Goal: Task Accomplishment & Management: Manage account settings

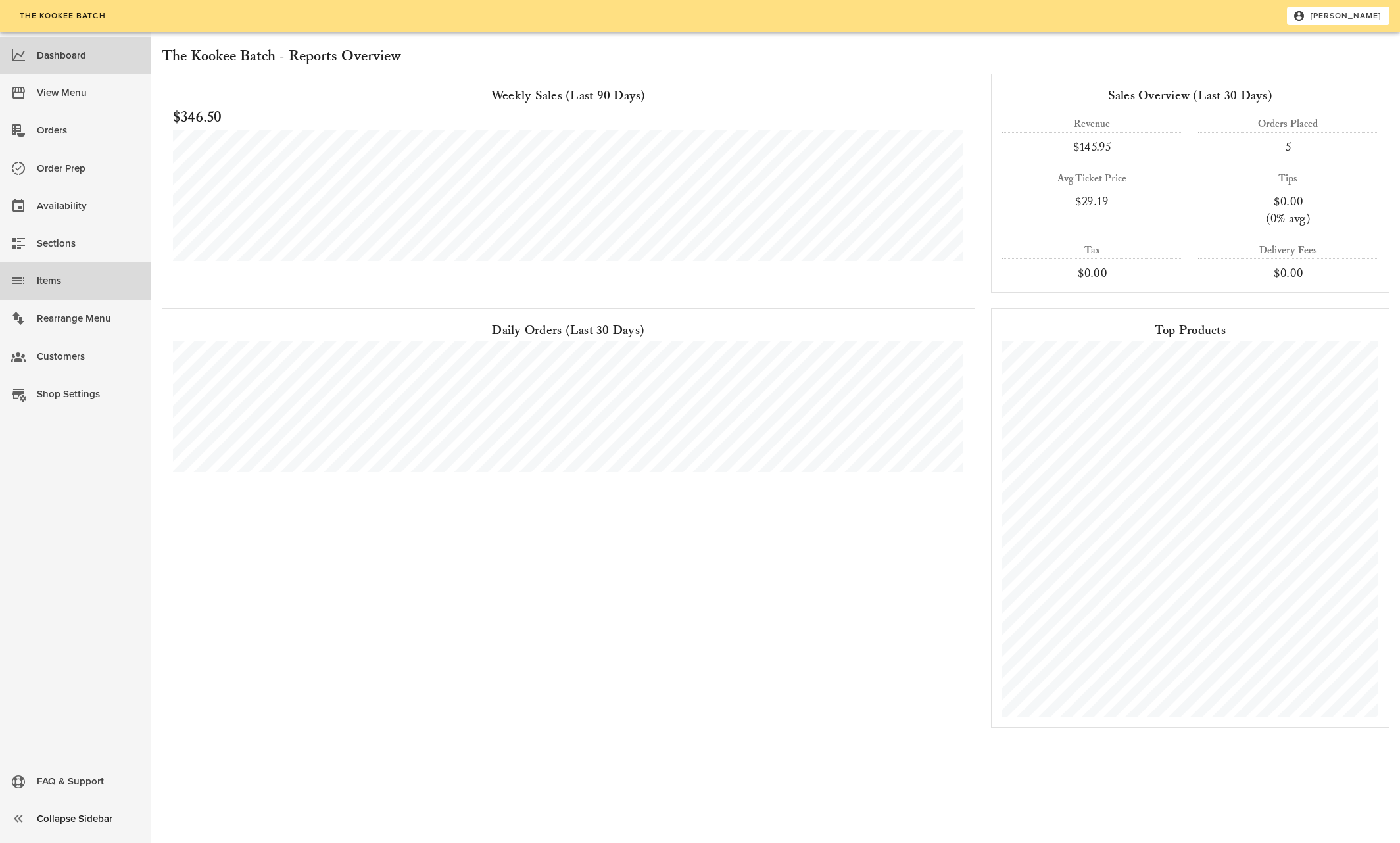
click at [48, 280] on div "Items" at bounding box center [88, 281] width 104 height 22
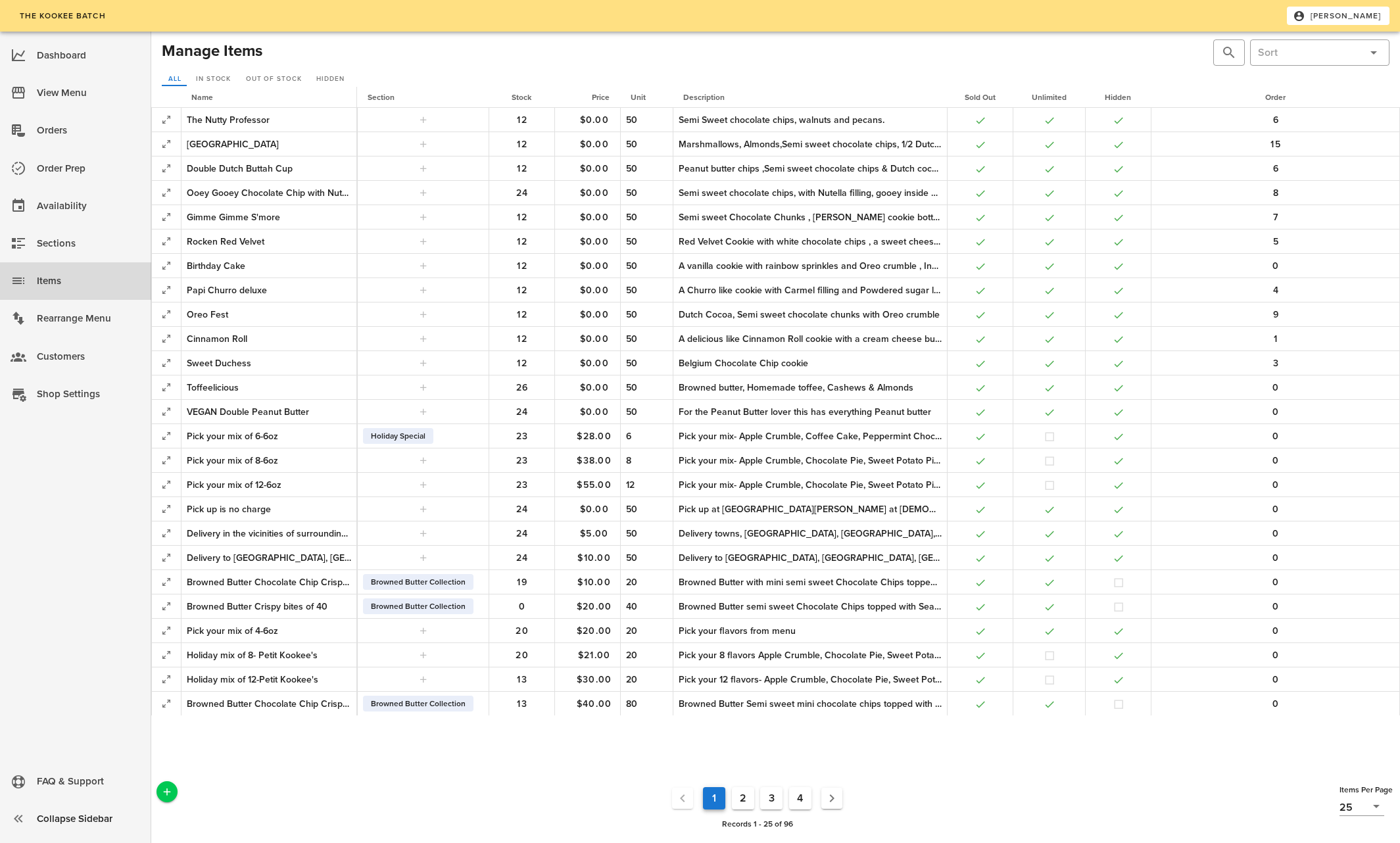
click at [746, 799] on button "2" at bounding box center [743, 798] width 22 height 22
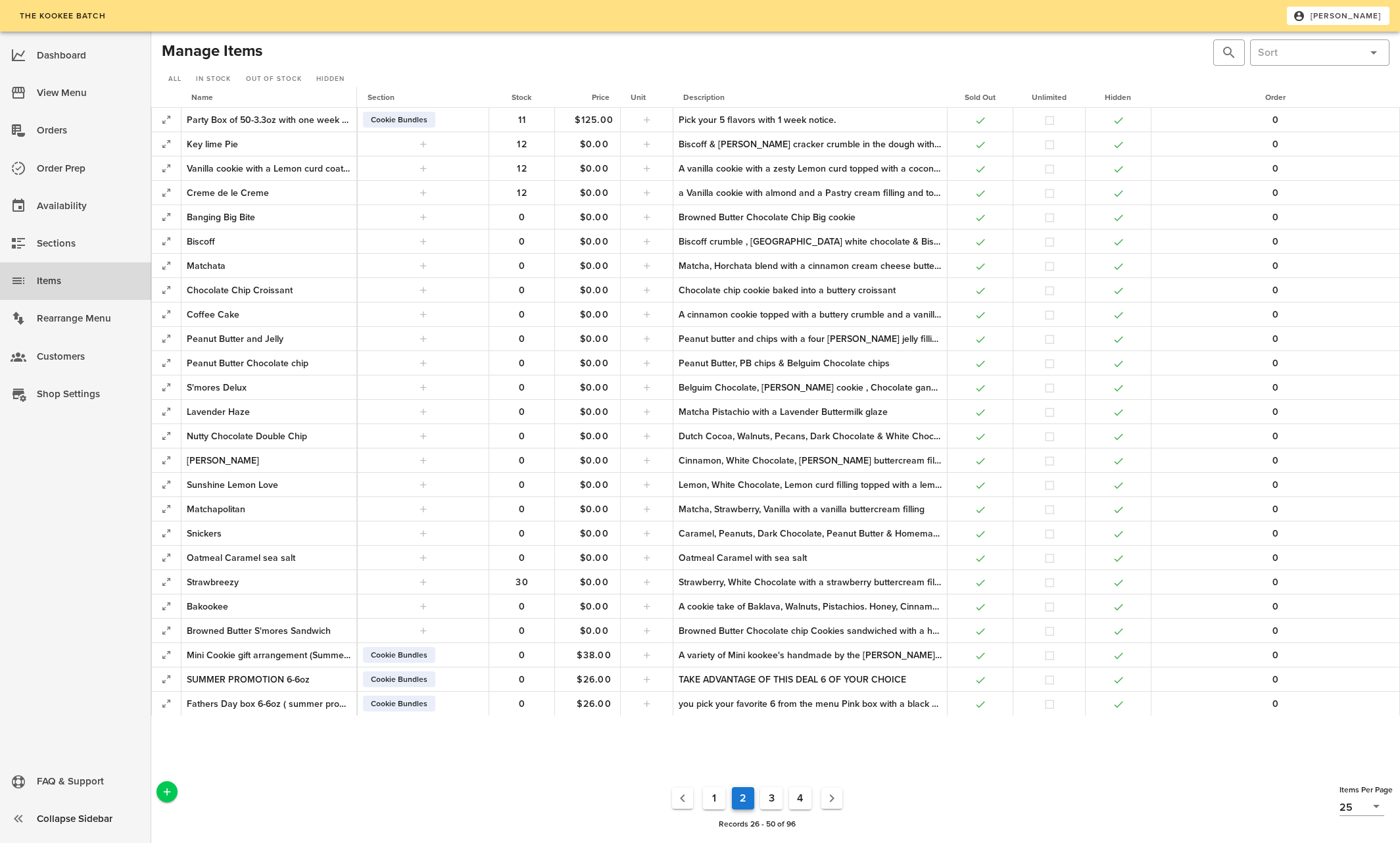
click at [775, 796] on button "3" at bounding box center [771, 798] width 22 height 22
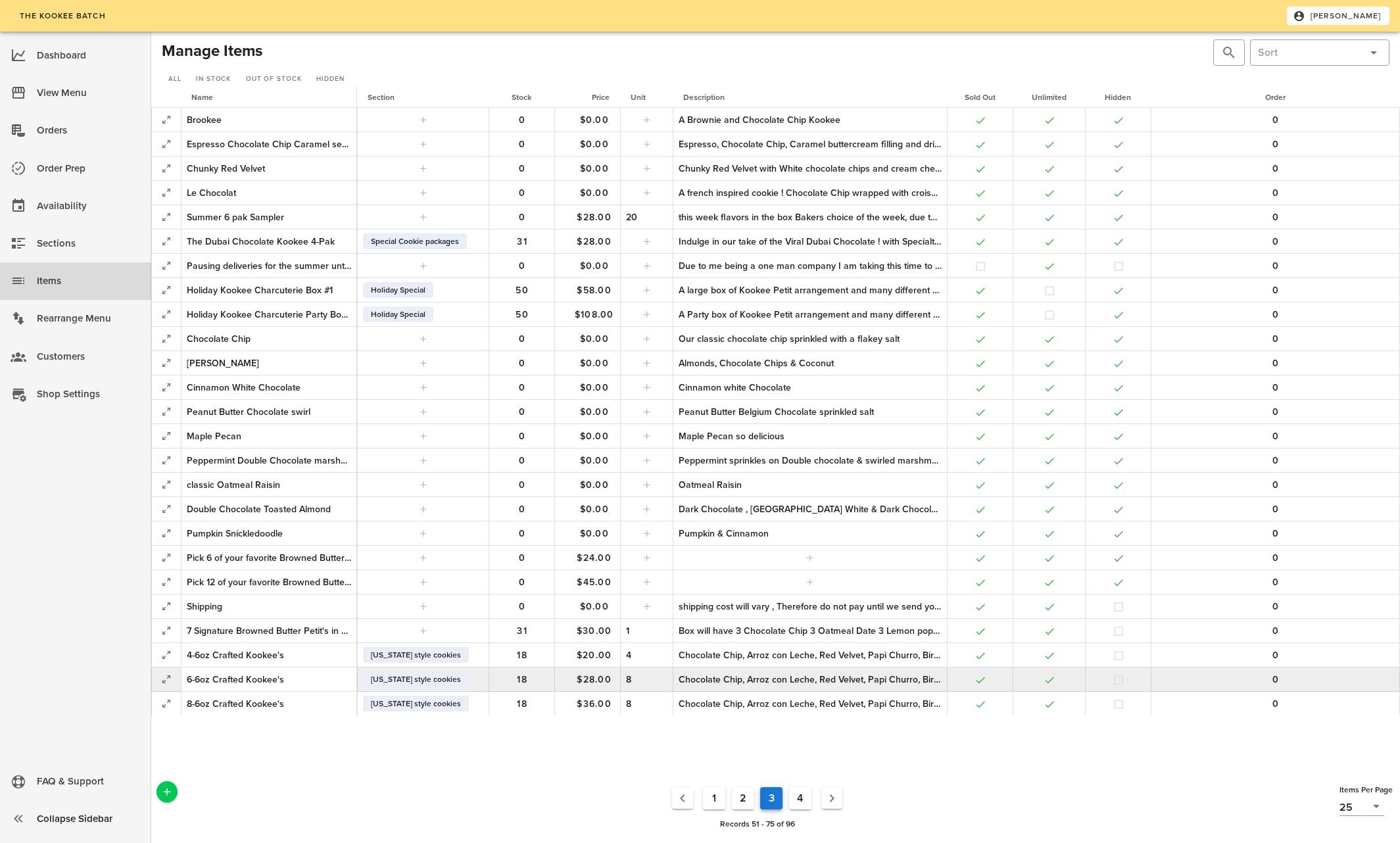
click at [687, 679] on div "Chocolate Chip, Arroz con Leche, Red Velvet, Papi Churro, Birthday cake, Apple …" at bounding box center [810, 680] width 263 height 14
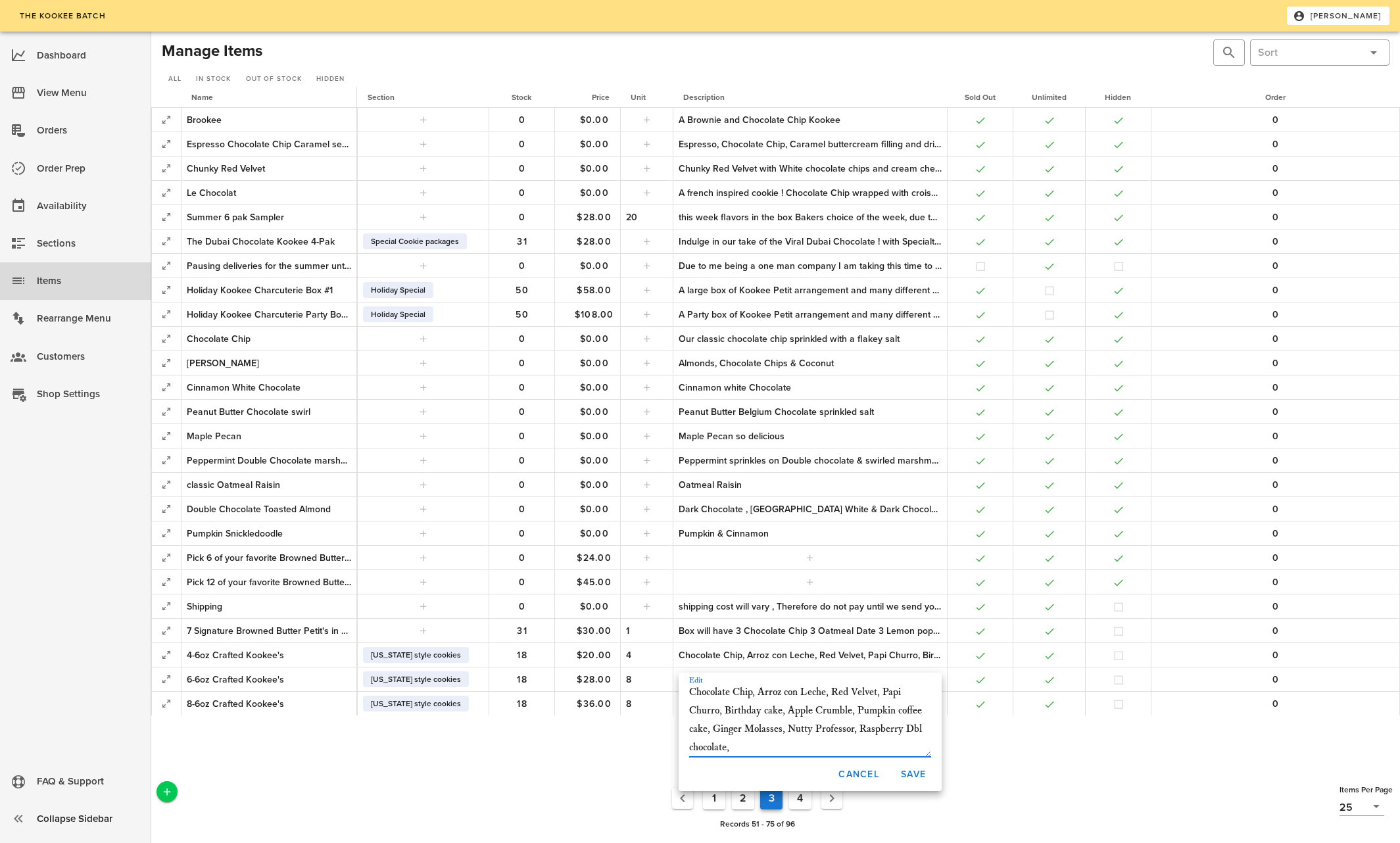
click at [895, 711] on textarea "Chocolate Chip, Arroz con Leche, Red Velvet, Papi Churro, Birthday cake, Apple …" at bounding box center [811, 720] width 242 height 74
click at [690, 733] on textarea "Chocolate Chip, Arroz con Leche, Red Velvet, Papi Churro, Birthday cake, Apple …" at bounding box center [811, 720] width 242 height 74
click at [827, 693] on textarea "Chocolate Chip, Arroz con Leche, Red Velvet, Papi Churro, Birthday cake, Apple …" at bounding box center [811, 720] width 242 height 74
click at [873, 730] on textarea "Chocolate Chip, Red Velvet, Papi Churro, Birthday cake, Apple Crumble, Pumpkin …" at bounding box center [811, 720] width 242 height 74
click at [690, 690] on textarea "Chocolate Chip, Red Velvet, Papi Churro, Birthday cake, Apple Crumble, Pumpkin …" at bounding box center [811, 720] width 242 height 74
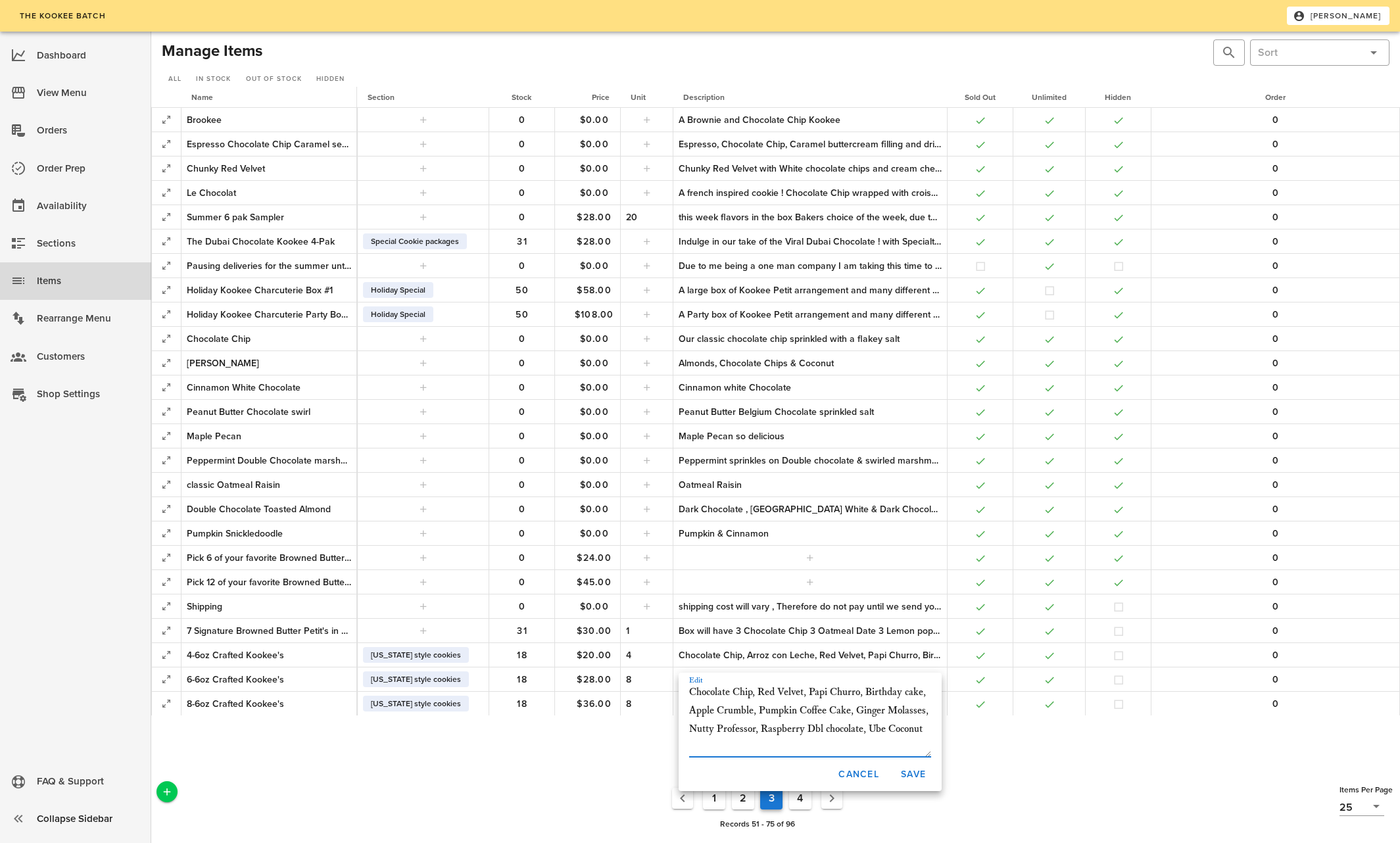
drag, startPoint x: 690, startPoint y: 690, endPoint x: 930, endPoint y: 735, distance: 244.2
click at [930, 735] on textarea "Chocolate Chip, Red Velvet, Papi Churro, Birthday cake, Apple Crumble, Pumpkin …" at bounding box center [811, 720] width 242 height 74
click at [806, 746] on textarea "Chocolate Chip, Red Velvet, Papi Churro, Birthday cake, Apple Crumble, Pumpkin …" at bounding box center [811, 720] width 242 height 74
type textarea "Chocolate Chip, Red Velvet, Papi Churro, Birthday cake, Apple Crumble, Pumpkin …"
click at [917, 771] on span "Save" at bounding box center [913, 775] width 26 height 11
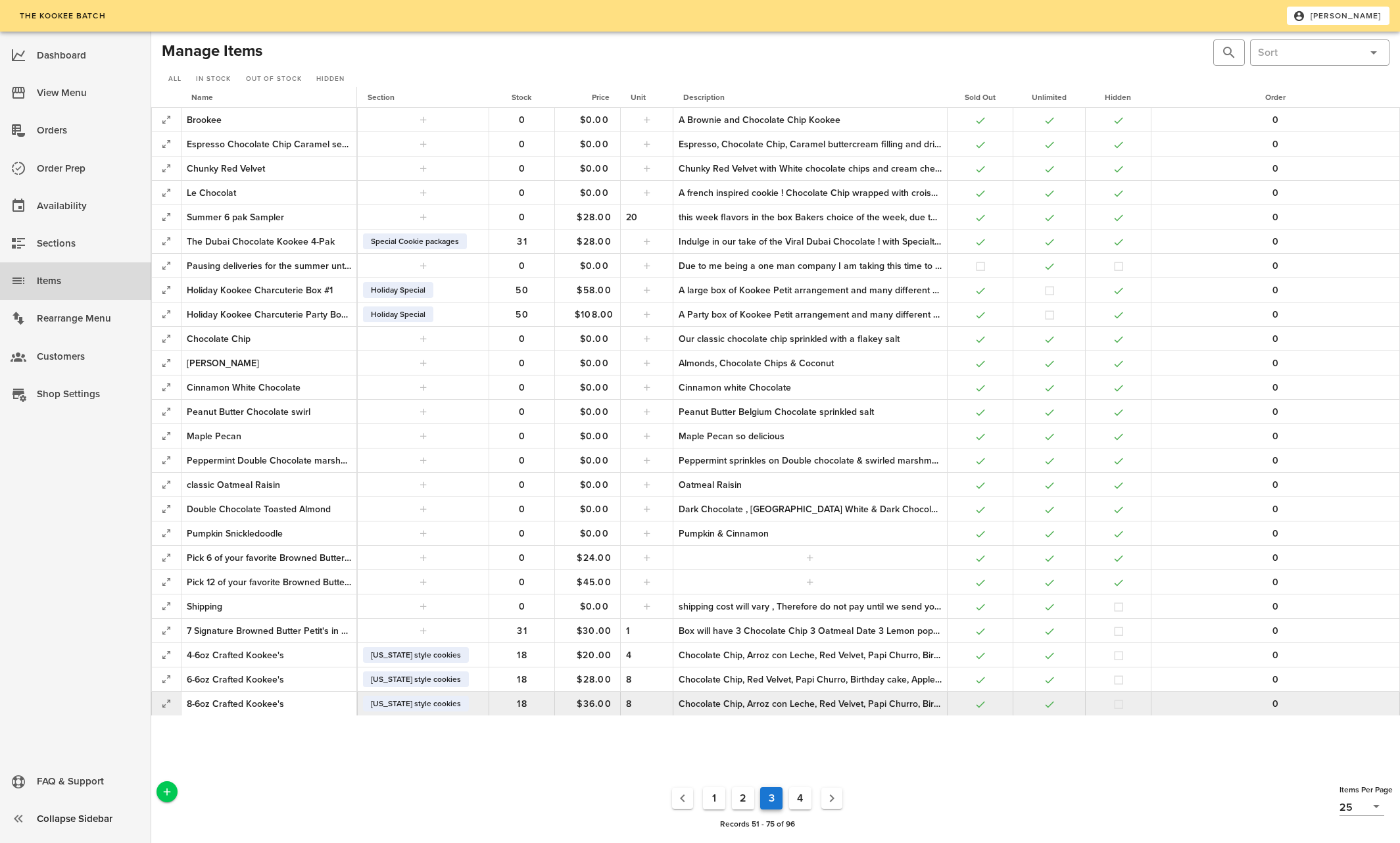
click at [905, 705] on div "Chocolate Chip, Arroz con Leche, Red Velvet, Papi Churro, Birthday cake, Apple …" at bounding box center [810, 704] width 263 height 14
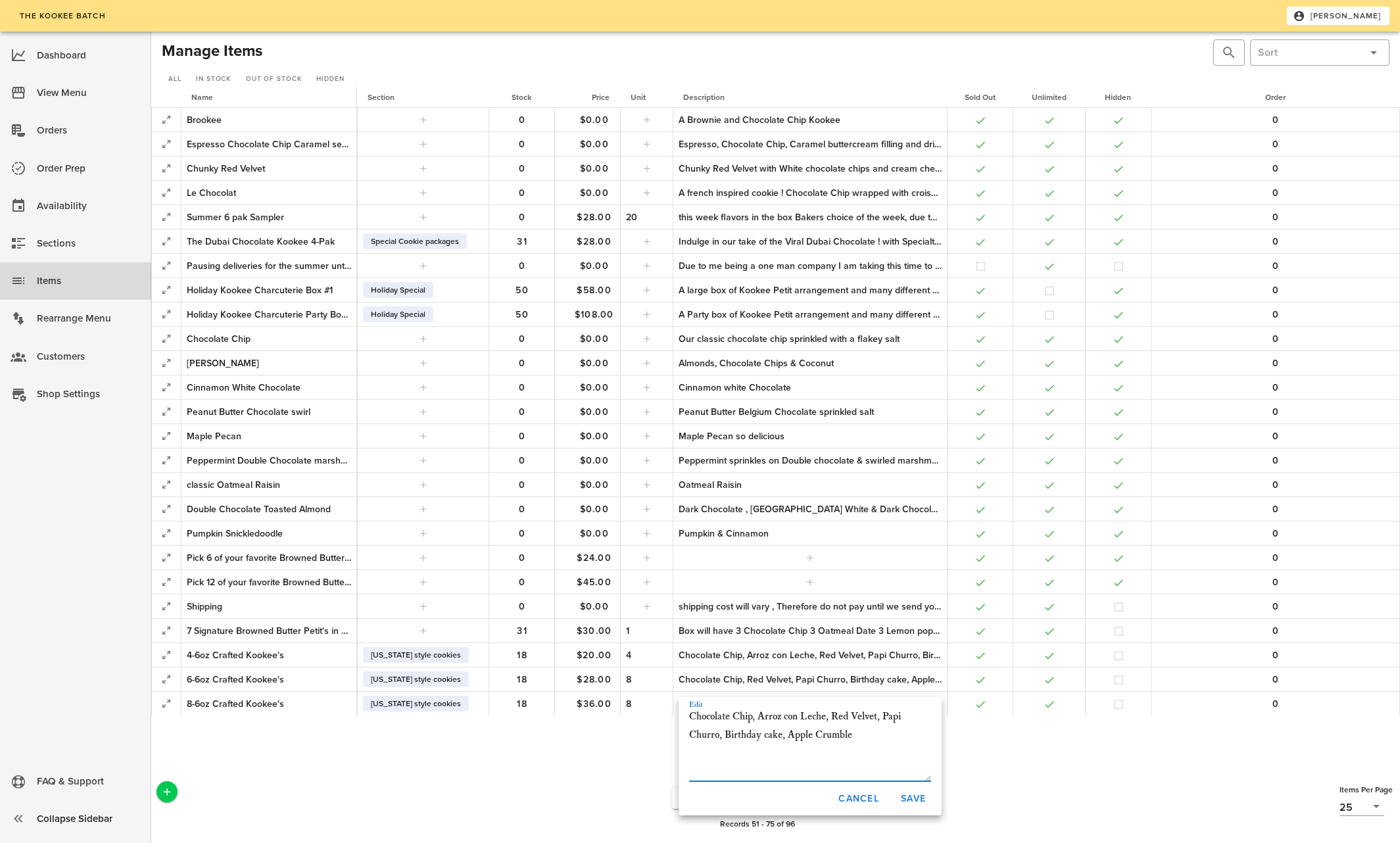
drag, startPoint x: 689, startPoint y: 718, endPoint x: 875, endPoint y: 730, distance: 186.4
click at [875, 730] on textarea "Chocolate Chip, Arroz con Leche, Red Velvet, Papi Churro, Birthday cake, Apple …" at bounding box center [811, 744] width 242 height 74
type textarea "Chocolate Chip, Red Velvet, Papi Churro, Birthday cake, Apple Crumble, Pumpkin …"
click at [915, 798] on span "Save" at bounding box center [913, 799] width 26 height 11
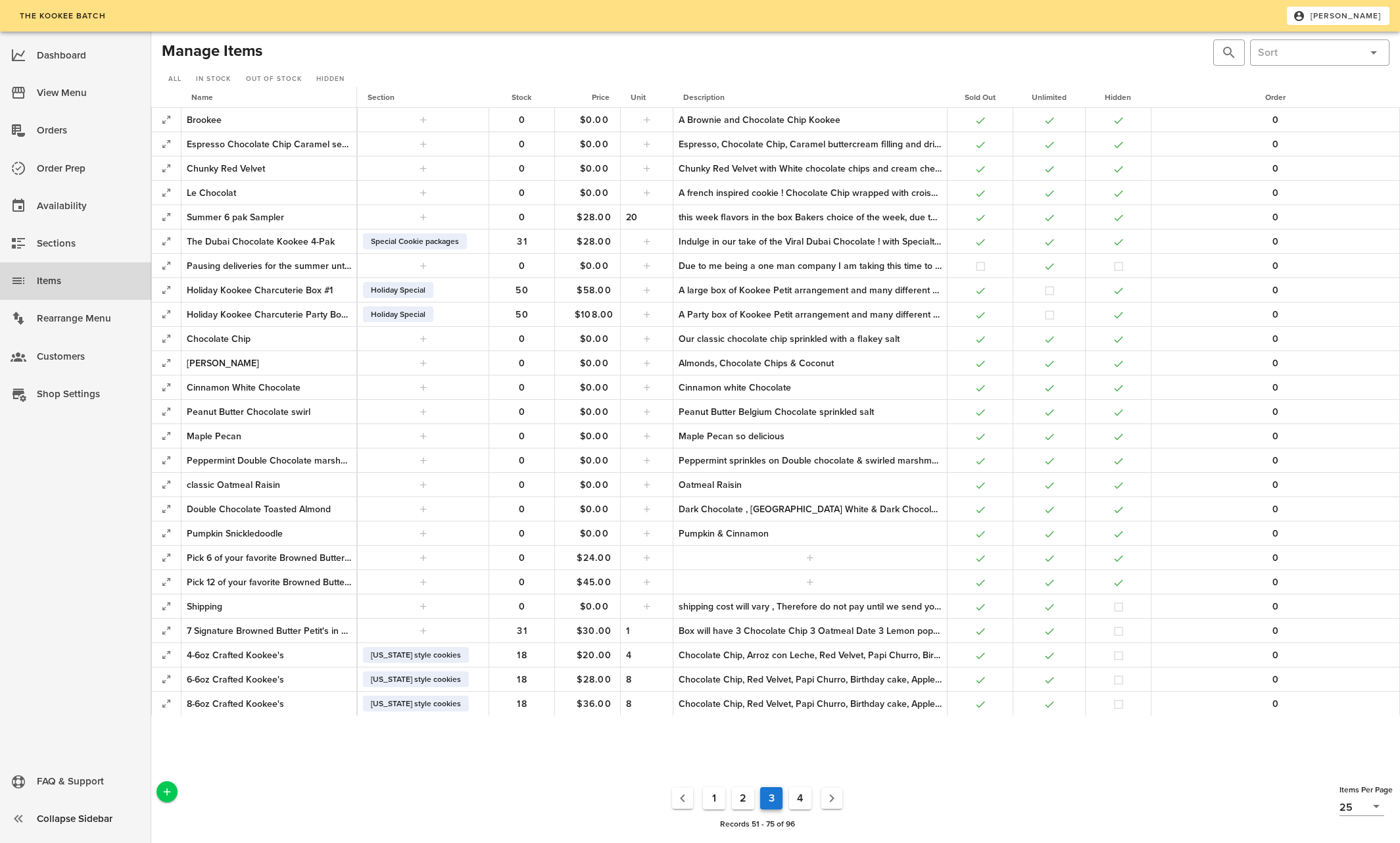
click at [799, 794] on button "4" at bounding box center [800, 798] width 22 height 22
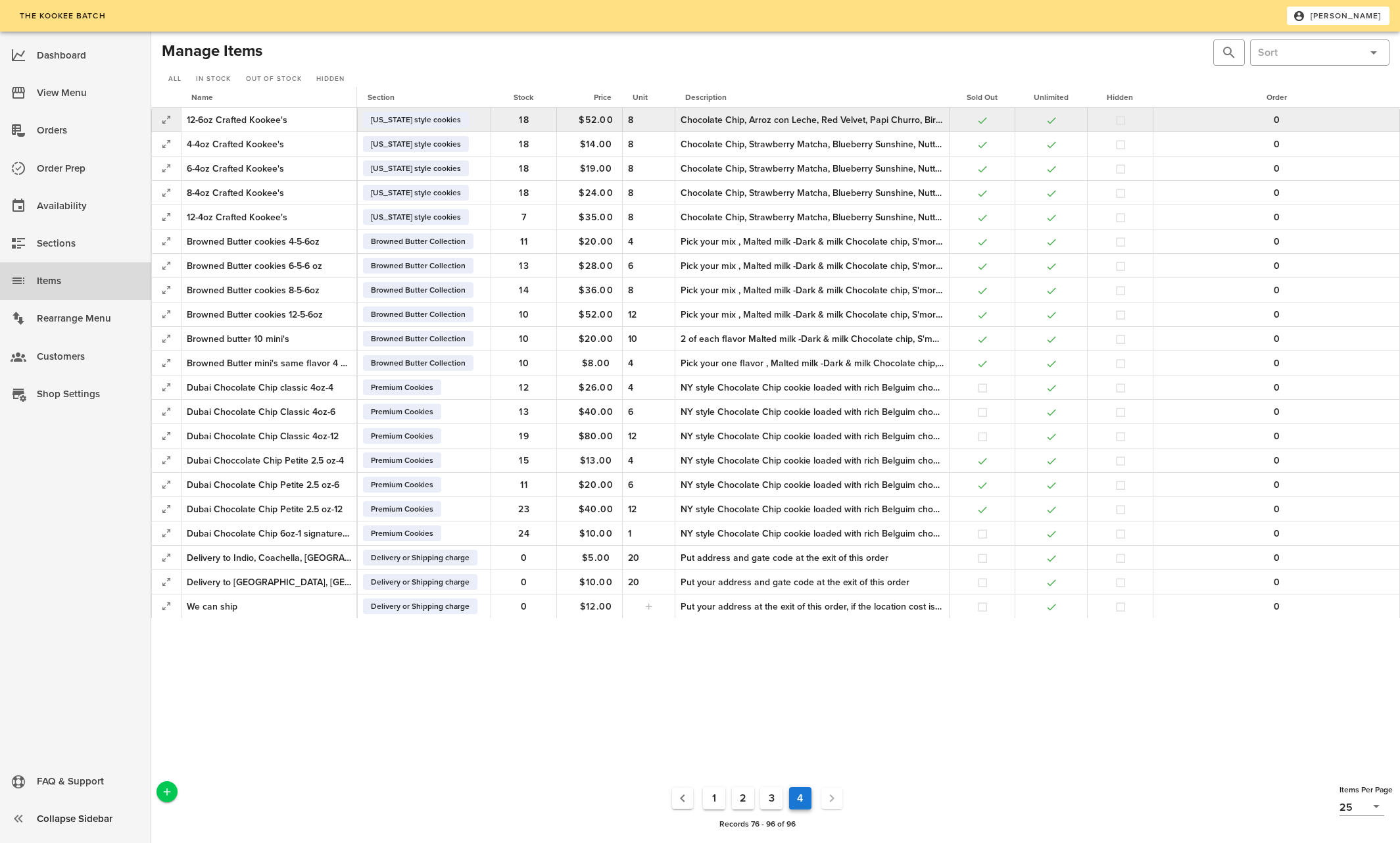
click at [715, 115] on div "Chocolate Chip, Arroz con Leche, Red Velvet, Papi Churro, Birthday cake, Apple …" at bounding box center [812, 120] width 263 height 14
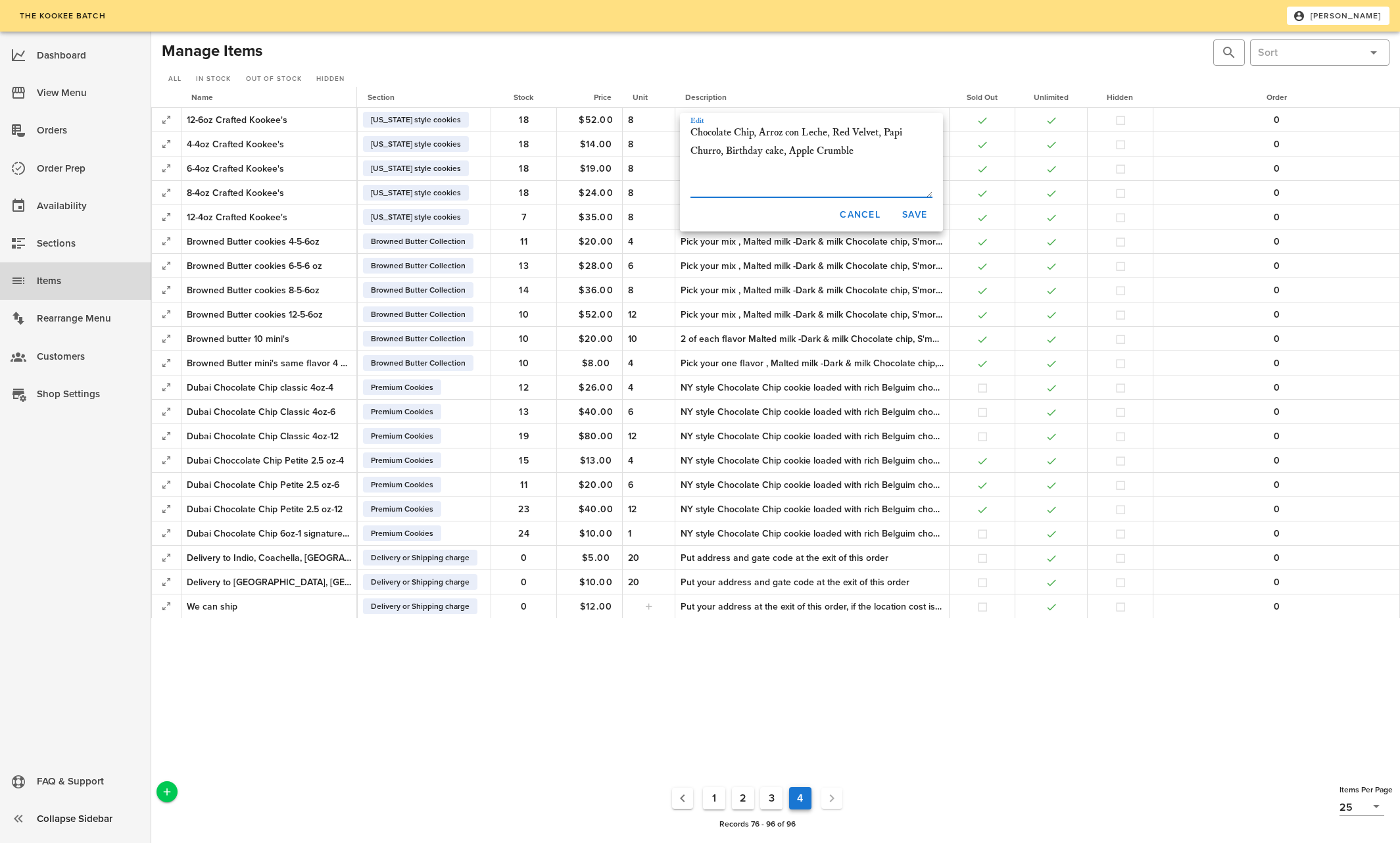
drag, startPoint x: 690, startPoint y: 127, endPoint x: 861, endPoint y: 161, distance: 174.3
click at [861, 161] on textarea "Chocolate Chip, Arroz con Leche, Red Velvet, Papi Churro, Birthday cake, Apple …" at bounding box center [811, 161] width 242 height 74
type textarea "Chocolate Chip, Red Velvet, Papi Churro, Birthday cake, Apple Crumble, Pumpkin …"
click at [919, 213] on span "Save" at bounding box center [915, 215] width 26 height 11
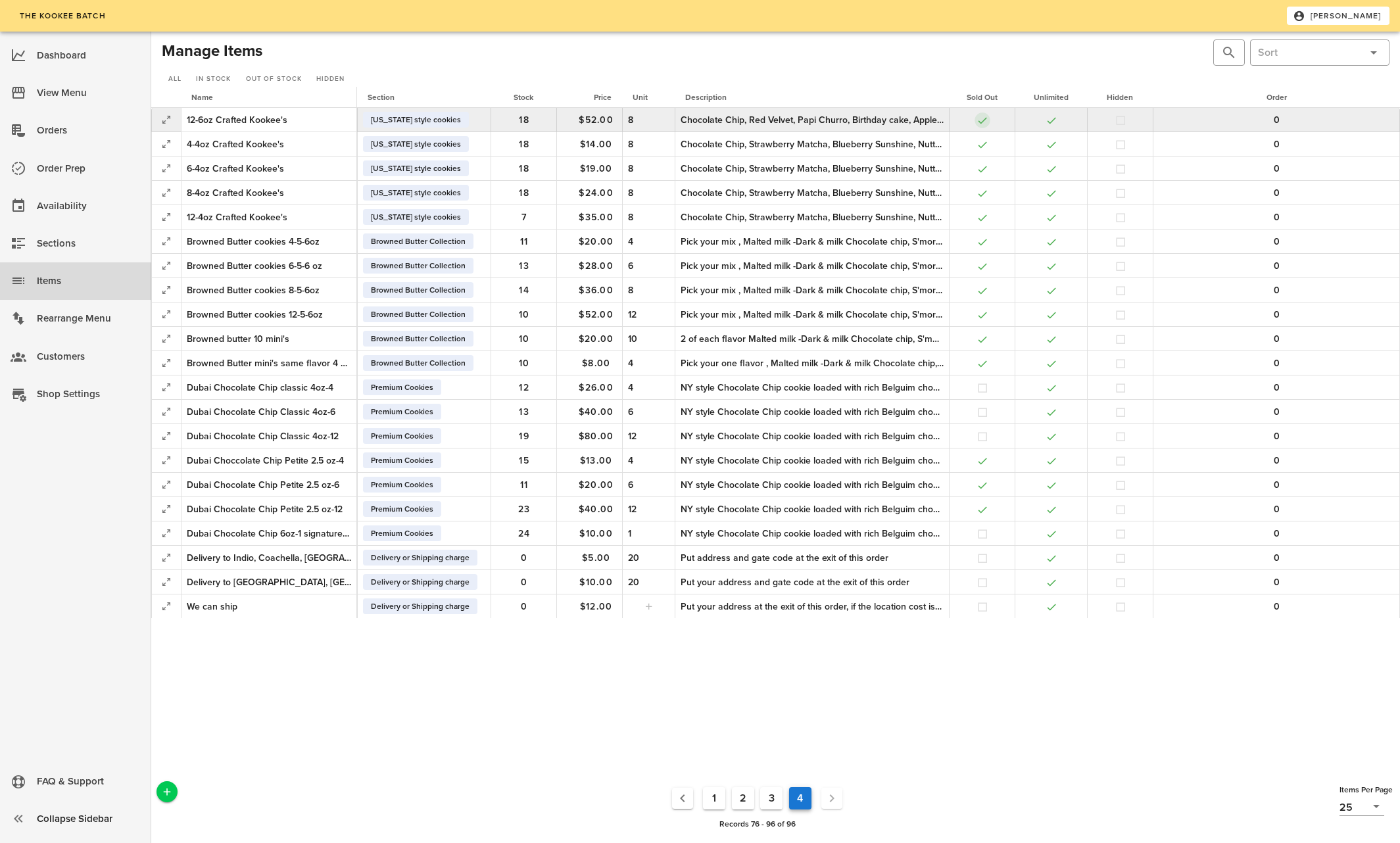
click at [979, 118] on button "button" at bounding box center [983, 120] width 12 height 12
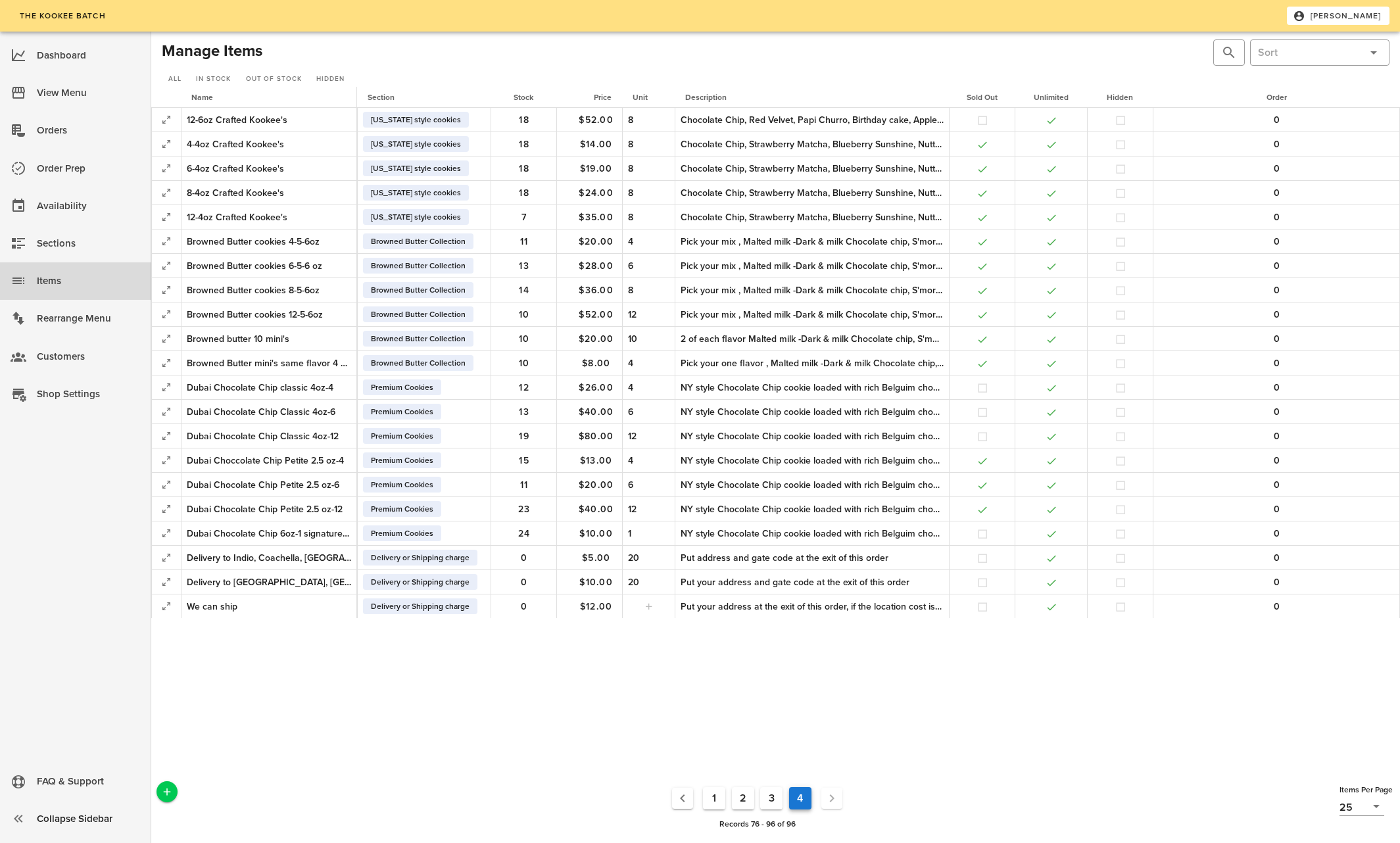
click at [770, 797] on button "3" at bounding box center [771, 798] width 22 height 22
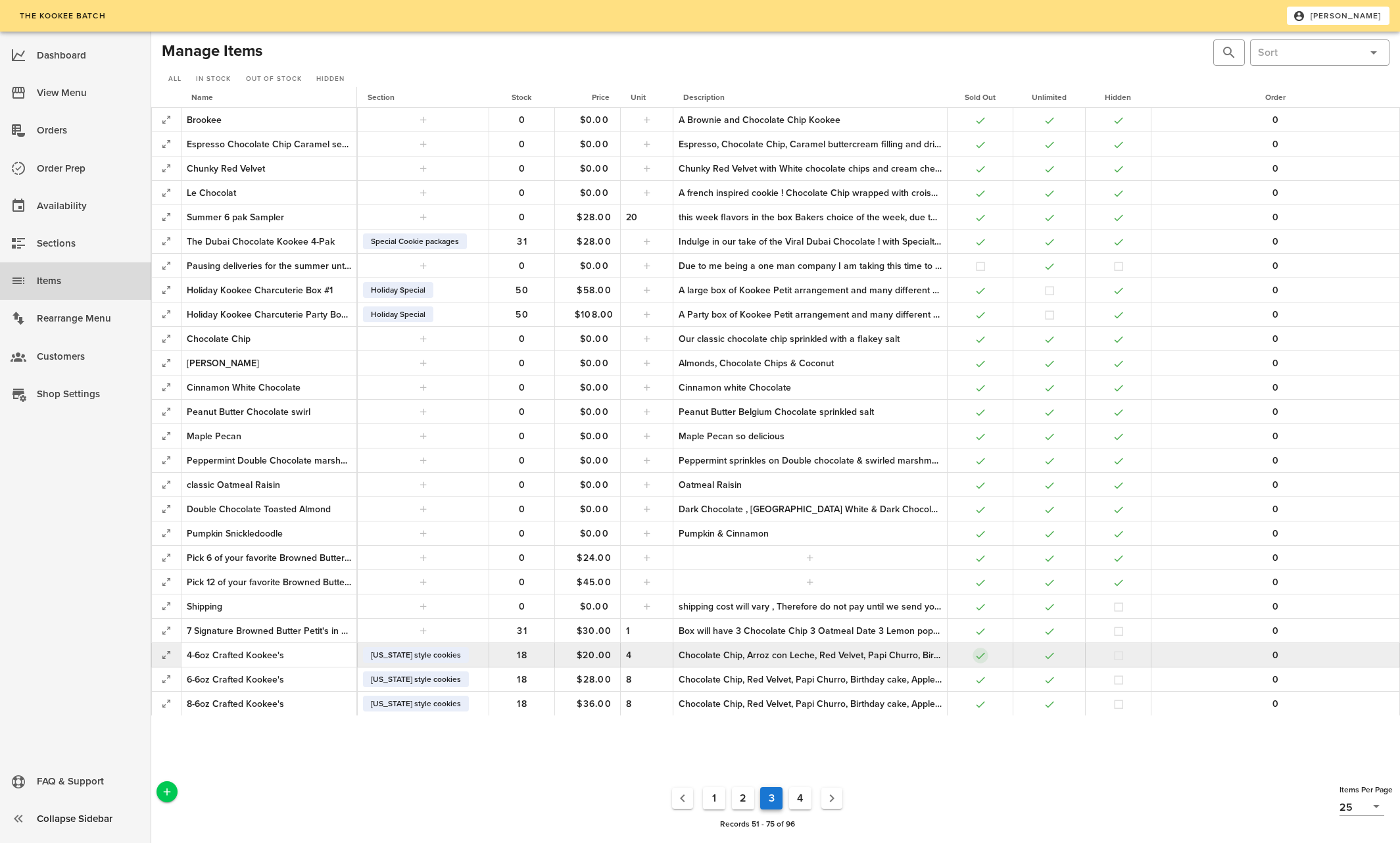
click at [978, 652] on button "button" at bounding box center [981, 656] width 12 height 12
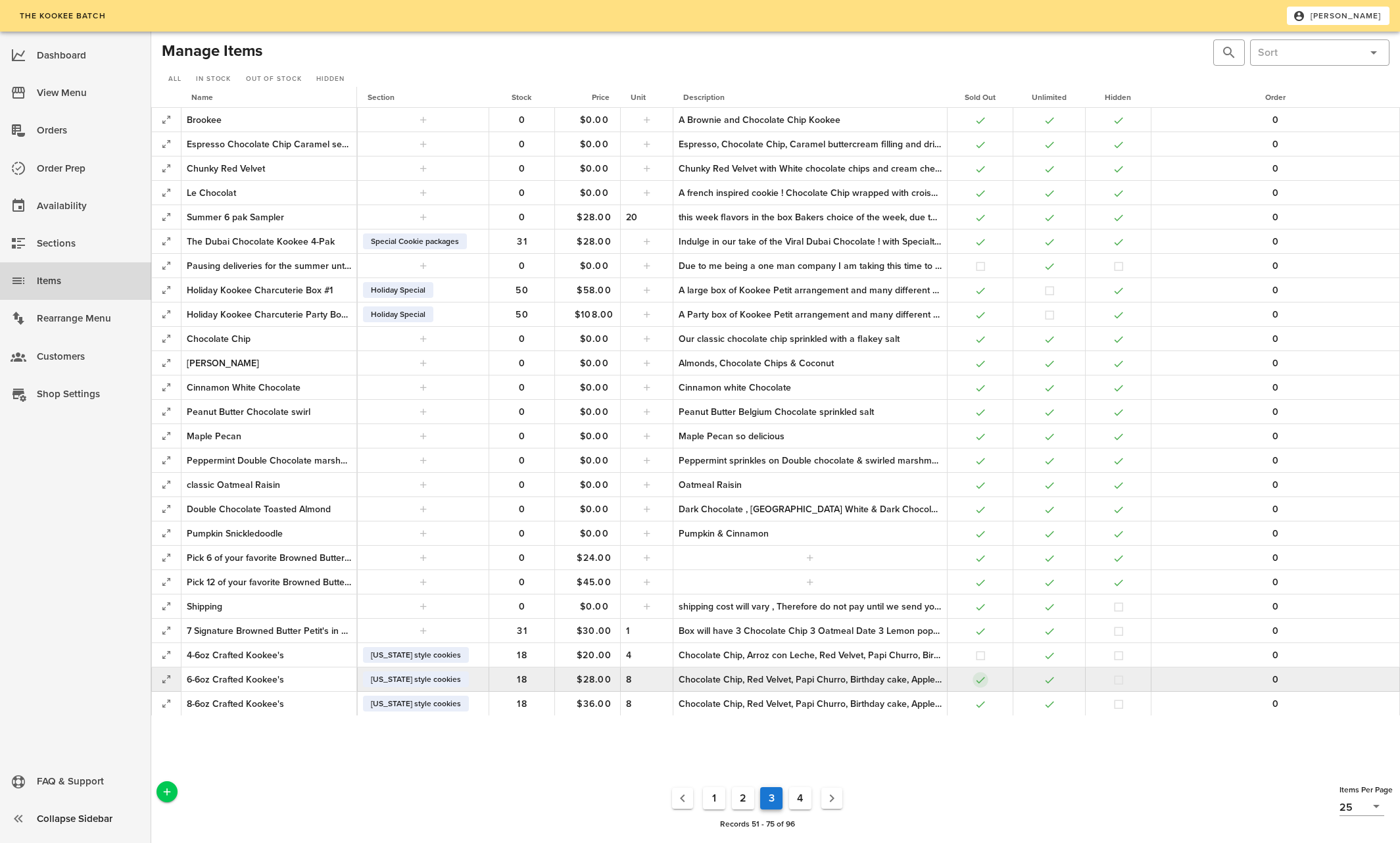
click at [978, 676] on button "button" at bounding box center [981, 680] width 12 height 12
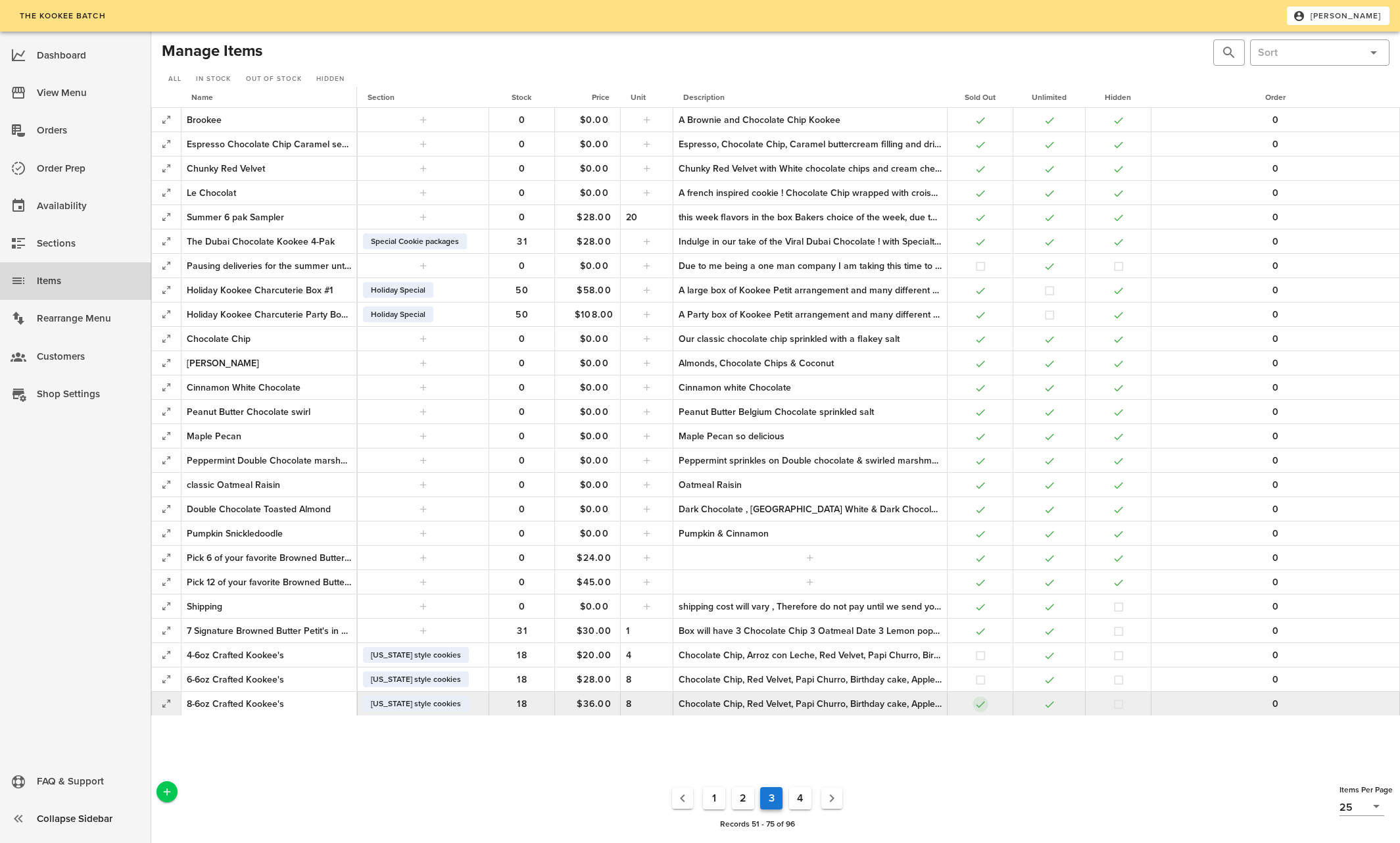
click at [978, 704] on button "button" at bounding box center [981, 704] width 12 height 12
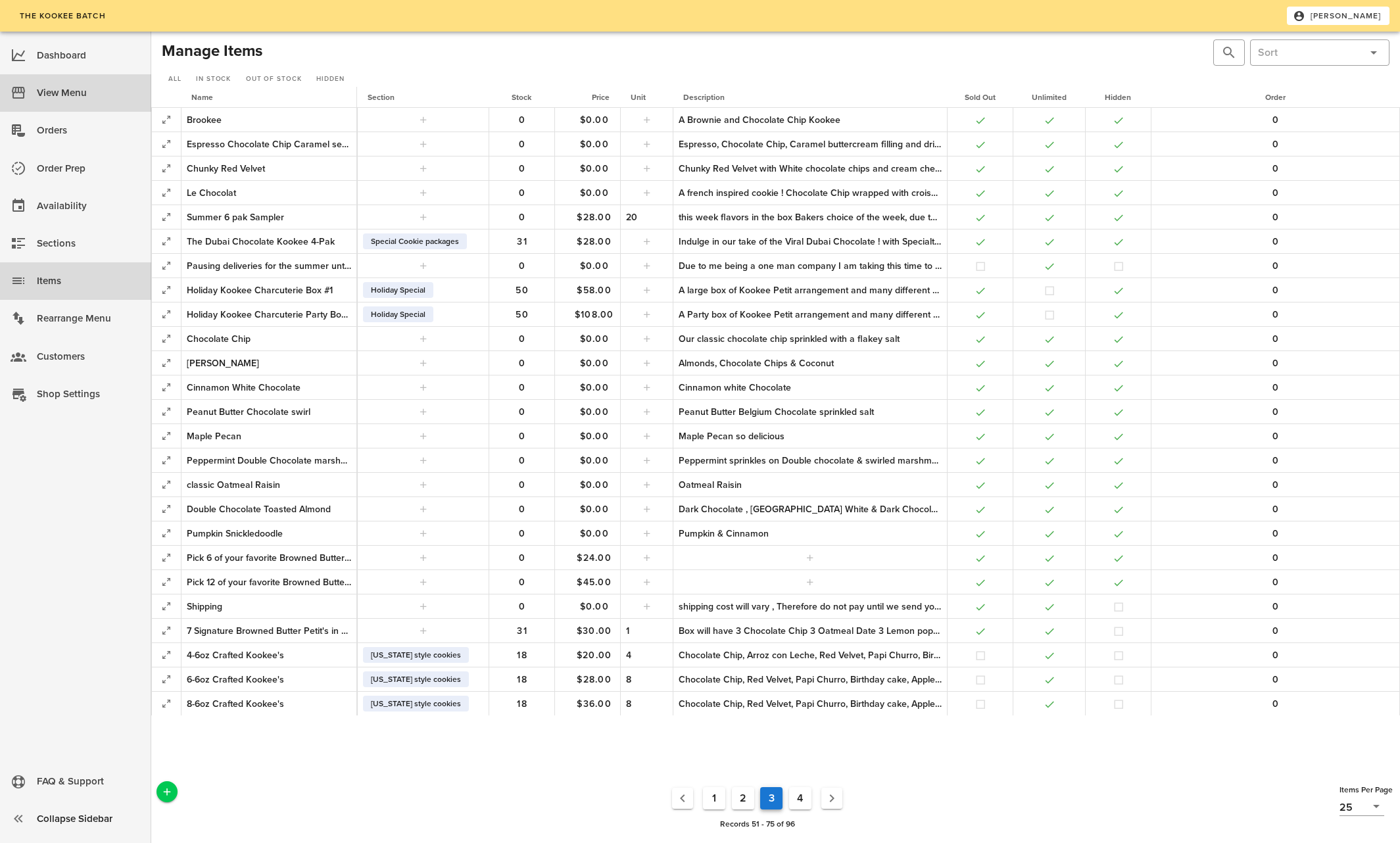
click at [52, 88] on div "View Menu" at bounding box center [88, 93] width 104 height 22
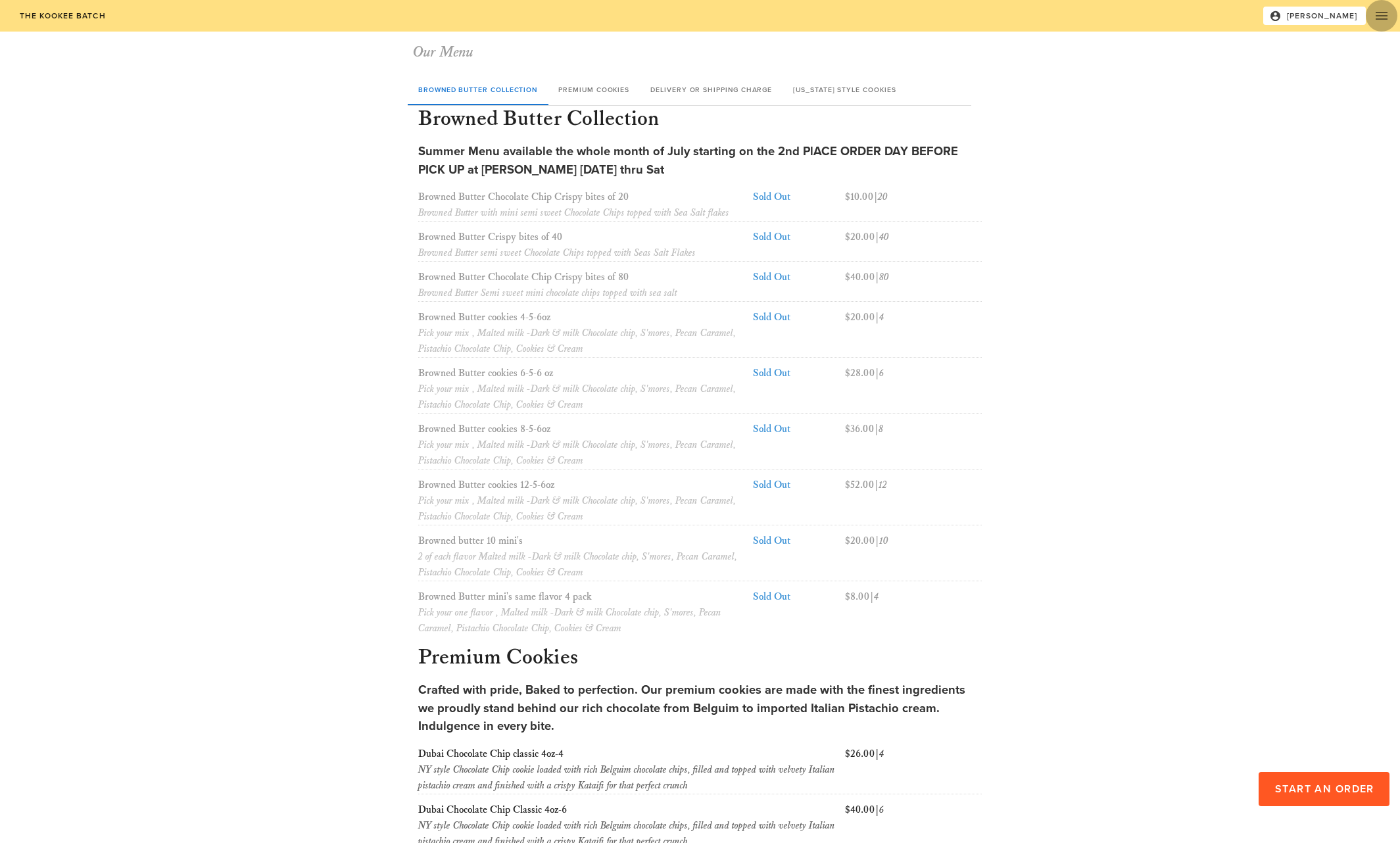
click at [1378, 17] on icon "button" at bounding box center [1382, 16] width 16 height 16
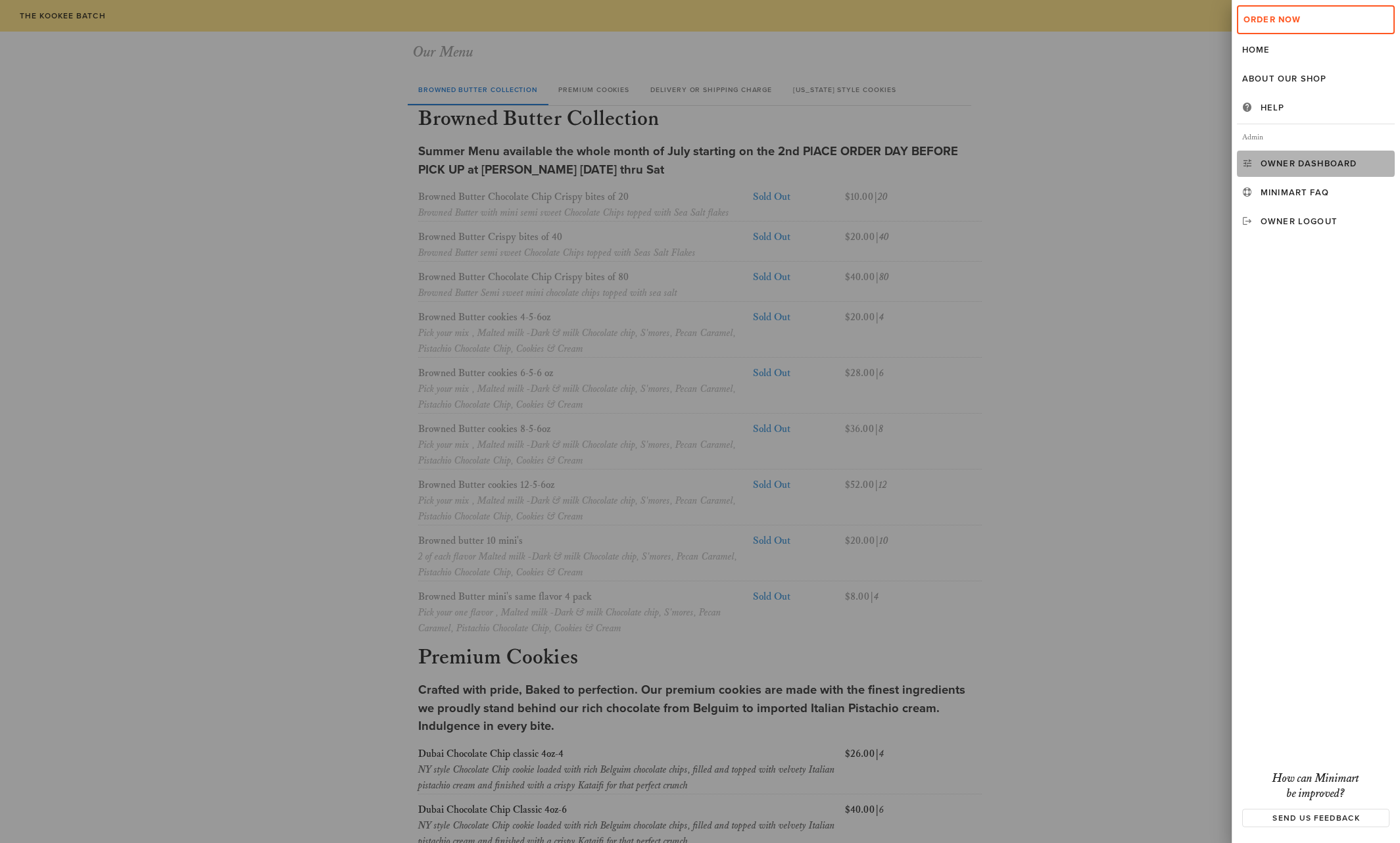
click at [1318, 163] on div "Owner Dashboard" at bounding box center [1325, 163] width 129 height 11
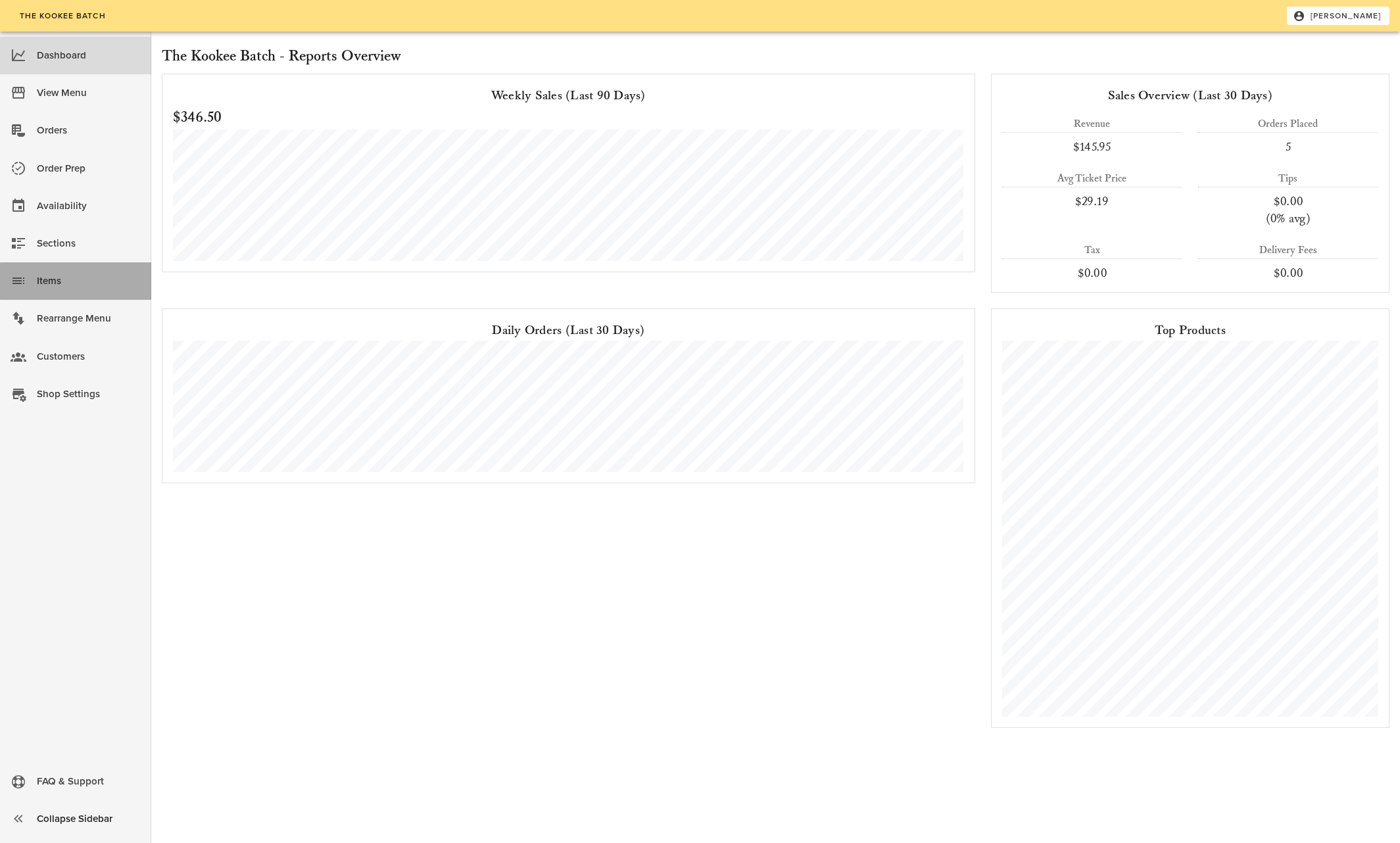
click at [52, 277] on div "Items" at bounding box center [88, 281] width 104 height 22
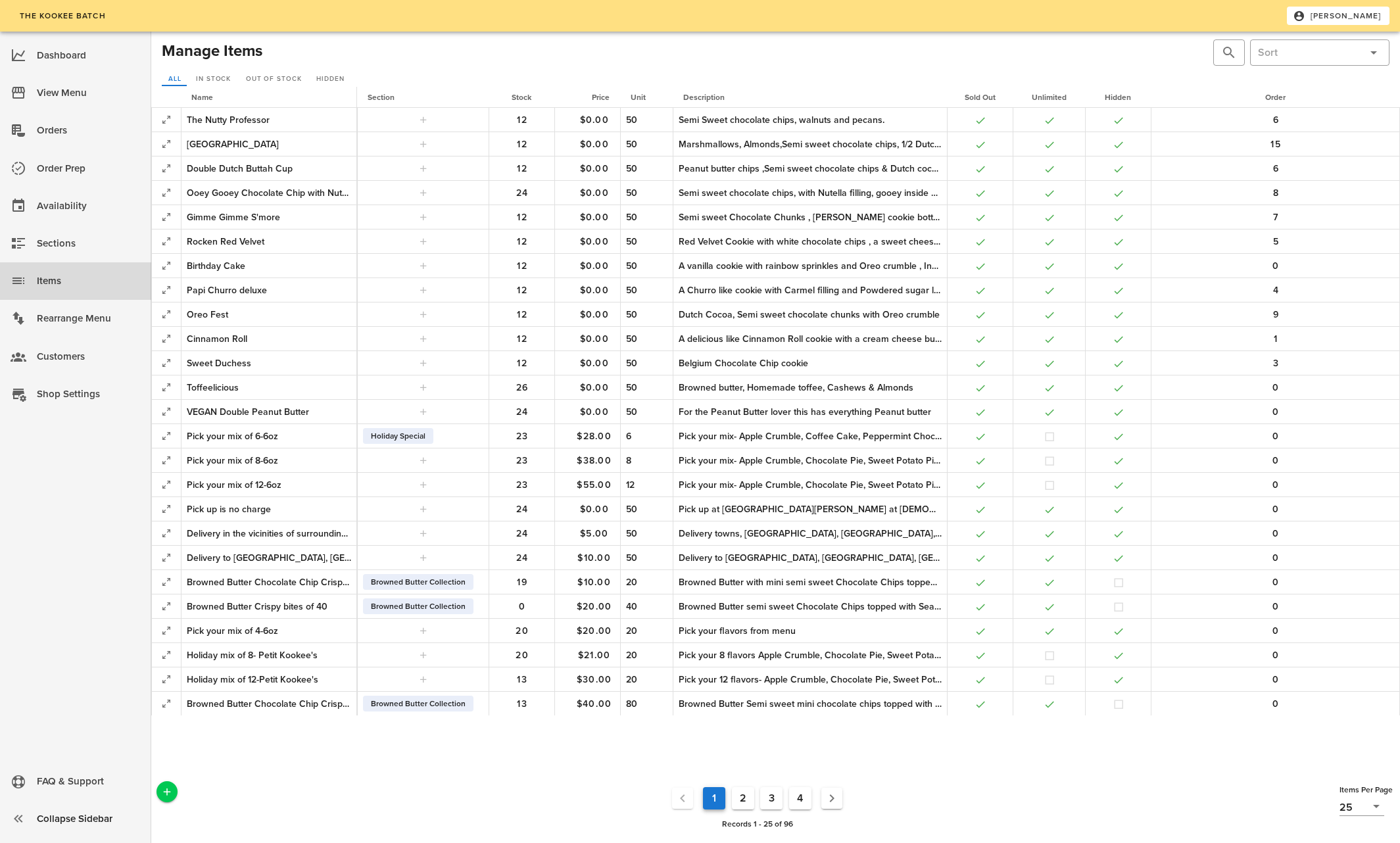
click at [801, 801] on button "4" at bounding box center [800, 798] width 22 height 22
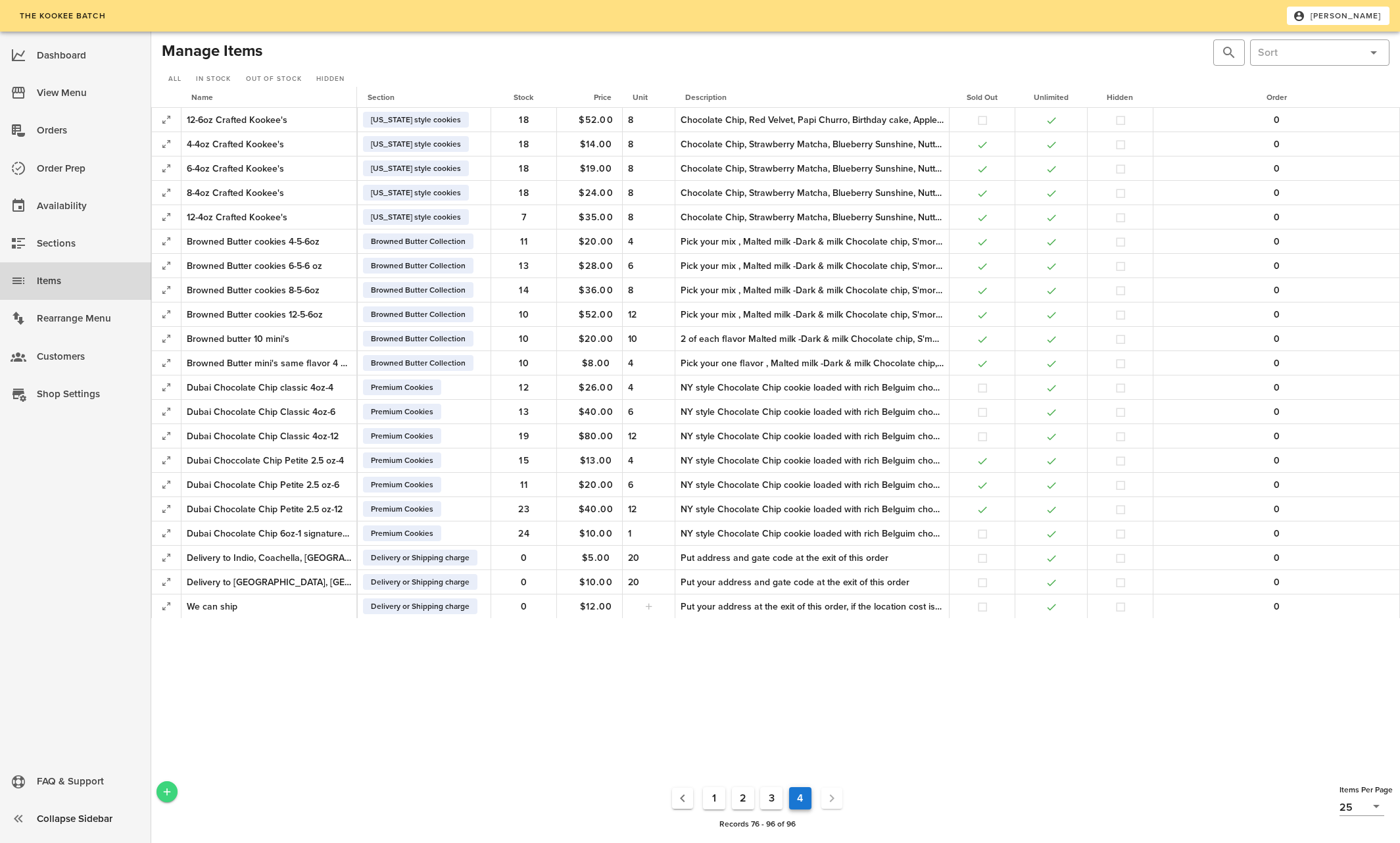
click at [165, 786] on icon "Add a New Record" at bounding box center [167, 791] width 12 height 12
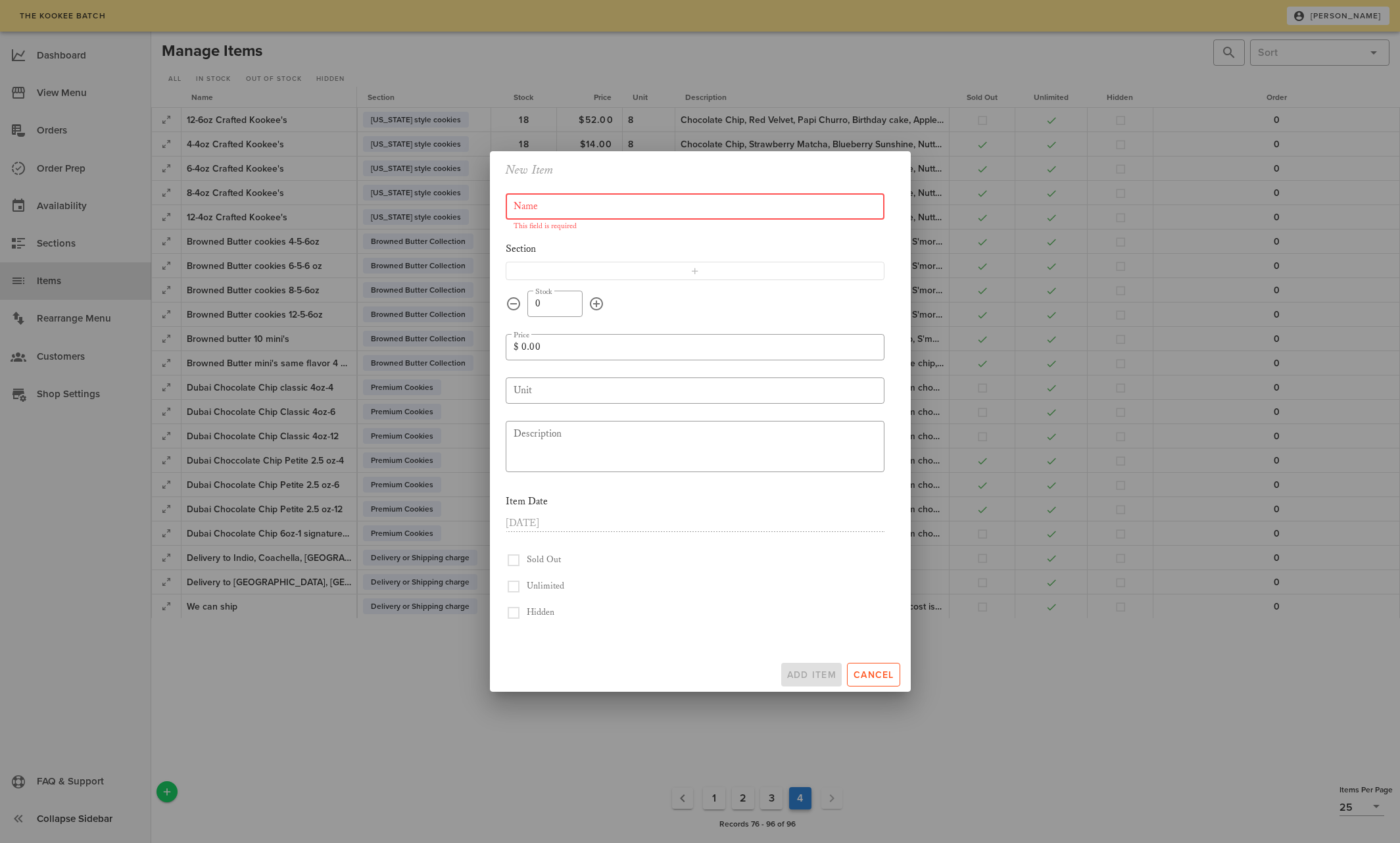
click at [527, 211] on input "Name" at bounding box center [695, 206] width 363 height 21
drag, startPoint x: 558, startPoint y: 204, endPoint x: 502, endPoint y: 204, distance: 56.0
click at [502, 204] on div "​ Name 6 pack mix 4oz-6 pack mix Section ​ Stock 0 ​ Price $ 0.00 ​ Unit ​ Desc…" at bounding box center [695, 412] width 395 height 454
click at [514, 206] on input "Browned Butter 4oz-6 pack mix" at bounding box center [695, 206] width 363 height 21
type input "Browned Butter 4oz-6 pack mix"
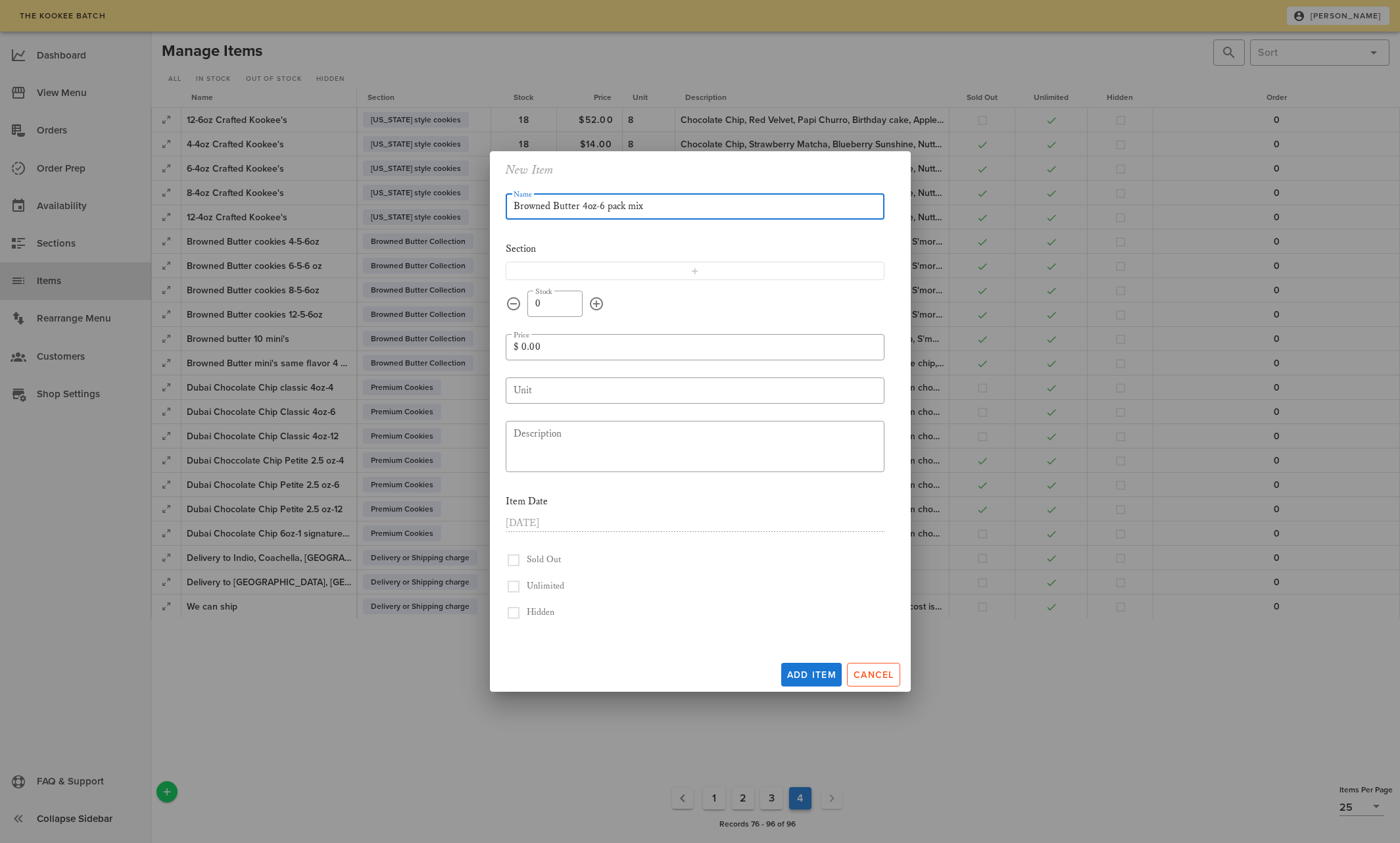
click at [594, 300] on button "append icon" at bounding box center [596, 304] width 16 height 16
click at [594, 299] on button "append icon" at bounding box center [596, 304] width 16 height 16
click at [594, 300] on button "append icon" at bounding box center [596, 304] width 16 height 16
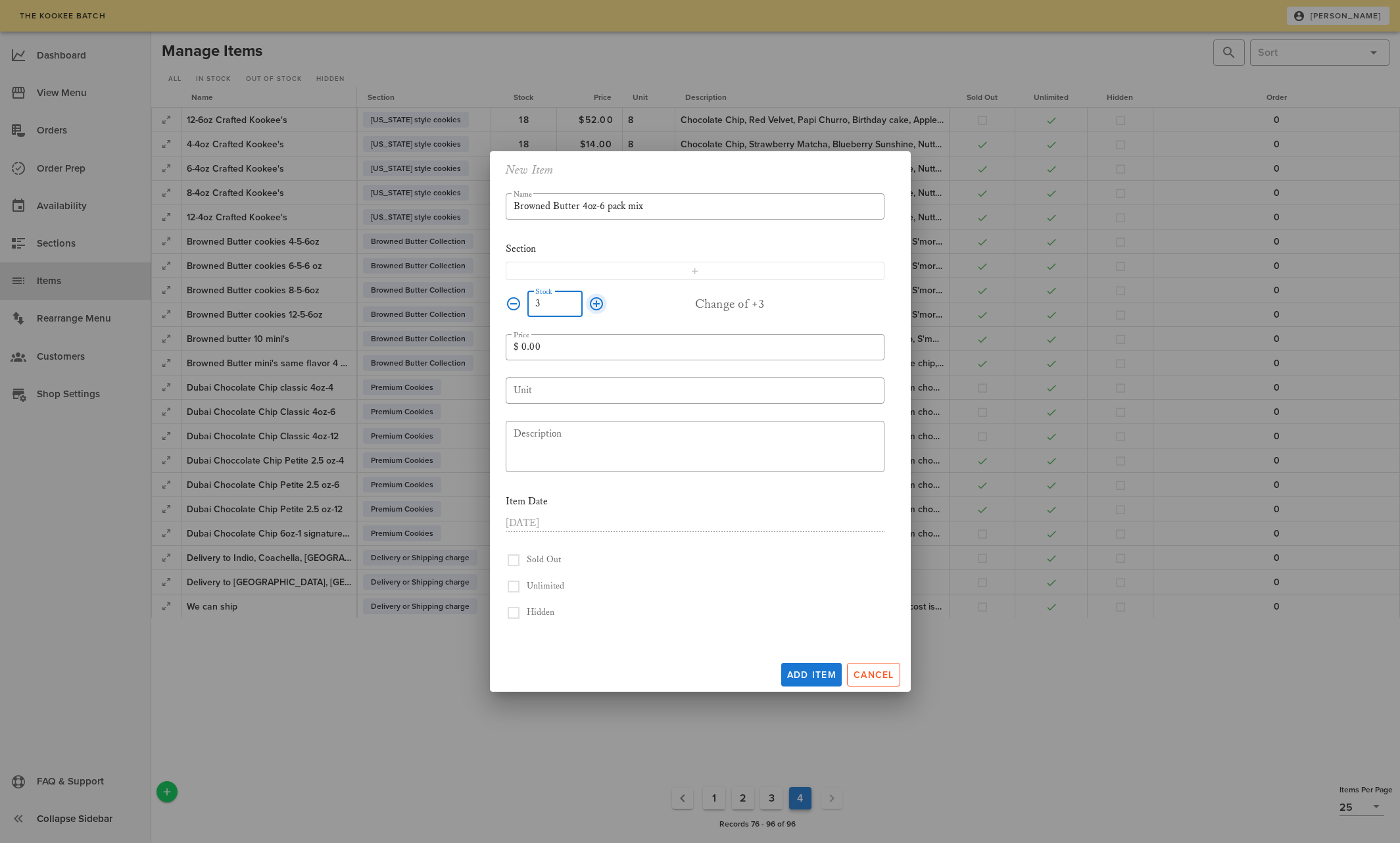
click at [594, 300] on button "append icon" at bounding box center [596, 304] width 16 height 16
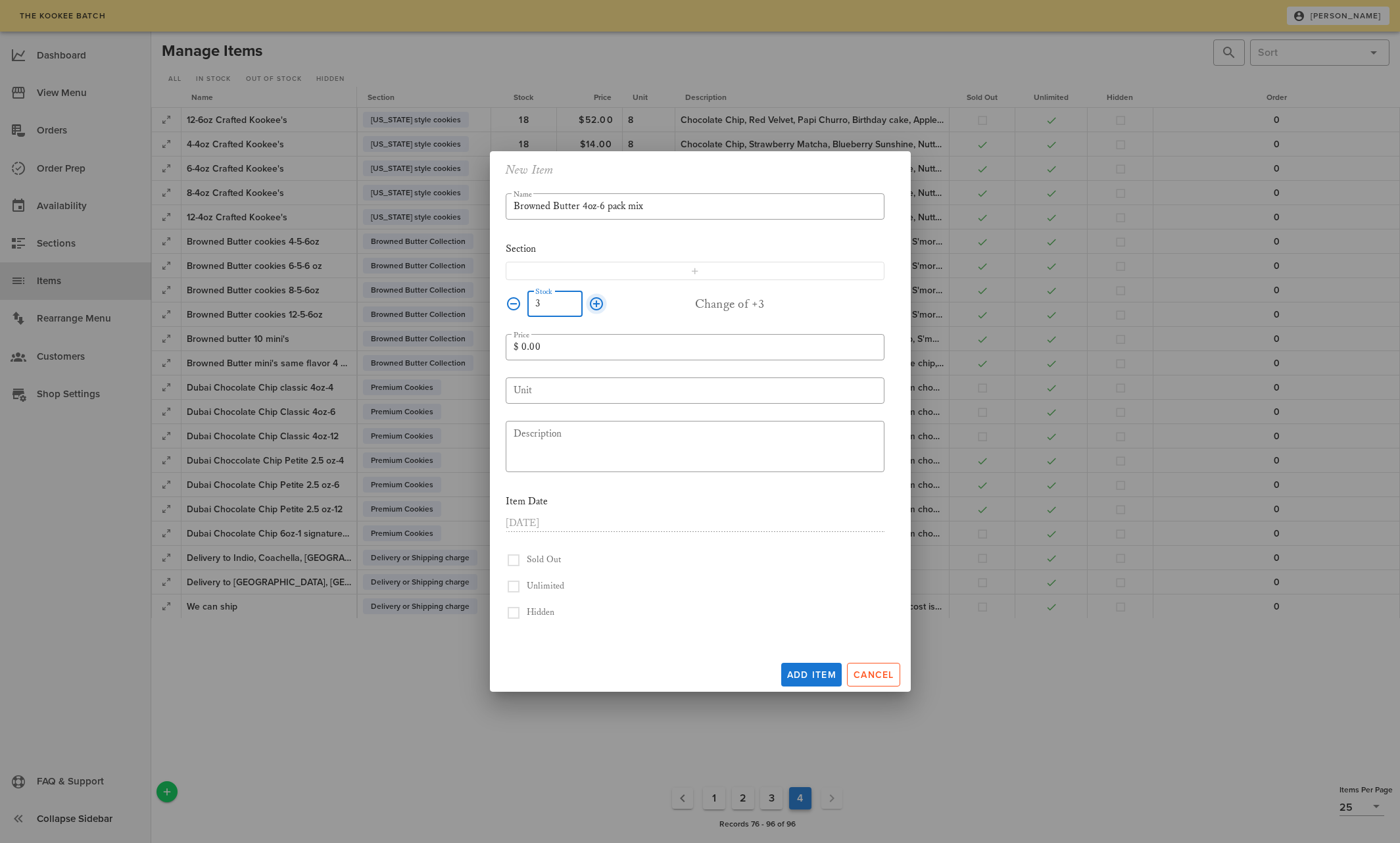
click at [594, 300] on button "append icon" at bounding box center [596, 304] width 16 height 16
type input "11"
click at [553, 269] on span "button" at bounding box center [695, 271] width 361 height 11
click at [525, 347] on input "0.00" at bounding box center [699, 346] width 355 height 21
type input "18.00"
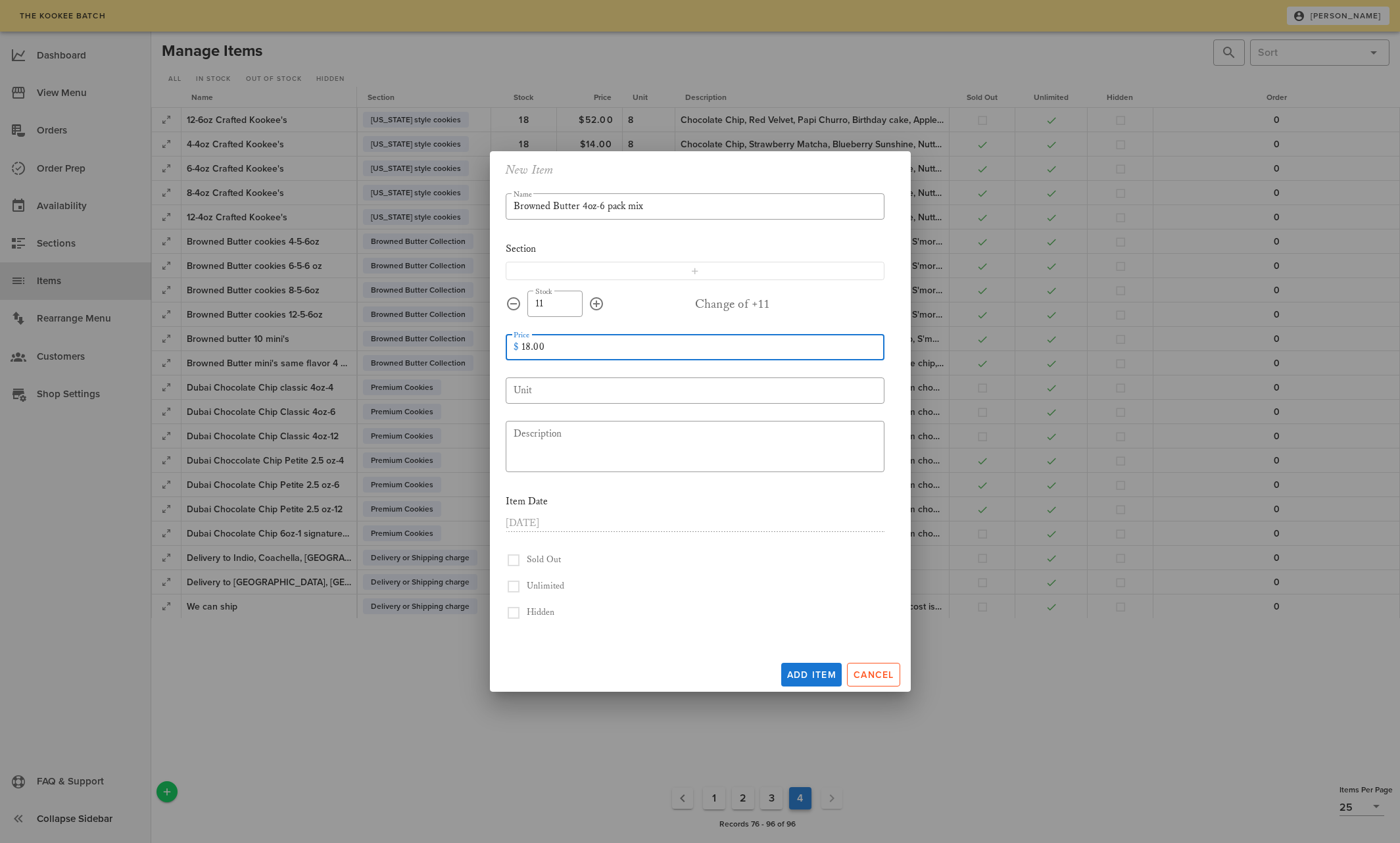
click at [666, 561] on div "Sold Out" at bounding box center [695, 561] width 379 height 16
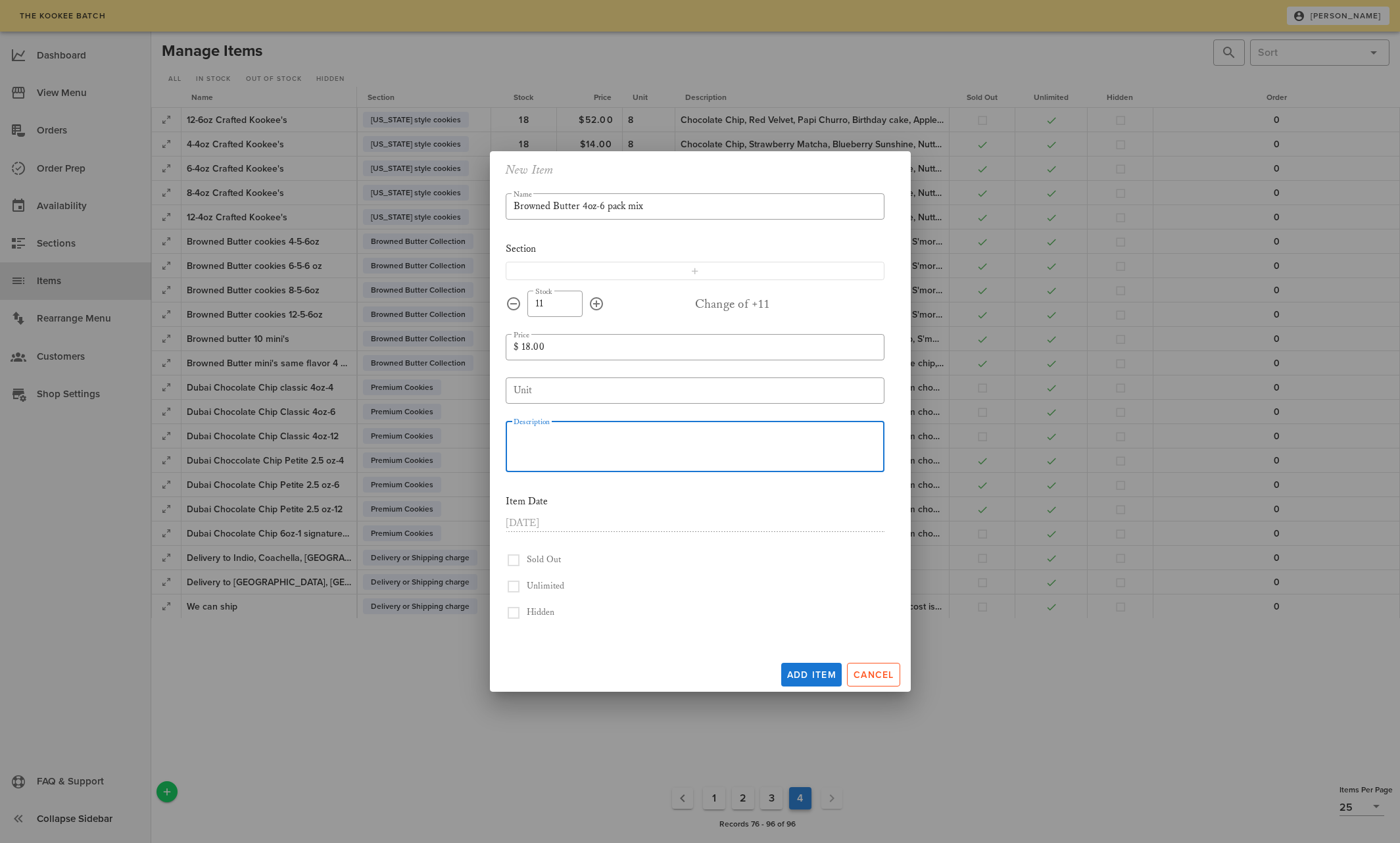
click at [535, 429] on textarea "Description" at bounding box center [700, 449] width 371 height 47
drag, startPoint x: 568, startPoint y: 435, endPoint x: 581, endPoint y: 437, distance: 13.2
click at [568, 434] on textarea "Malted Milk Chocolate Chip" at bounding box center [700, 449] width 371 height 47
click at [690, 434] on textarea "Malted Milk Milk & Dark Chocolate Chip" at bounding box center [700, 449] width 371 height 47
type textarea "Malted Milk Milk & Dark Chocolate Chip,"
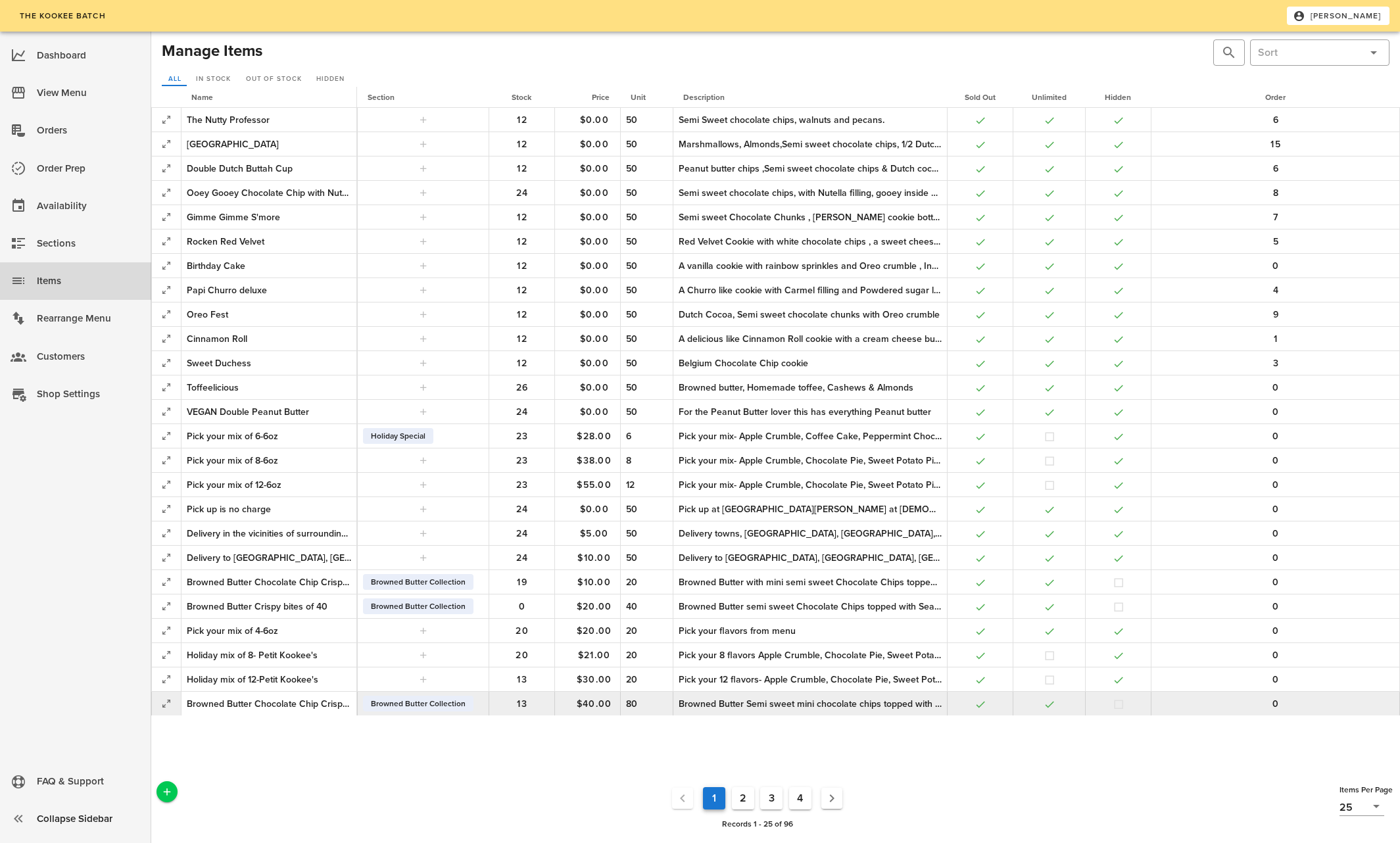
click at [334, 703] on div "Browned Butter Chocolate Chip Crispy bites of 80" at bounding box center [269, 704] width 164 height 14
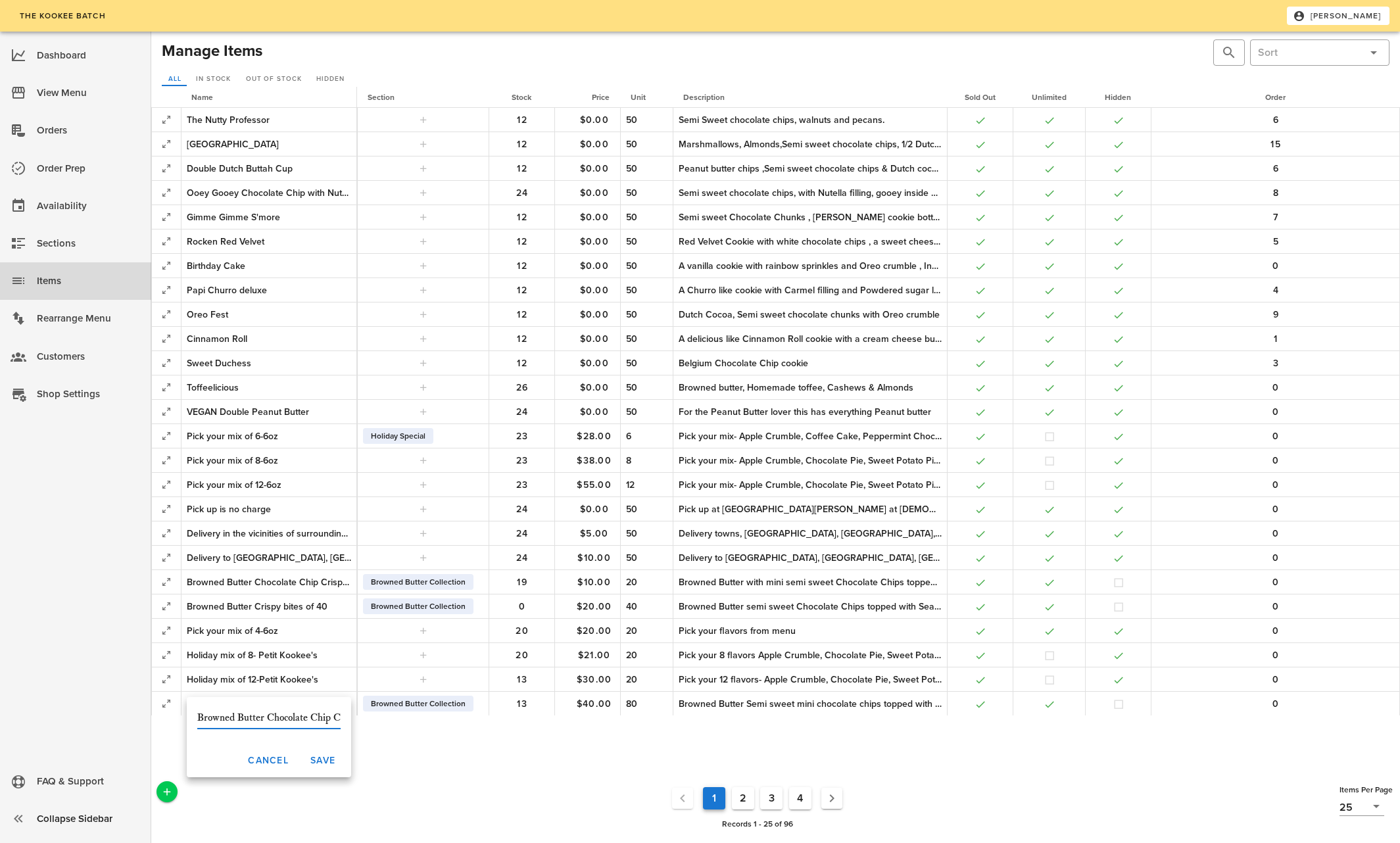
click at [197, 714] on input "Browned Butter Chocolate Chip Crispy bites of 100" at bounding box center [269, 718] width 143 height 21
type input "Sept deal Browned Butter Chocolate Chip Crispy bites of 100"
click at [318, 762] on span "Save" at bounding box center [323, 761] width 26 height 11
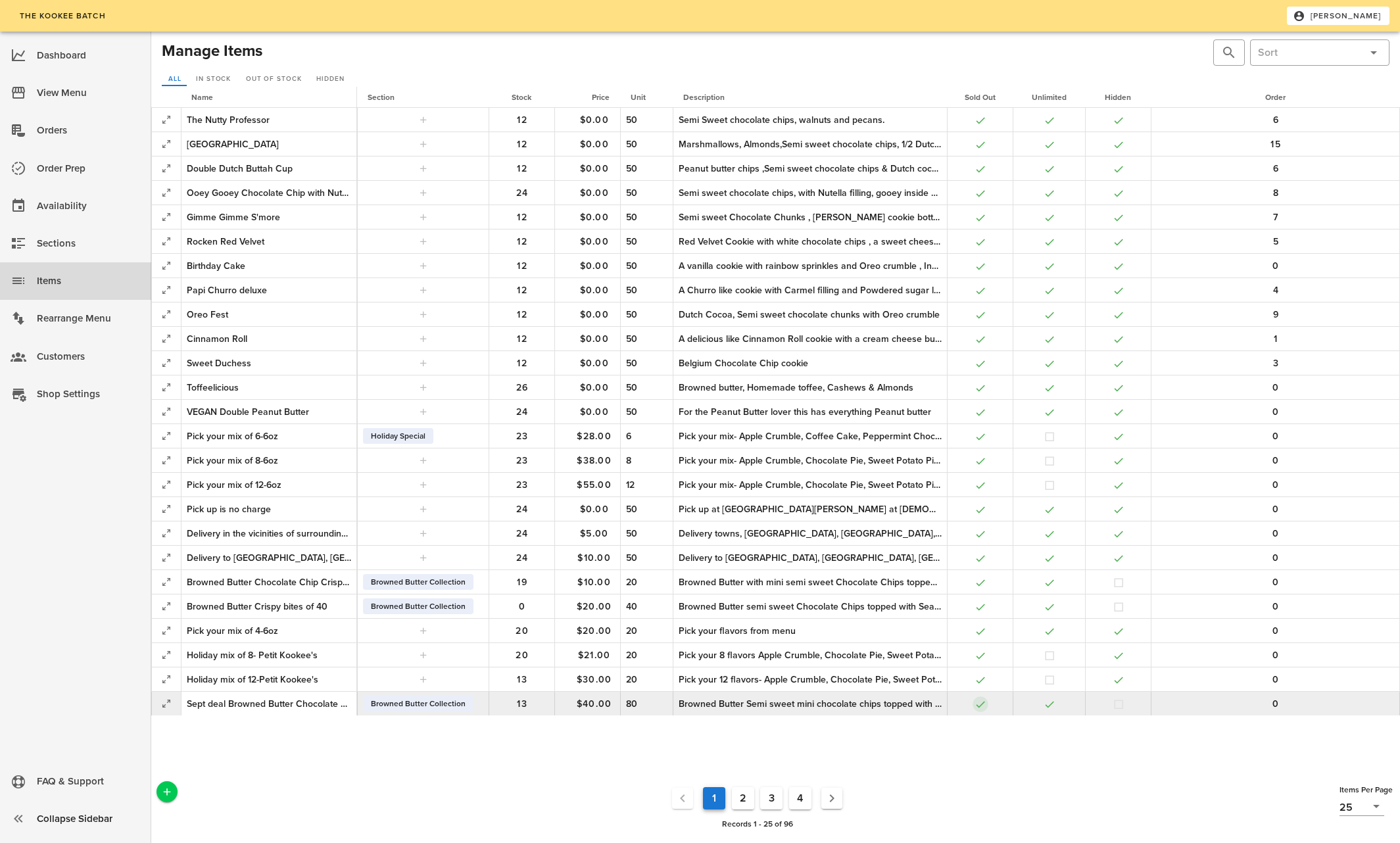
click at [979, 700] on button "button" at bounding box center [981, 704] width 12 height 12
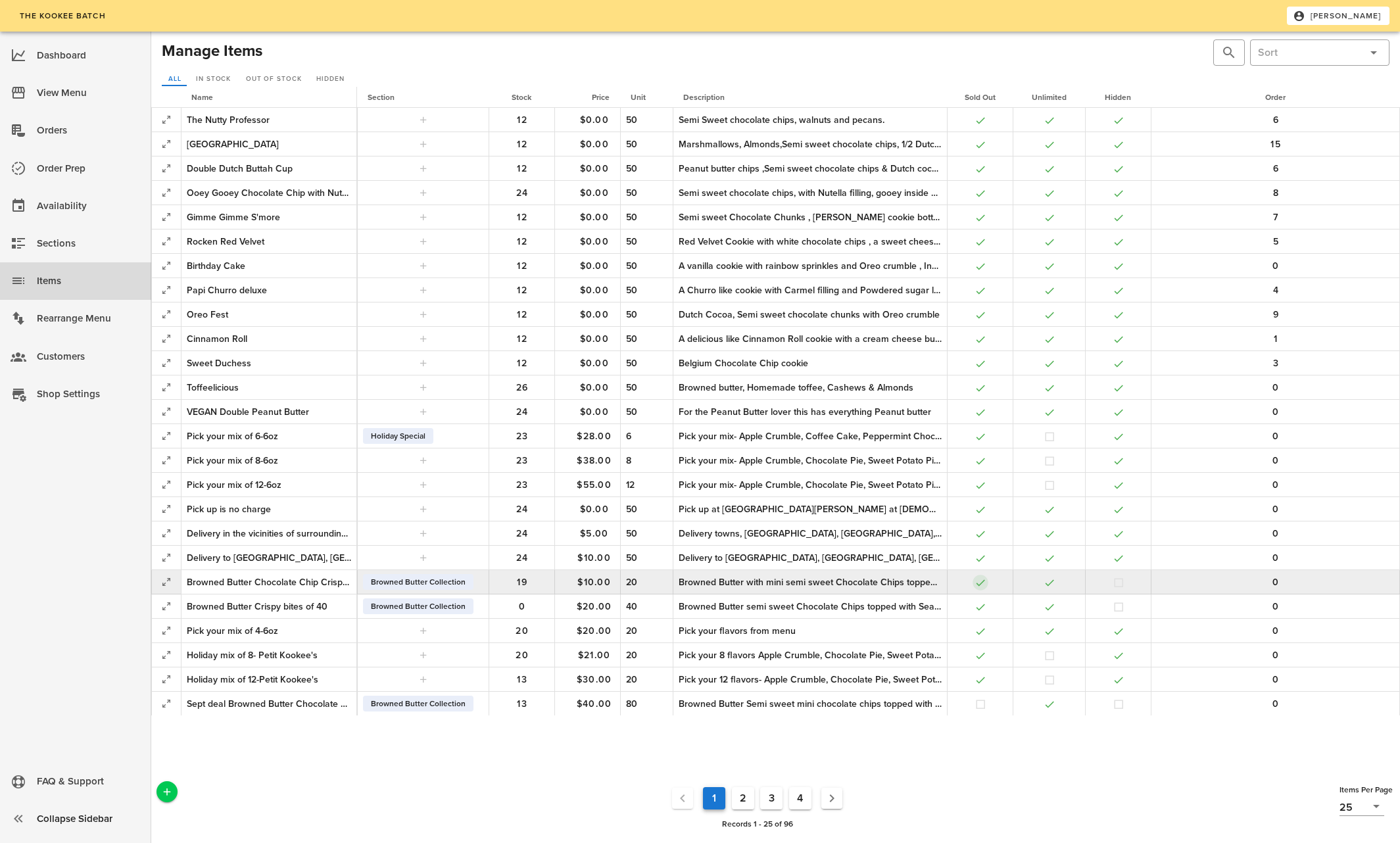
click at [978, 581] on button "button" at bounding box center [981, 583] width 12 height 12
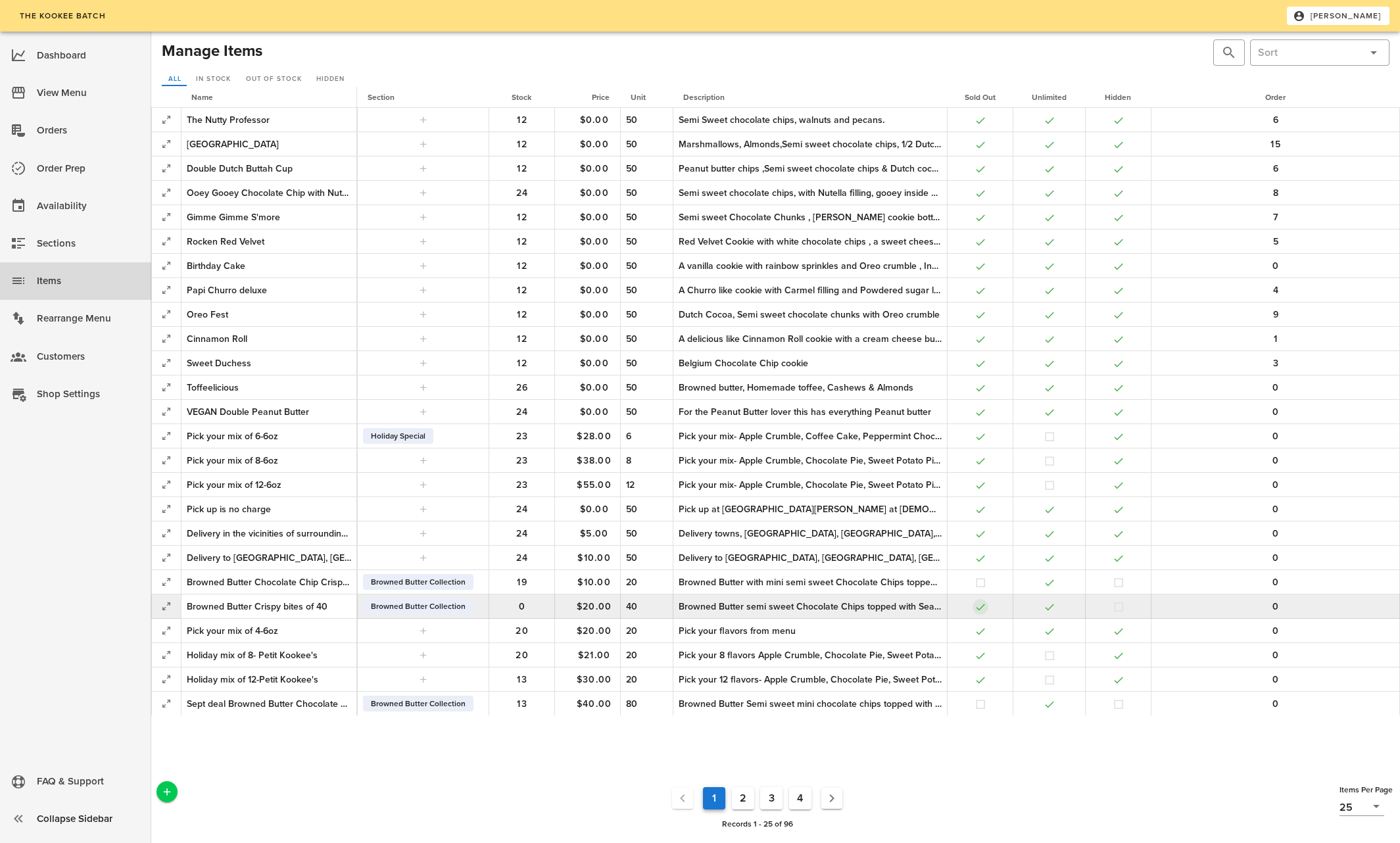
click at [979, 606] on button "button" at bounding box center [981, 607] width 12 height 12
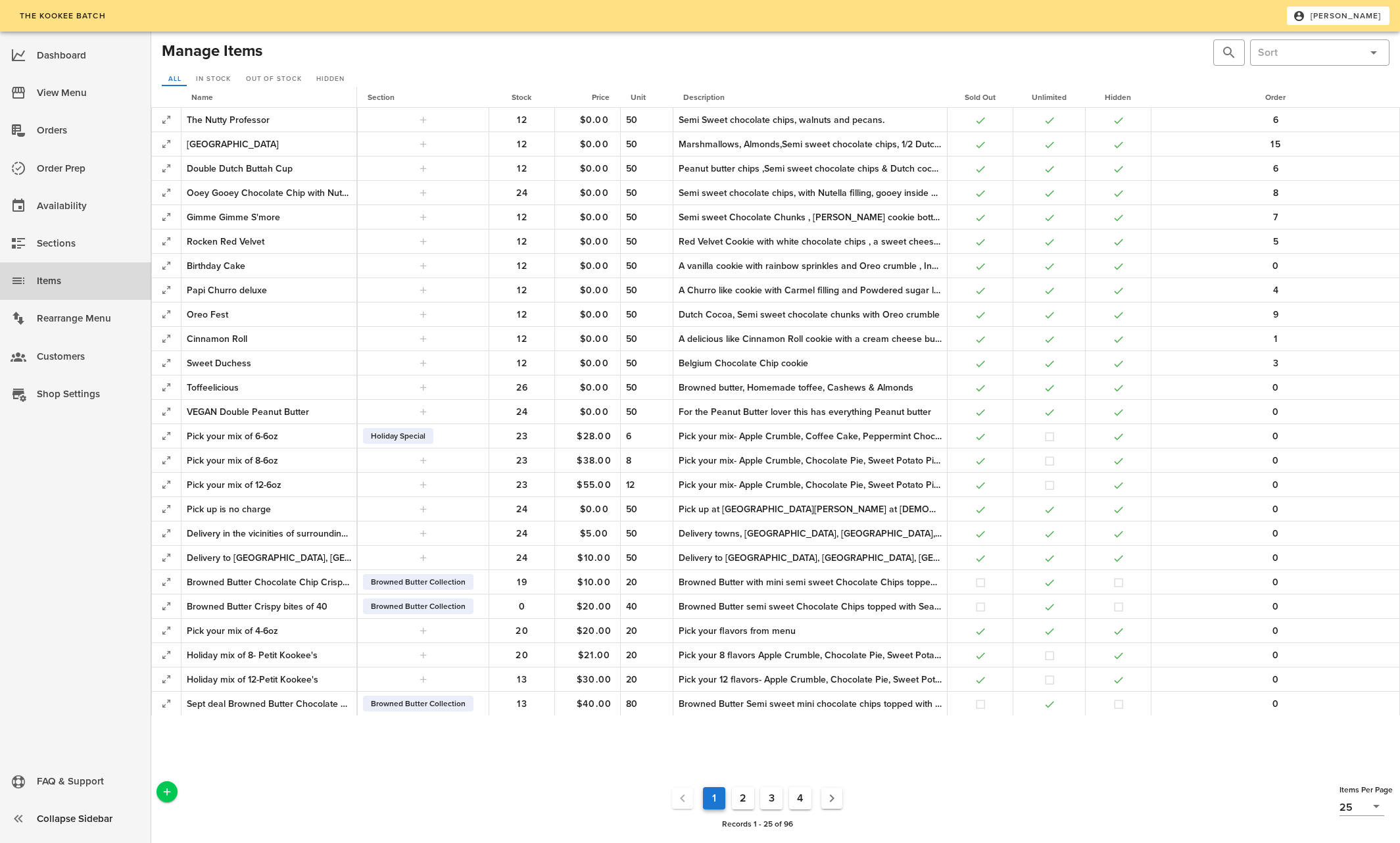
click at [804, 797] on button "4" at bounding box center [800, 798] width 22 height 22
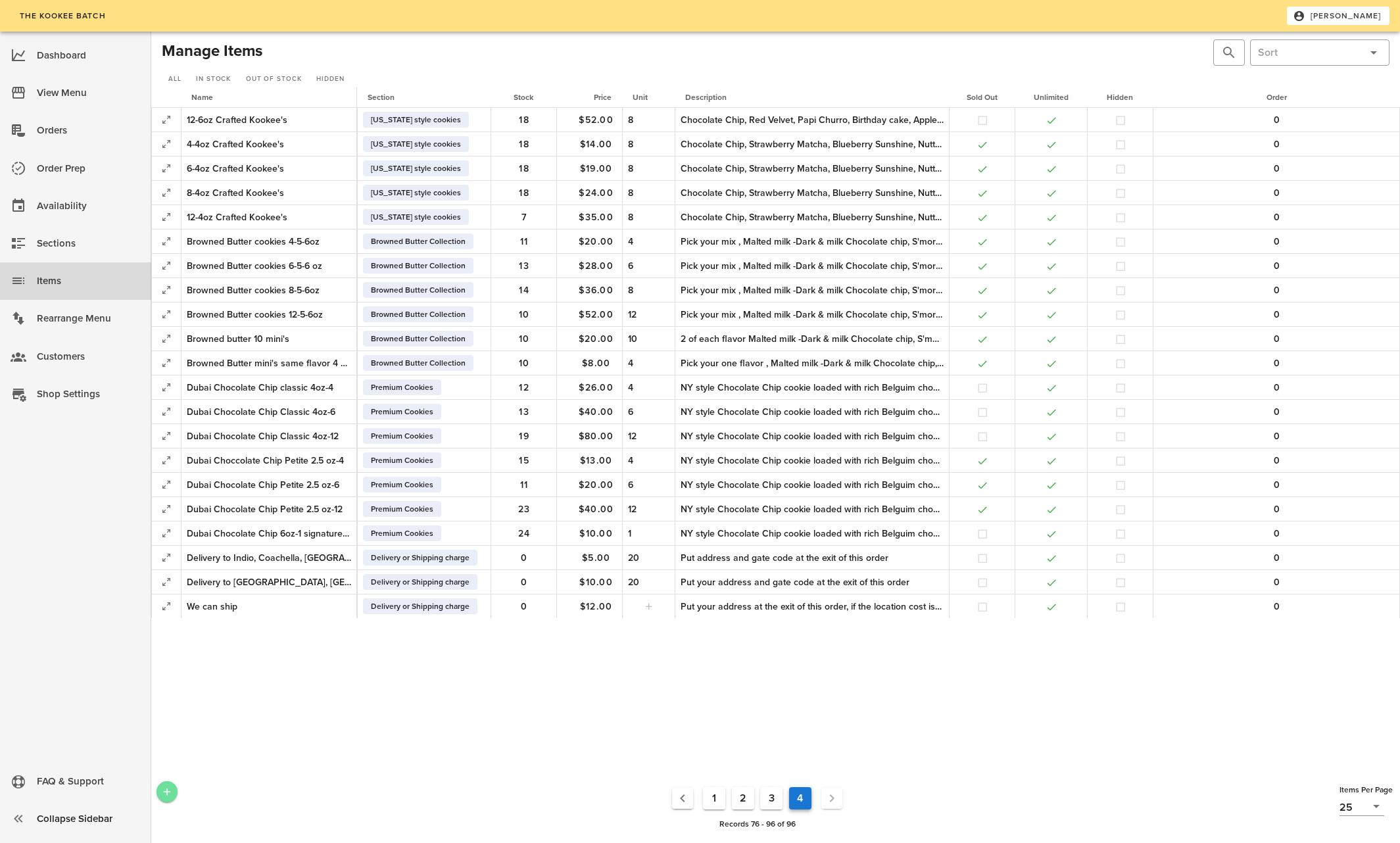
click at [161, 791] on icon "Add a New Record" at bounding box center [167, 791] width 12 height 12
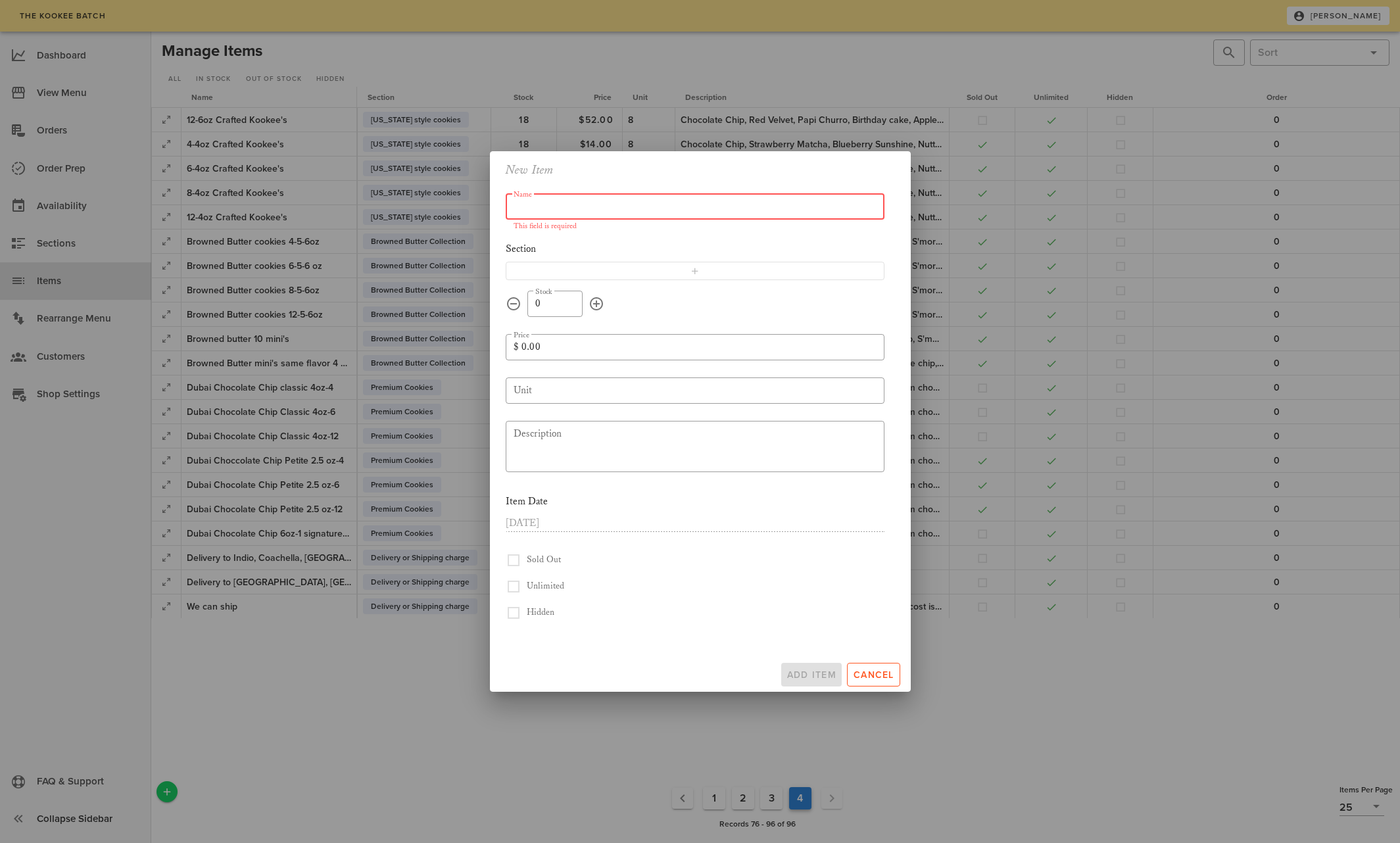
click at [526, 209] on input "Name" at bounding box center [695, 206] width 363 height 21
type input "B"
click at [867, 667] on button "Cancel" at bounding box center [874, 675] width 53 height 24
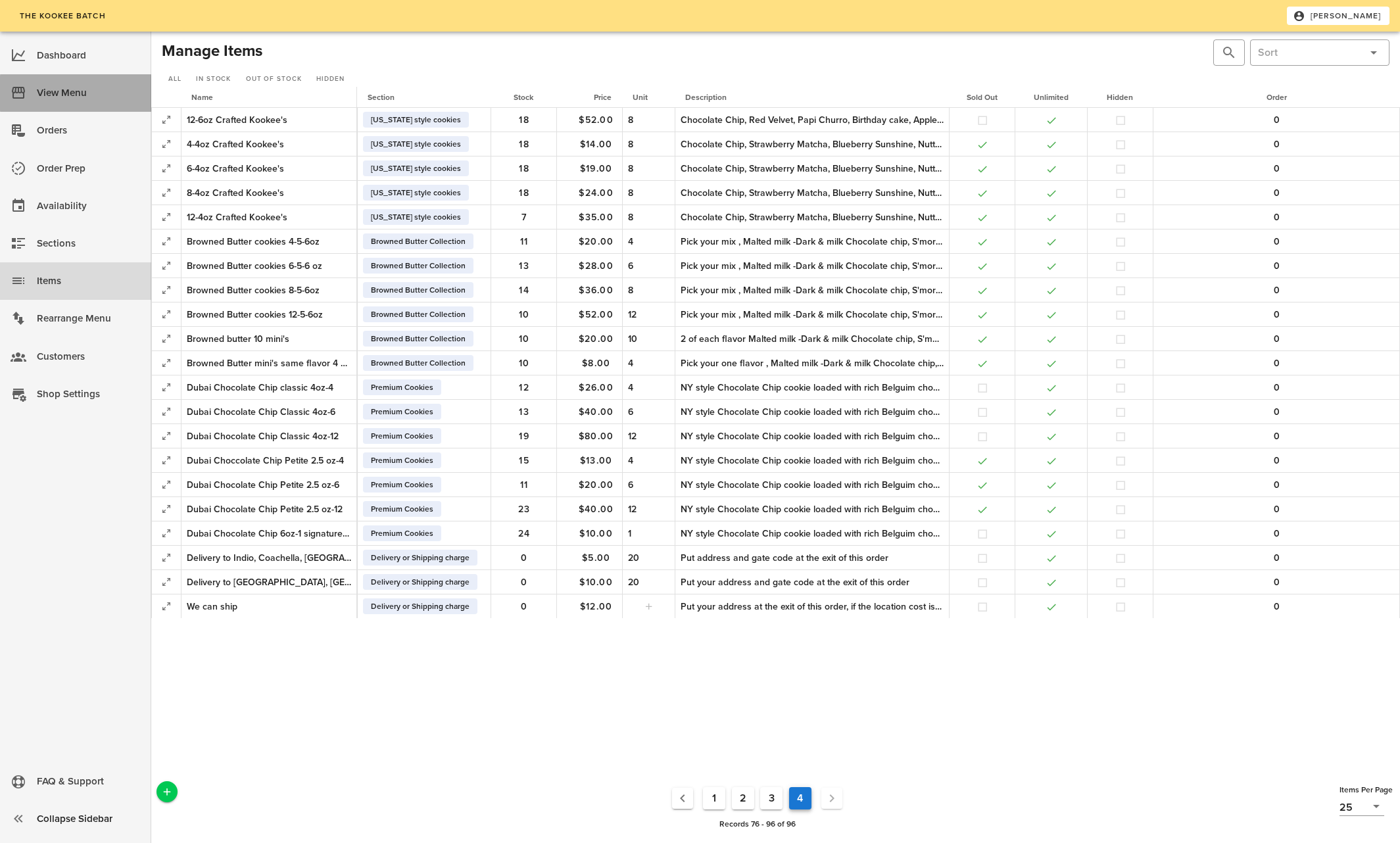
click at [84, 90] on div "View Menu" at bounding box center [88, 93] width 104 height 22
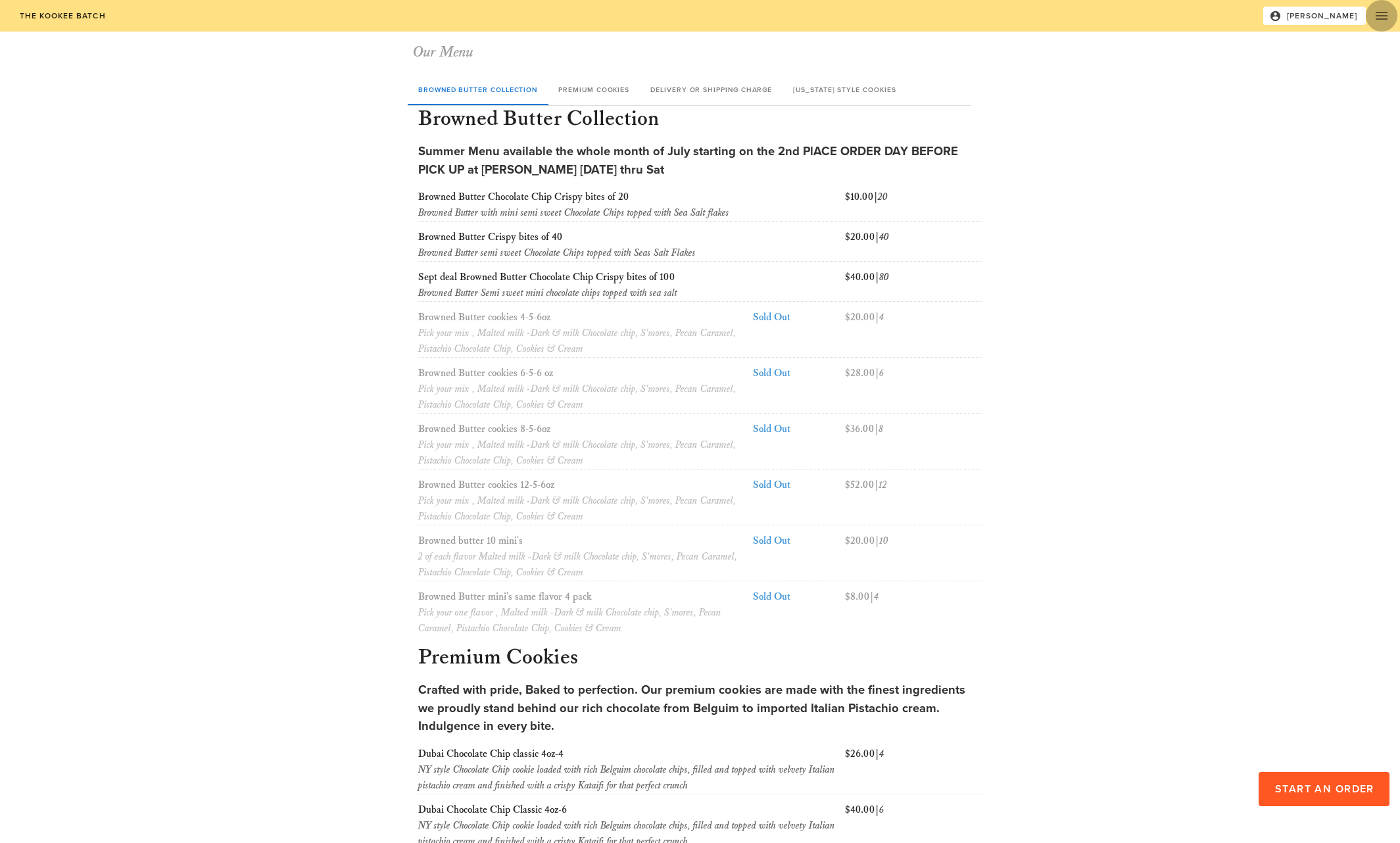
click at [1383, 11] on icon "button" at bounding box center [1382, 16] width 16 height 16
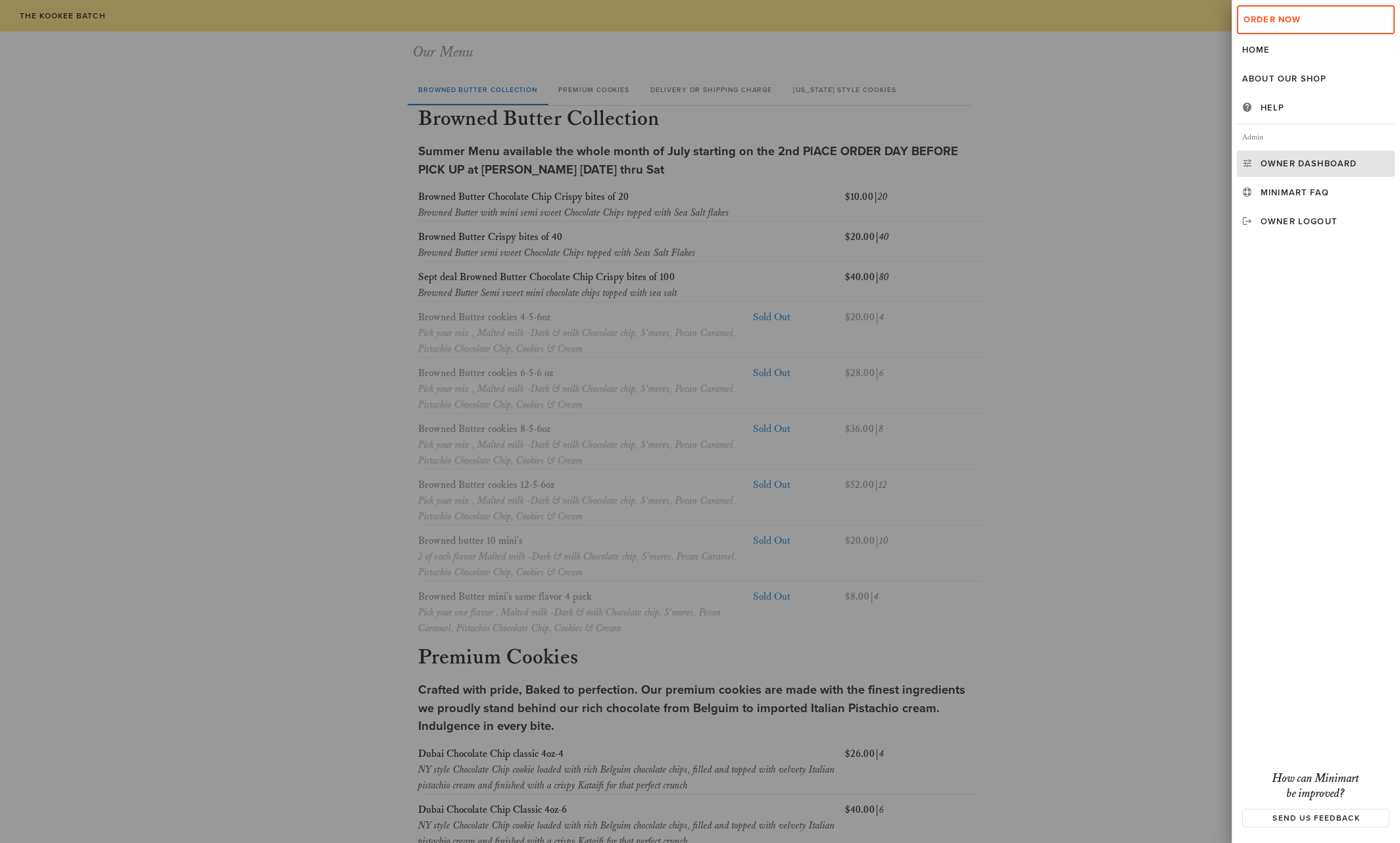
click at [1310, 159] on div "Owner Dashboard" at bounding box center [1325, 163] width 129 height 11
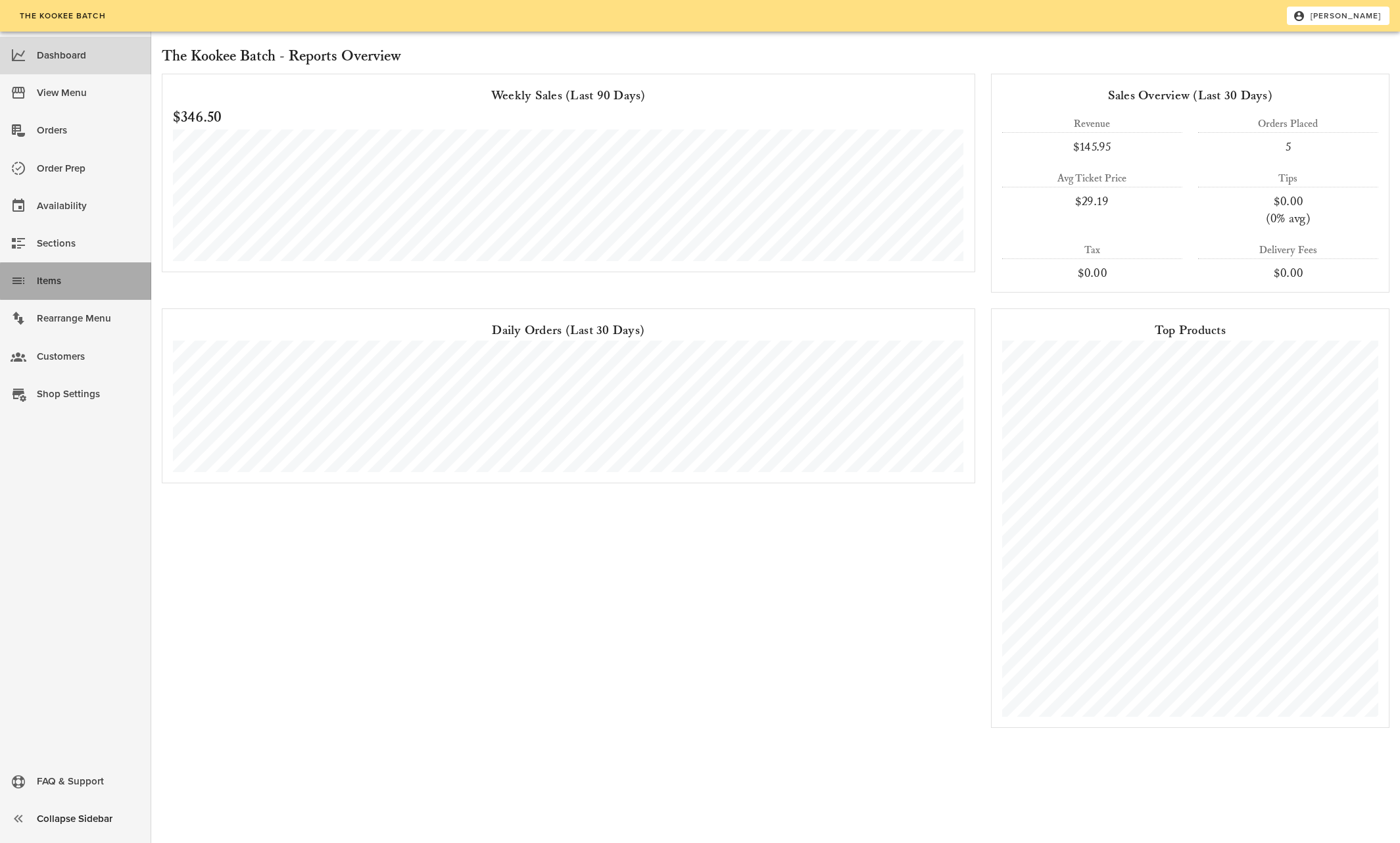
click at [57, 283] on div "Items" at bounding box center [88, 281] width 104 height 22
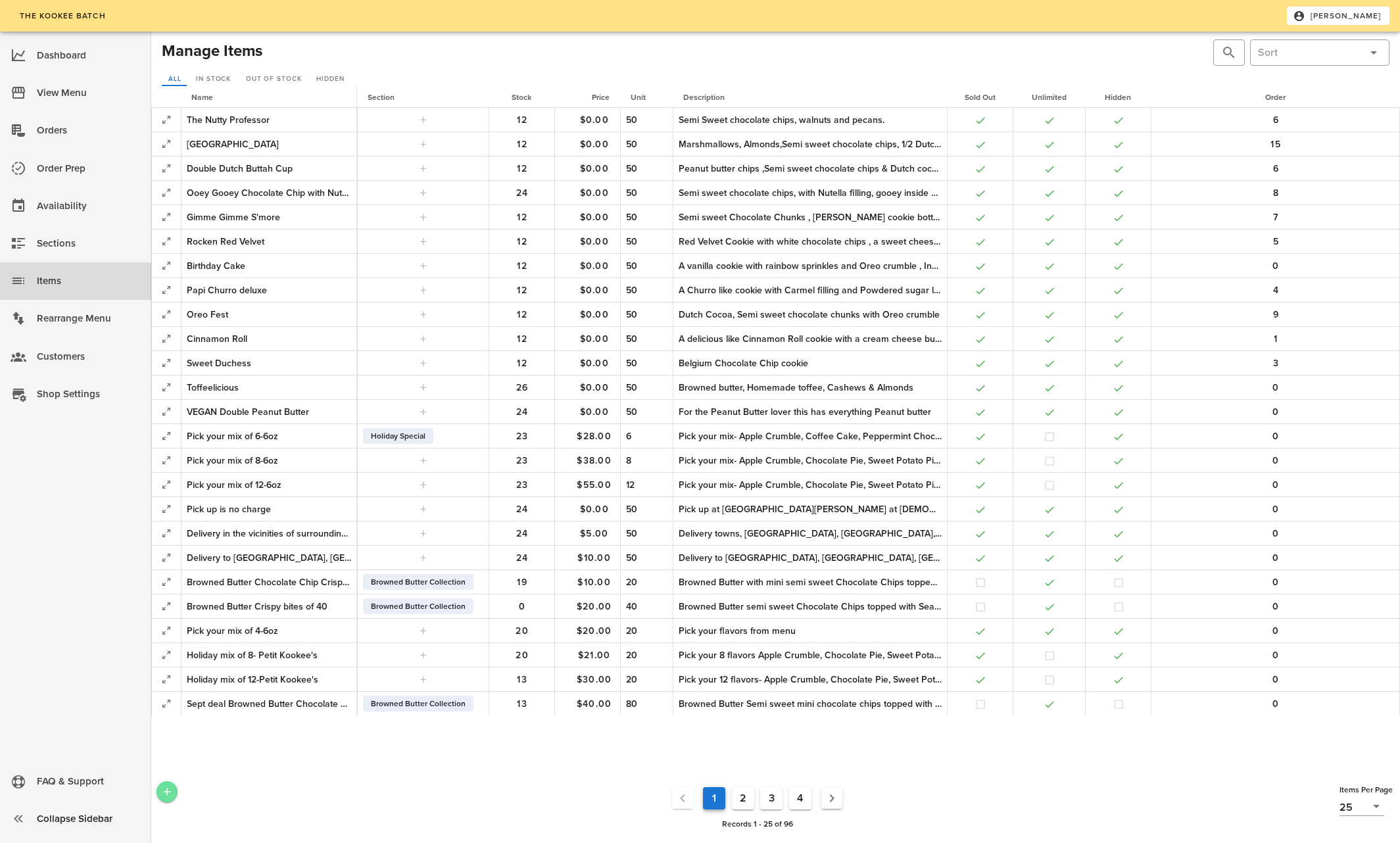
click at [166, 792] on icon "Add a New Record" at bounding box center [167, 791] width 12 height 12
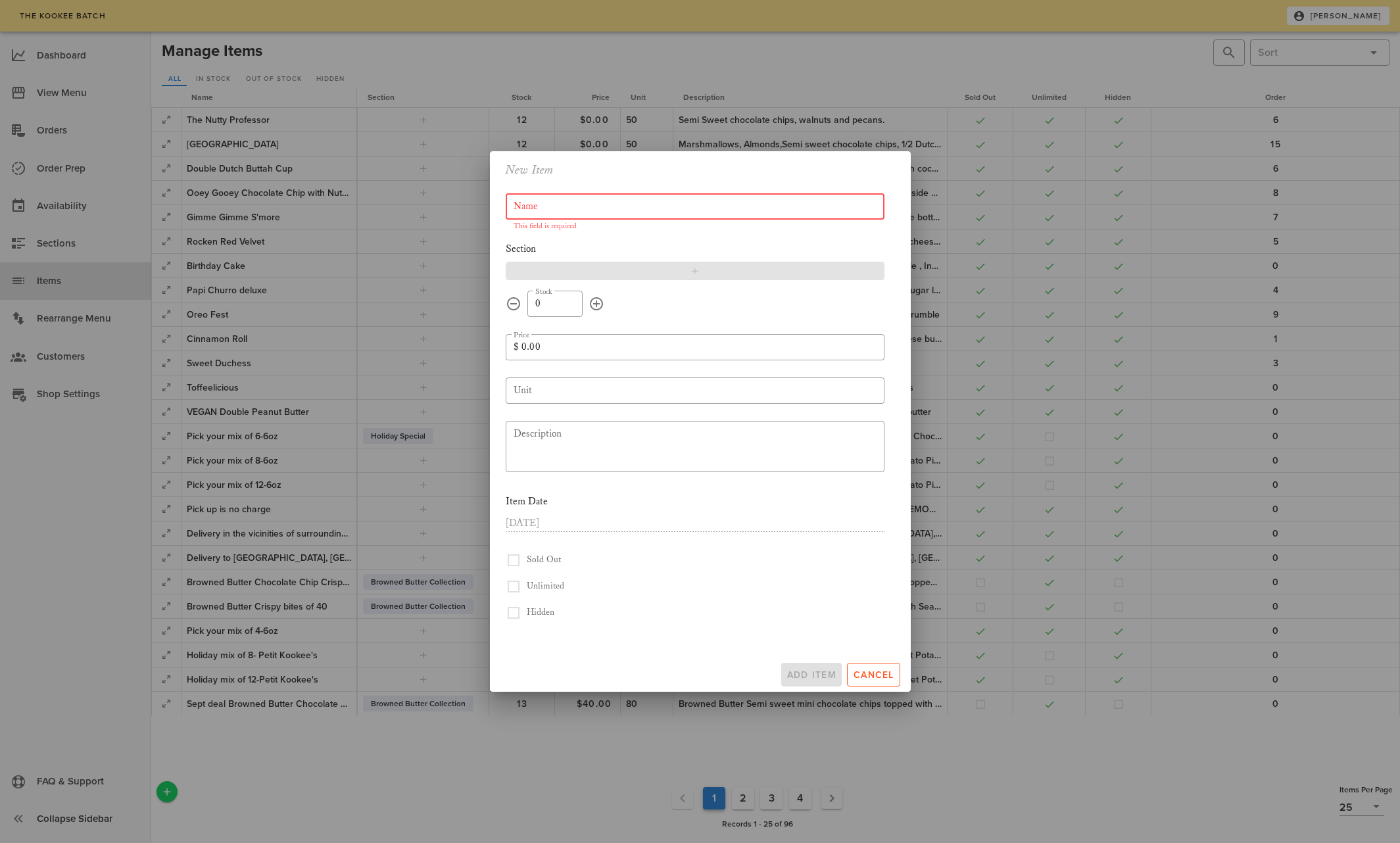
click at [694, 267] on icon "button" at bounding box center [695, 271] width 11 height 11
click at [876, 272] on icon at bounding box center [877, 270] width 16 height 16
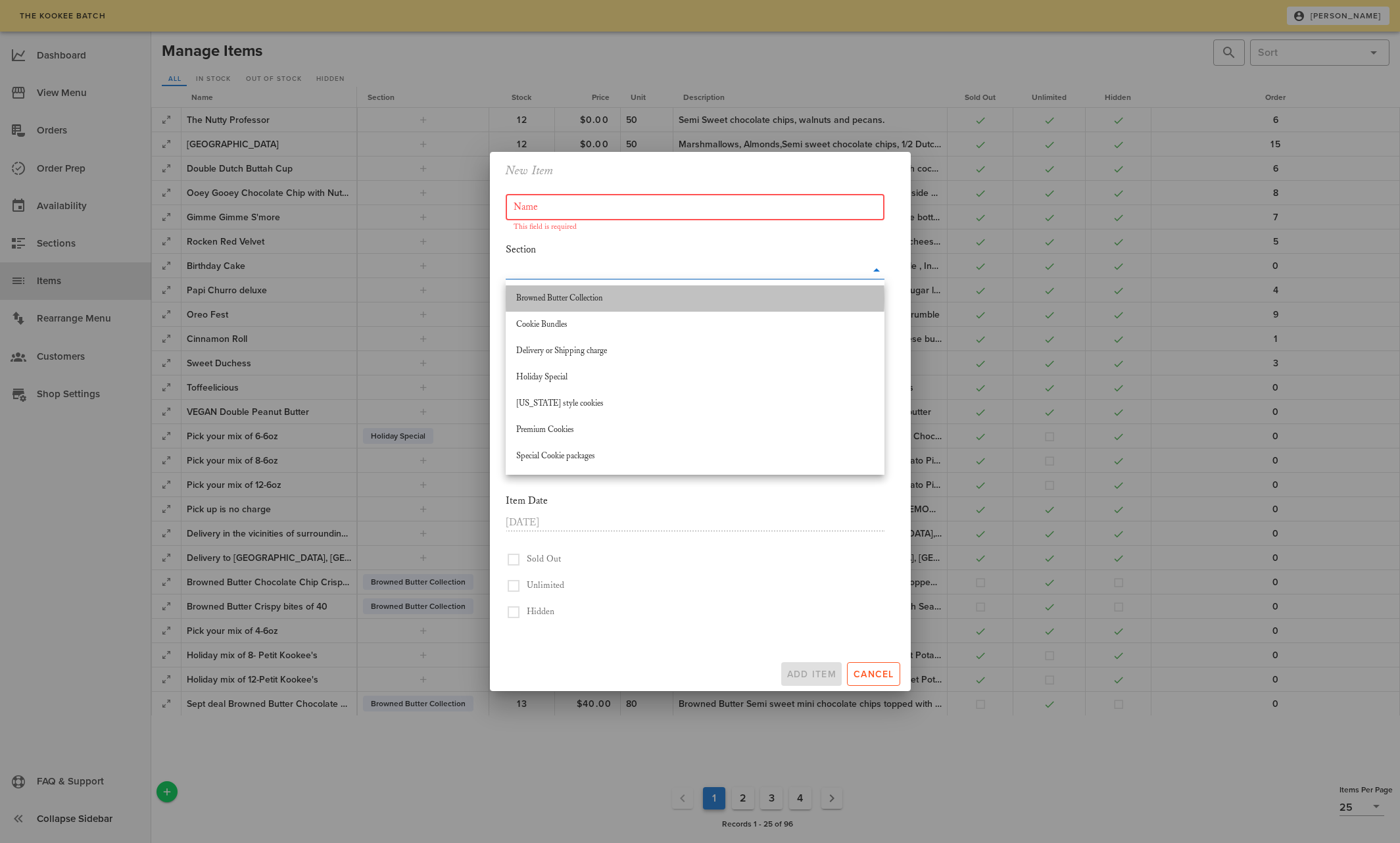
click at [632, 295] on div "Browned Butter Collection" at bounding box center [695, 298] width 358 height 11
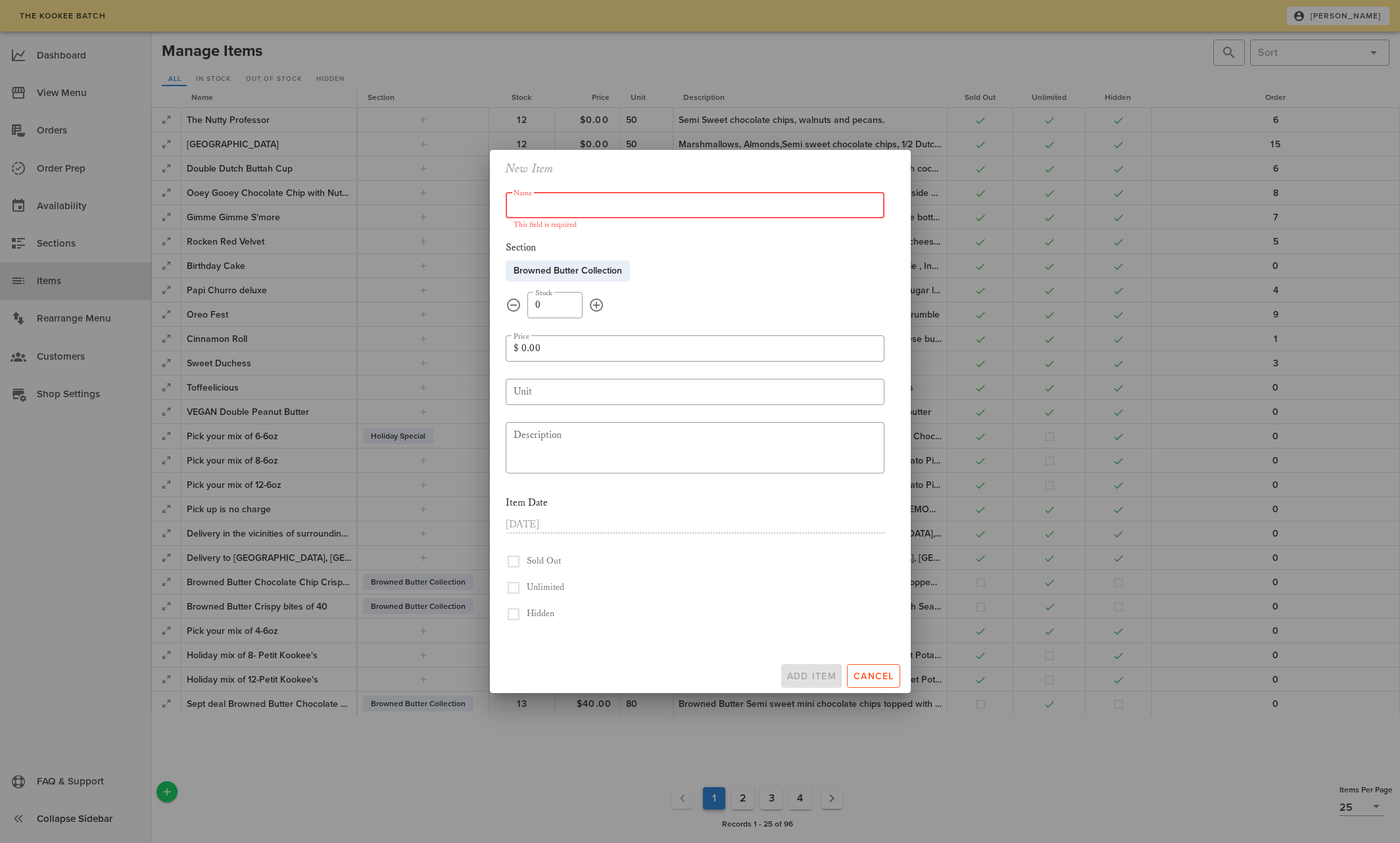
click at [583, 208] on input "Name" at bounding box center [695, 205] width 363 height 21
type input "P"
type input "Browned Butter 6-pak of 4oz"
click at [524, 347] on input "0.00" at bounding box center [699, 348] width 355 height 21
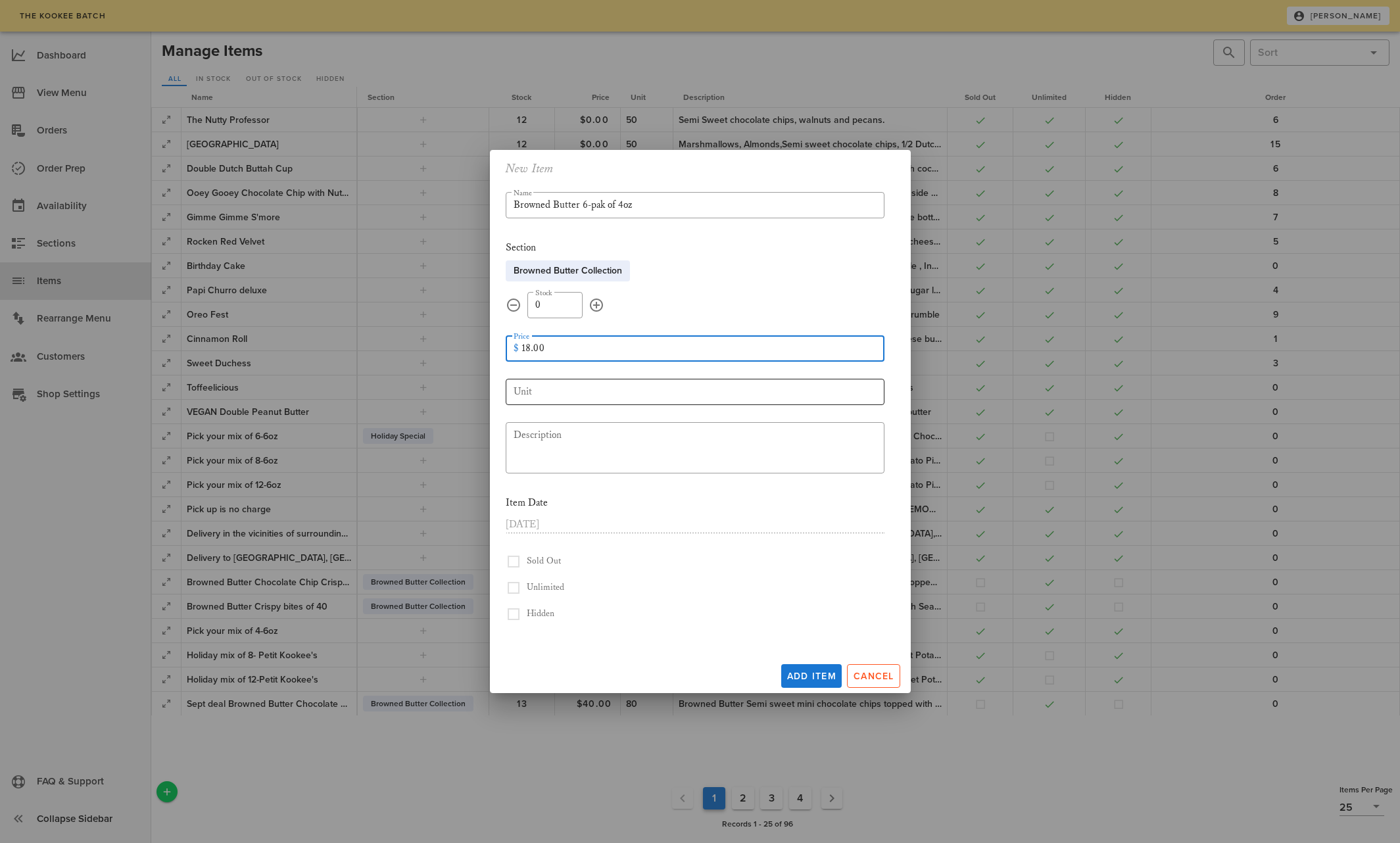
type input "18.00"
click at [528, 391] on input "Unit" at bounding box center [695, 391] width 363 height 21
type input "10"
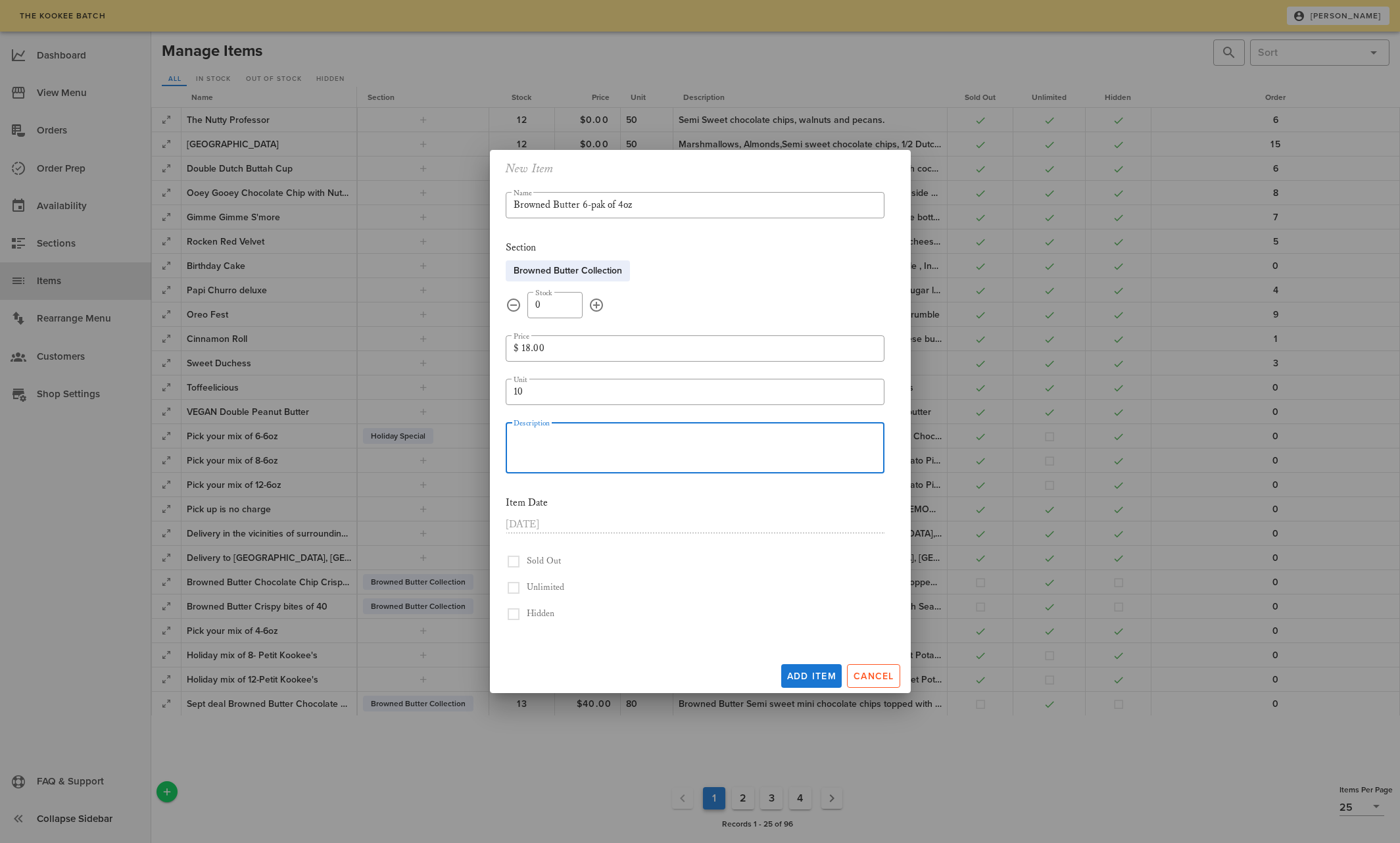
click at [523, 432] on div "Description" at bounding box center [700, 448] width 371 height 52
click at [795, 437] on textarea "Malted Milk & Dark Chocolate, Ginger Molasses, Oatmeal Pecan" at bounding box center [700, 450] width 371 height 47
type textarea "Malted Milk & Dark Chocolate, Ginger Molasses, Oatmeal Pecan Caramel, Pistachio…"
click at [515, 588] on button "button" at bounding box center [514, 588] width 16 height 16
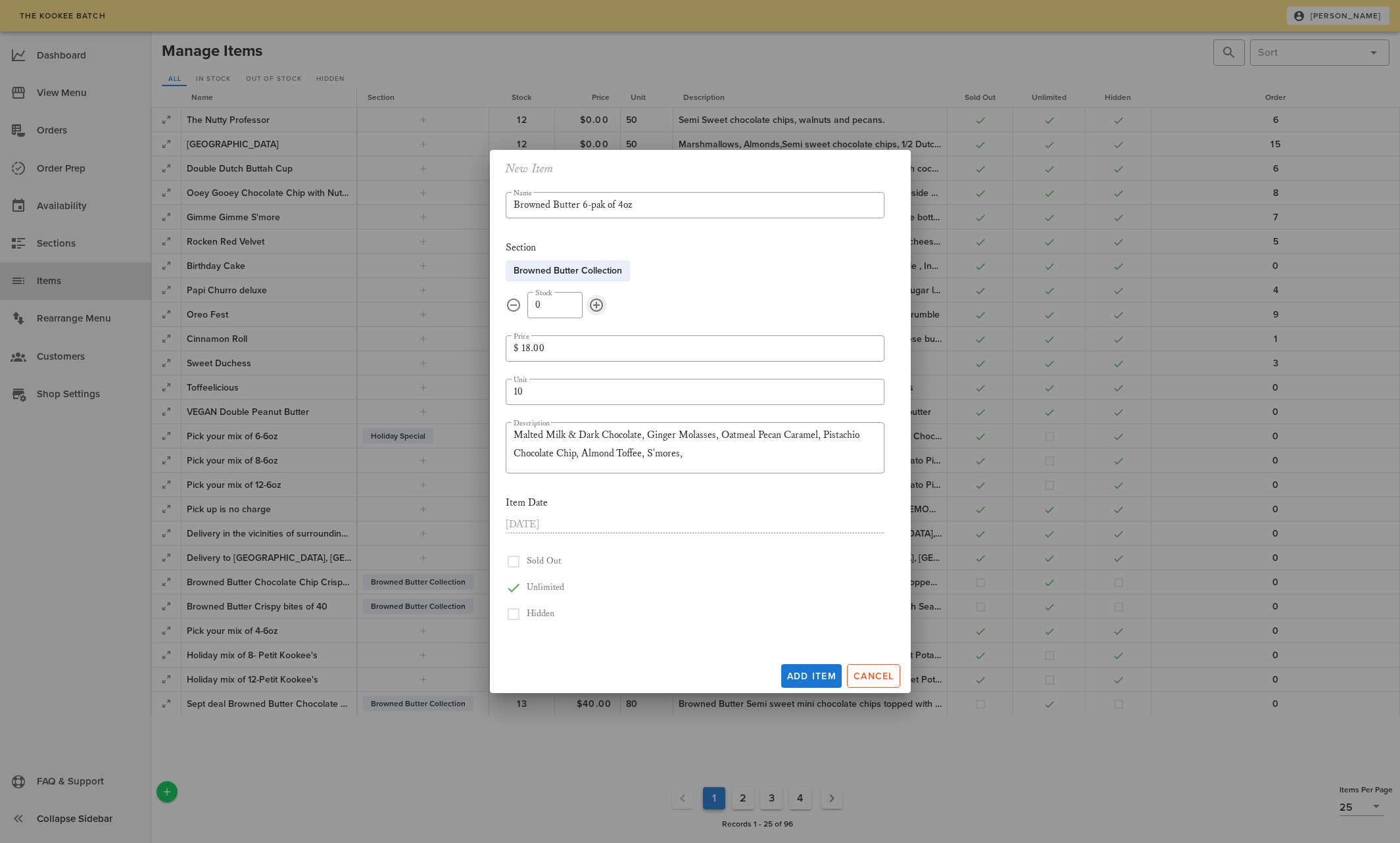
click at [600, 302] on button "append icon" at bounding box center [596, 305] width 16 height 16
click at [599, 303] on button "append icon" at bounding box center [596, 305] width 16 height 16
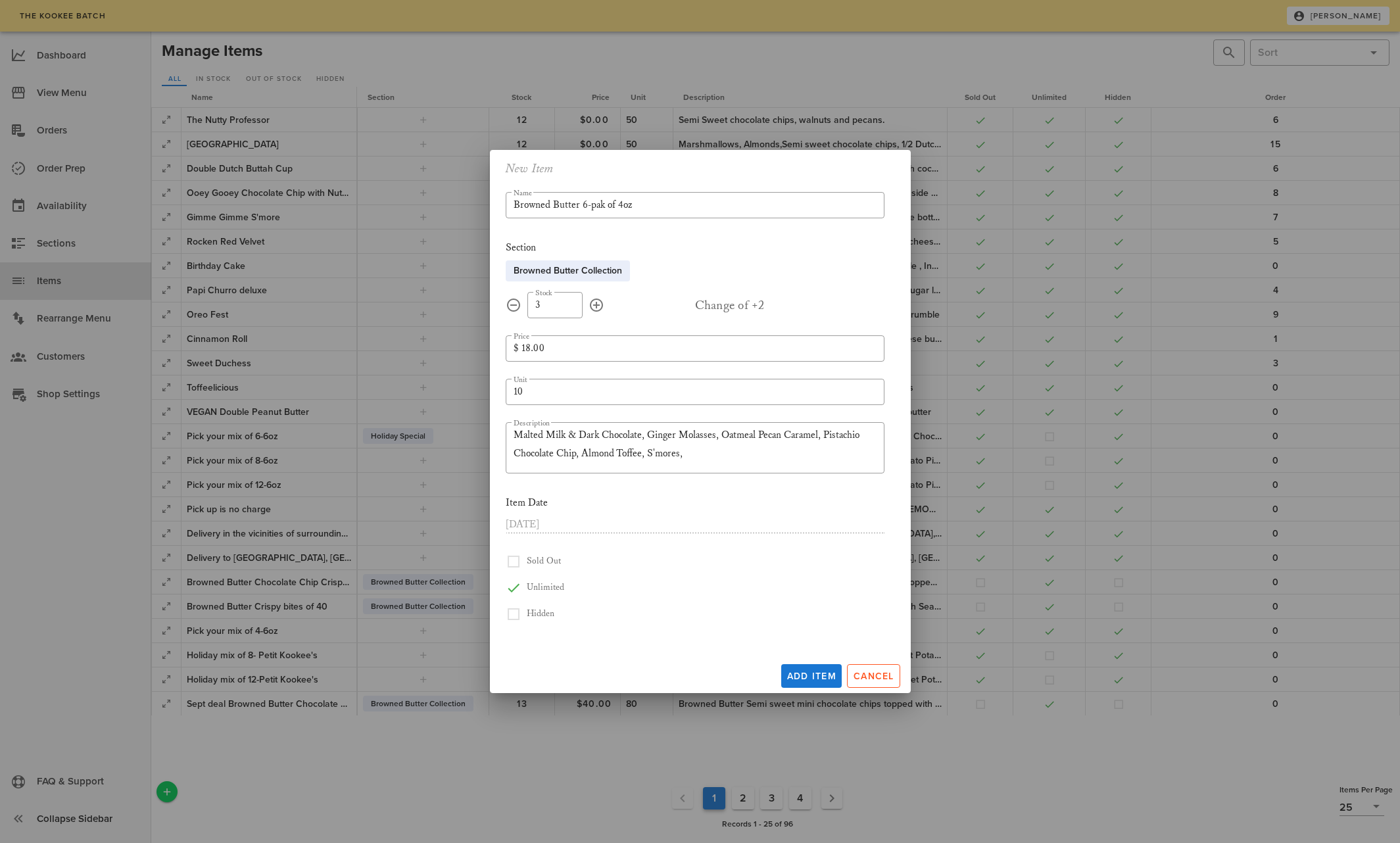
click at [599, 303] on button "append icon" at bounding box center [596, 305] width 16 height 16
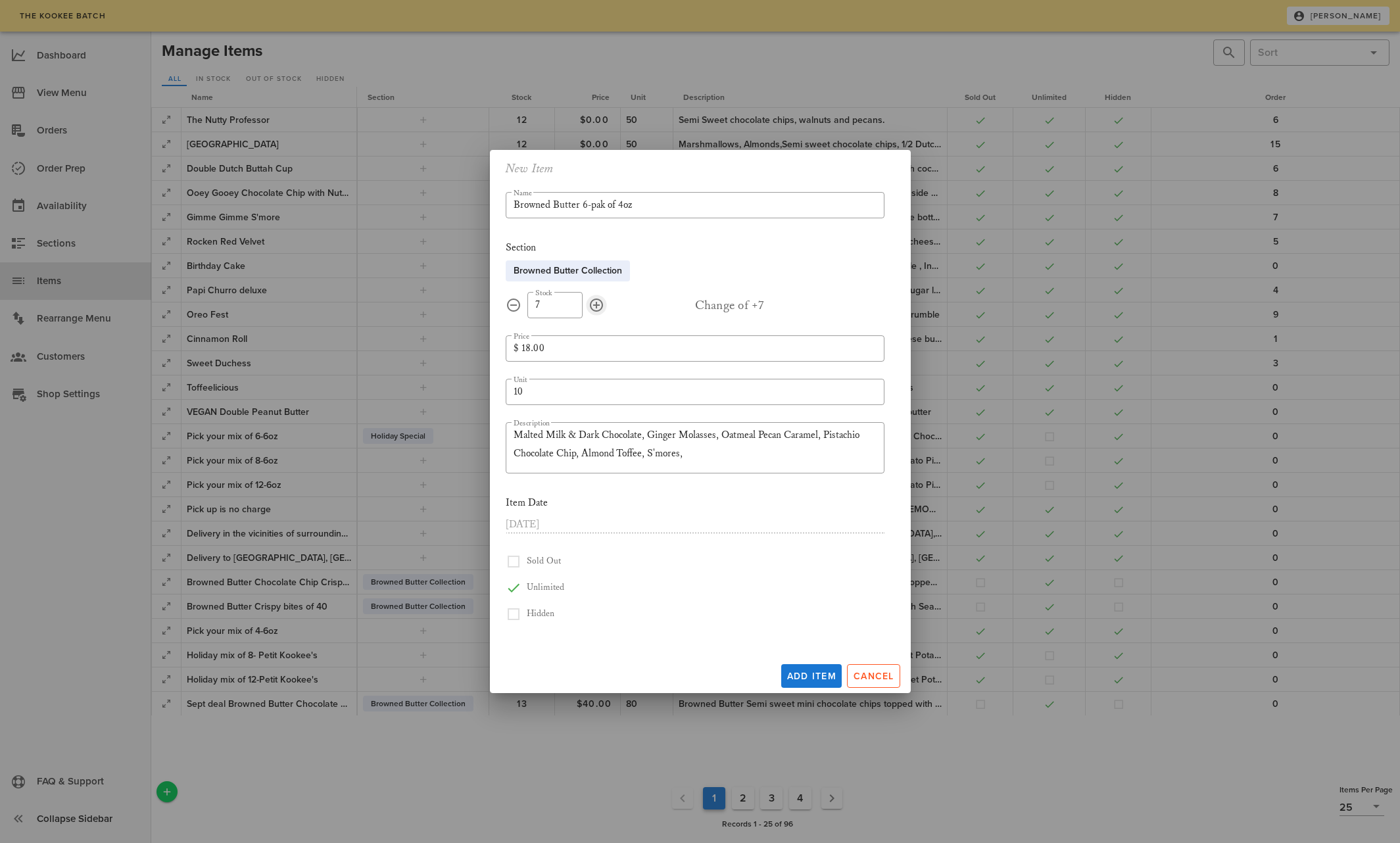
click at [599, 303] on button "append icon" at bounding box center [596, 305] width 16 height 16
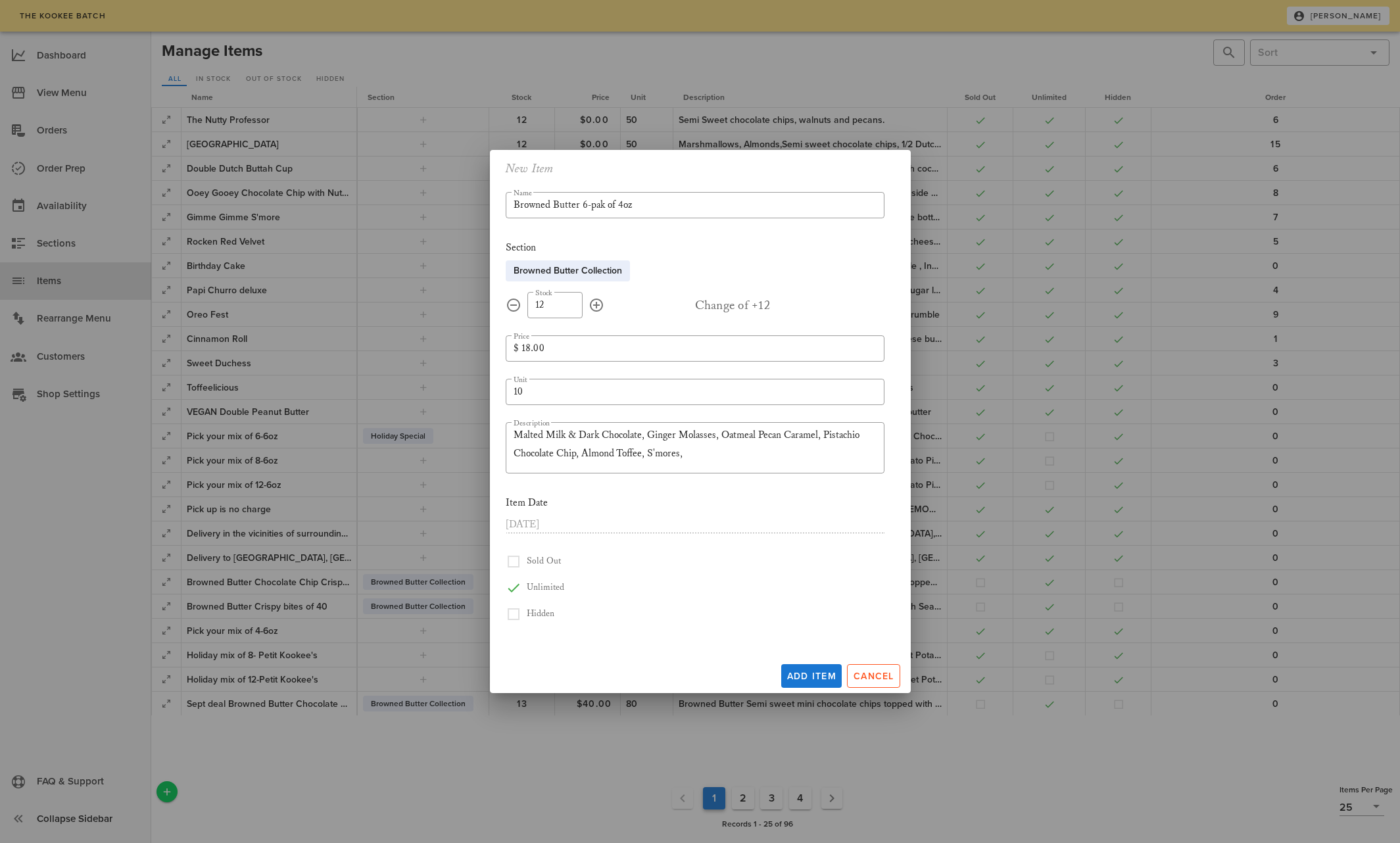
type input "15"
drag, startPoint x: 529, startPoint y: 392, endPoint x: 509, endPoint y: 394, distance: 20.1
click at [509, 394] on div "​ Unit 10" at bounding box center [695, 392] width 379 height 27
type input "6"
click at [578, 454] on textarea "Malted Milk & Dark Chocolate, Ginger Molasses, Oatmeal Pecan Caramel, Pistachio…" at bounding box center [700, 450] width 371 height 47
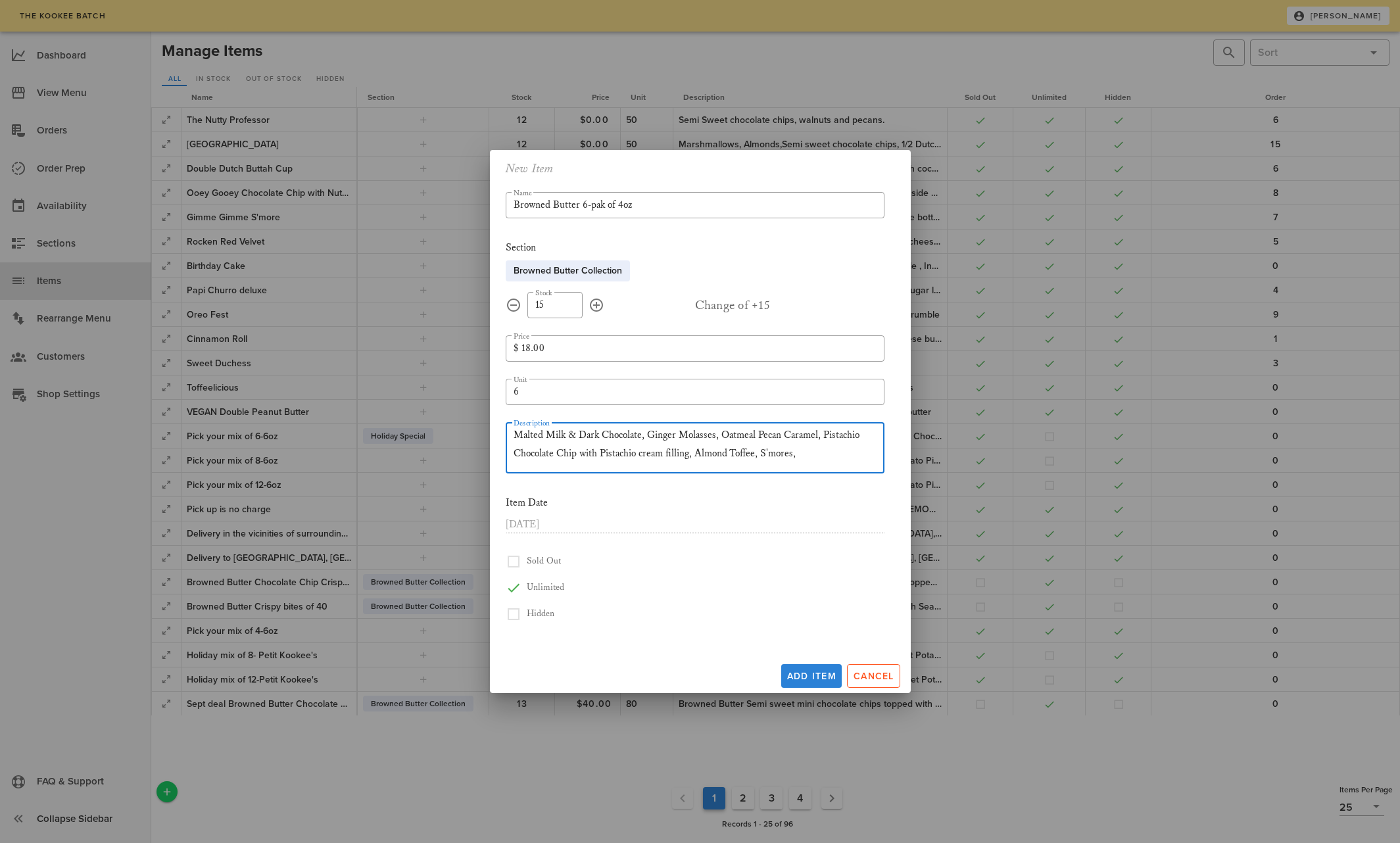
type textarea "Malted Milk & Dark Chocolate, Ginger Molasses, Oatmeal Pecan Caramel, Pistachio…"
click at [822, 672] on span "Add Item" at bounding box center [811, 677] width 50 height 11
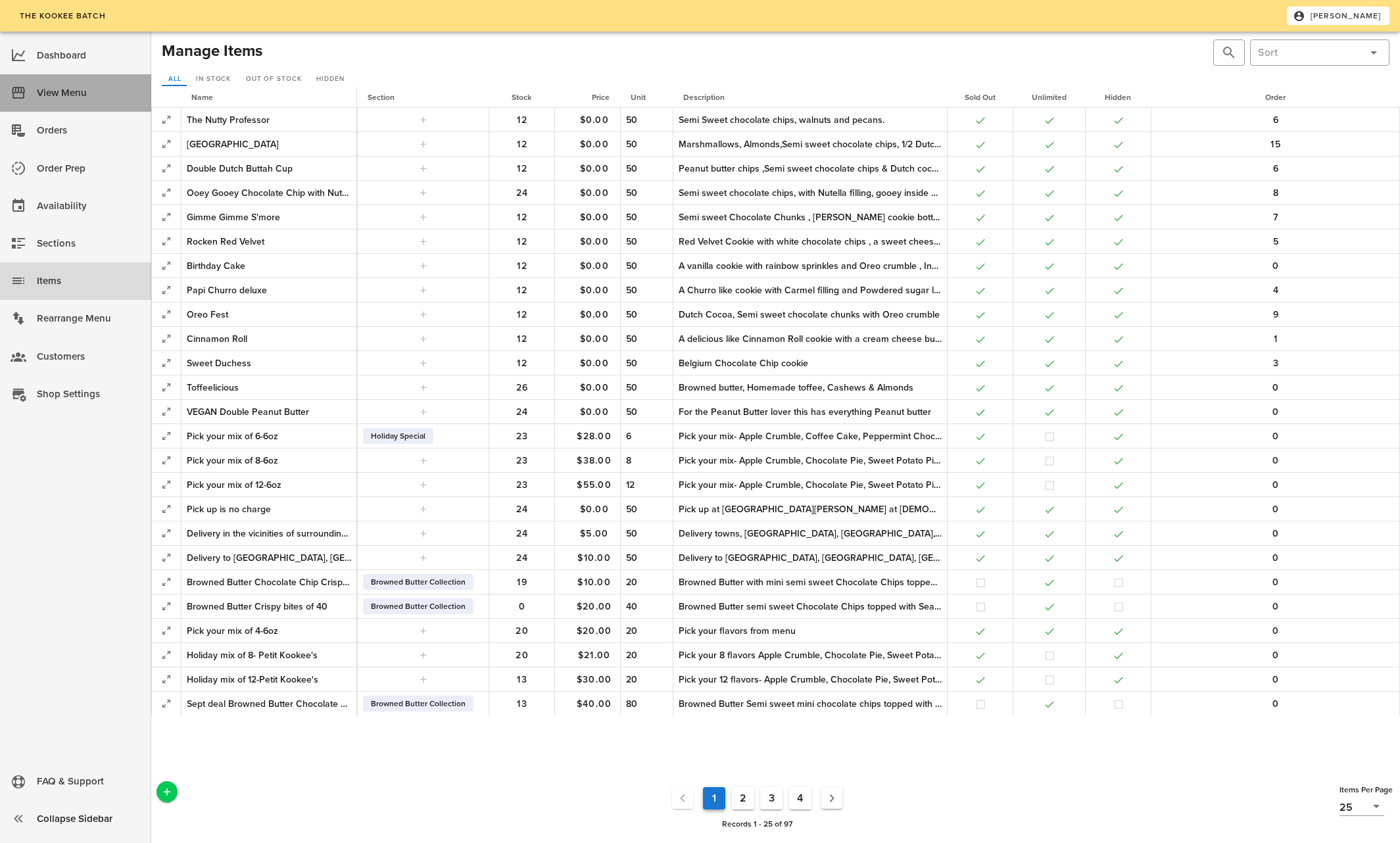
click at [39, 82] on div "View Menu" at bounding box center [88, 92] width 104 height 32
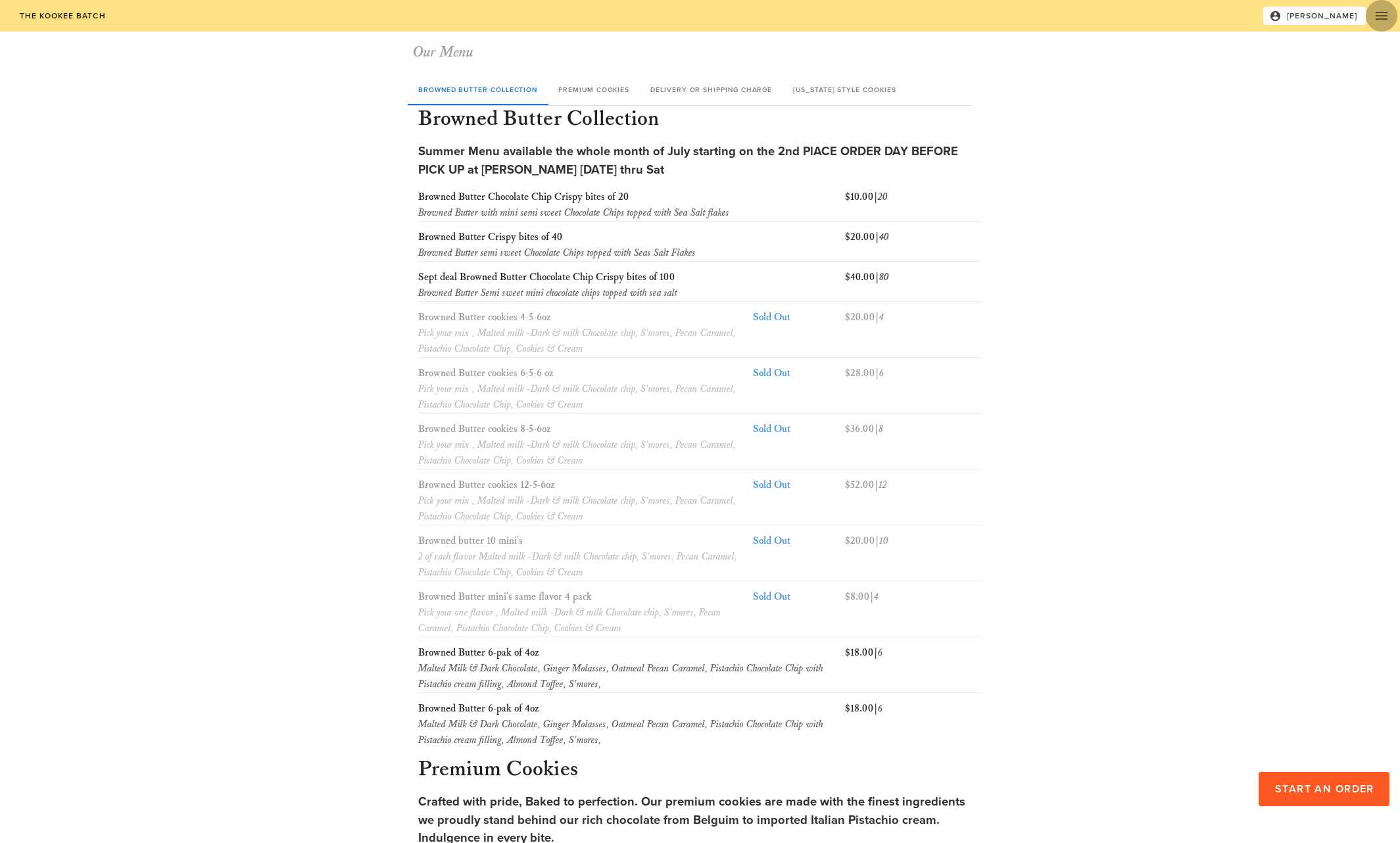
click at [1376, 11] on icon "button" at bounding box center [1382, 16] width 16 height 16
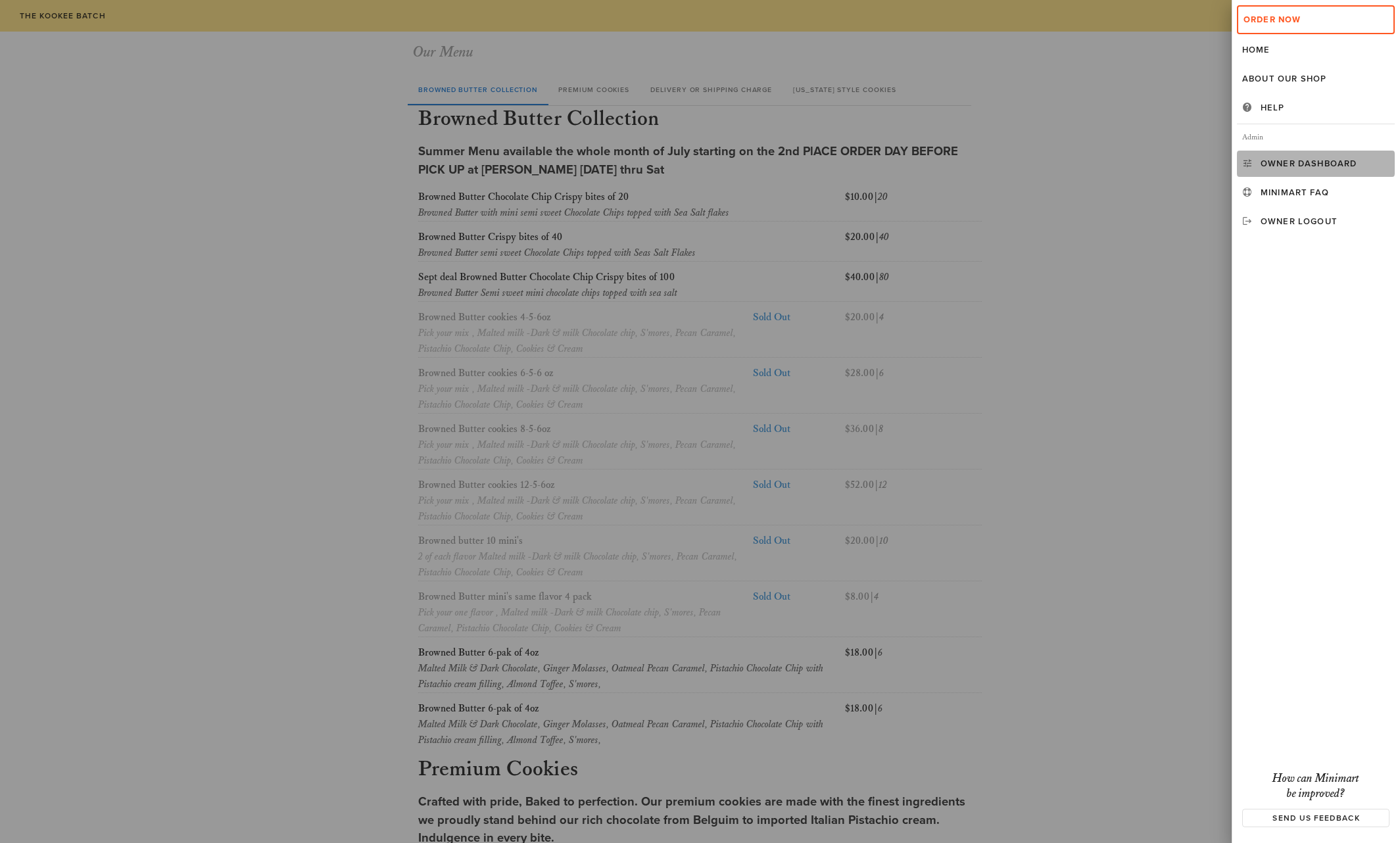
click at [1300, 158] on div "Owner Dashboard" at bounding box center [1325, 163] width 129 height 11
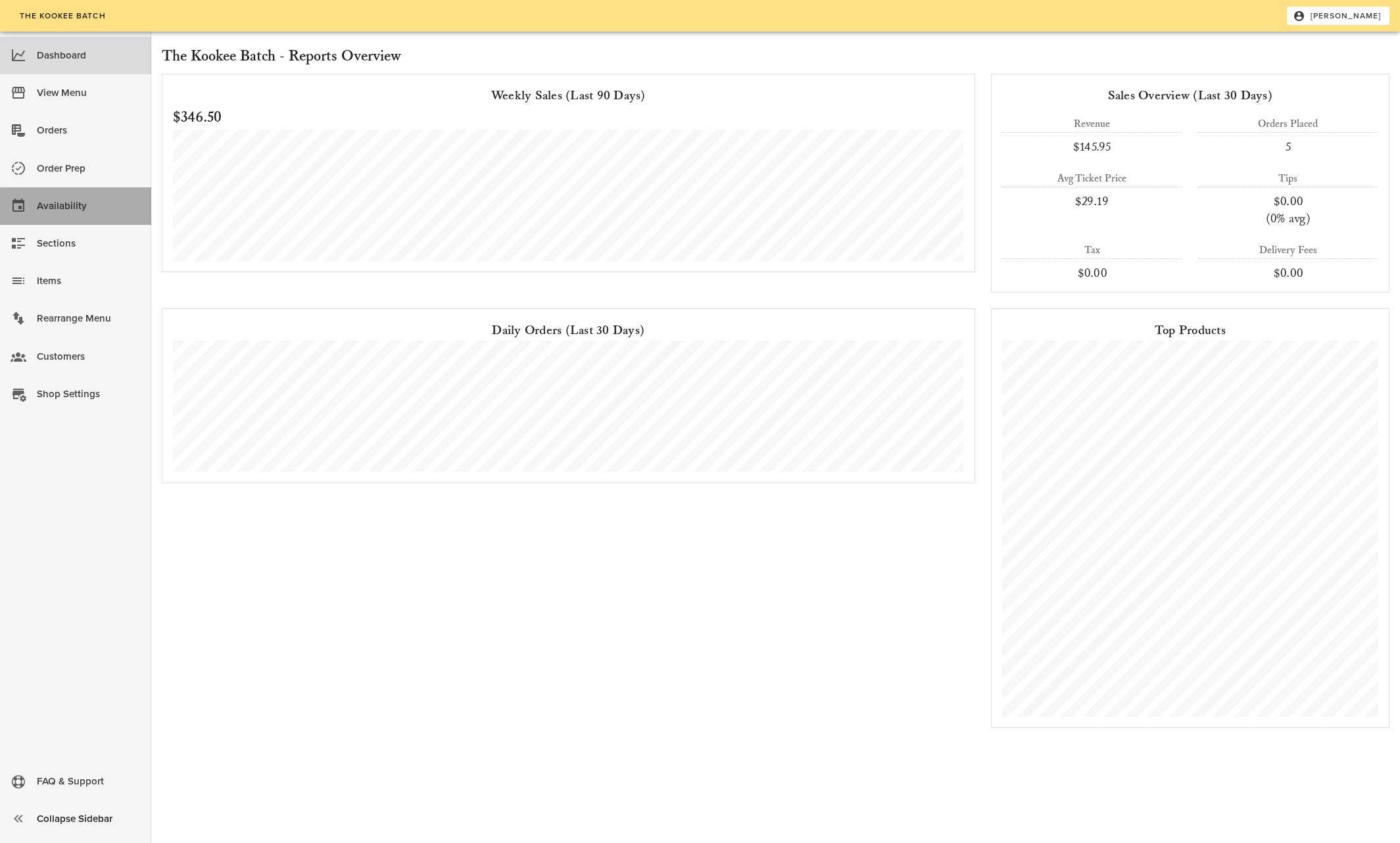
click at [65, 207] on div "Availability" at bounding box center [88, 206] width 104 height 22
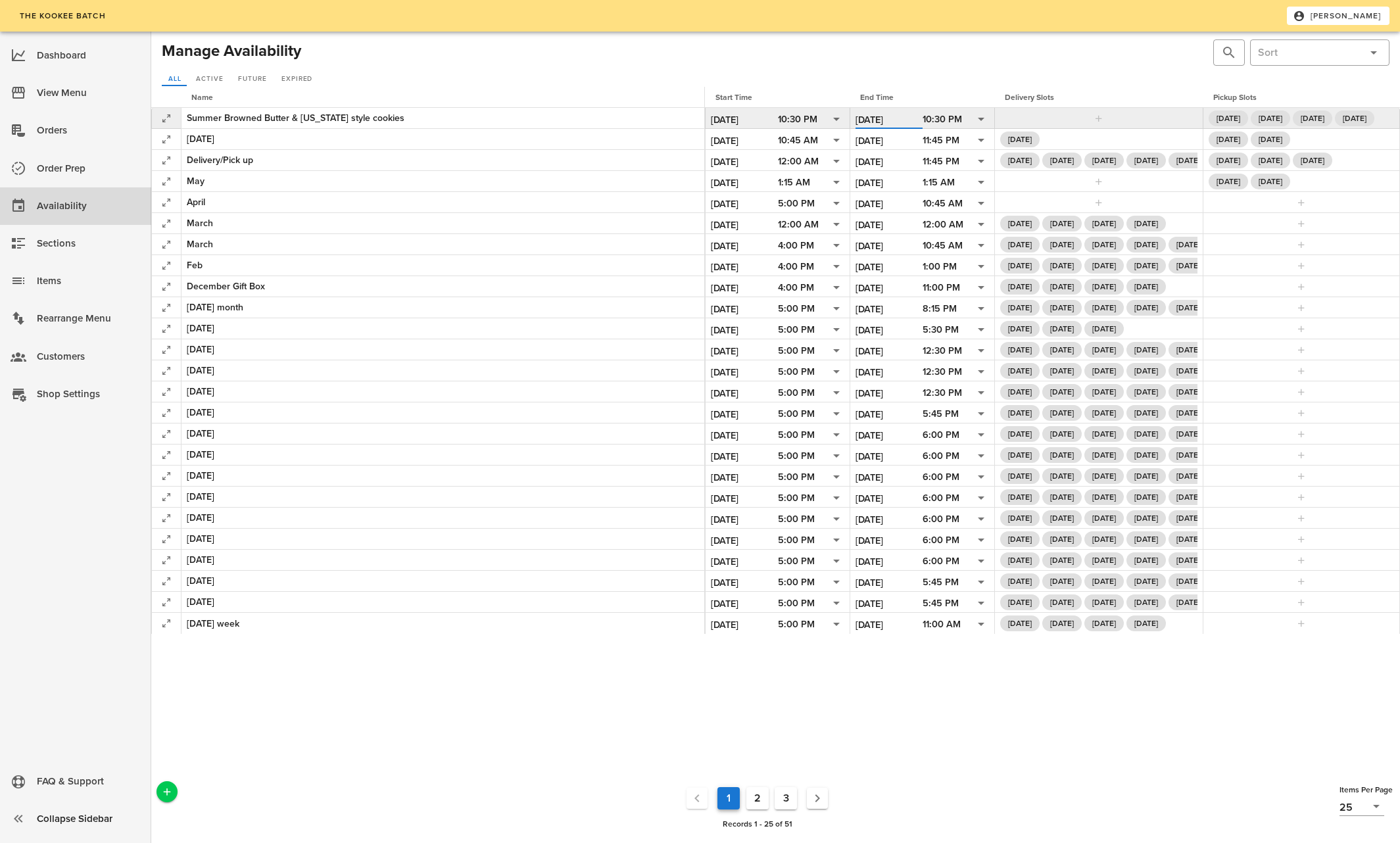
click at [872, 118] on input "[DATE]" at bounding box center [890, 120] width 67 height 17
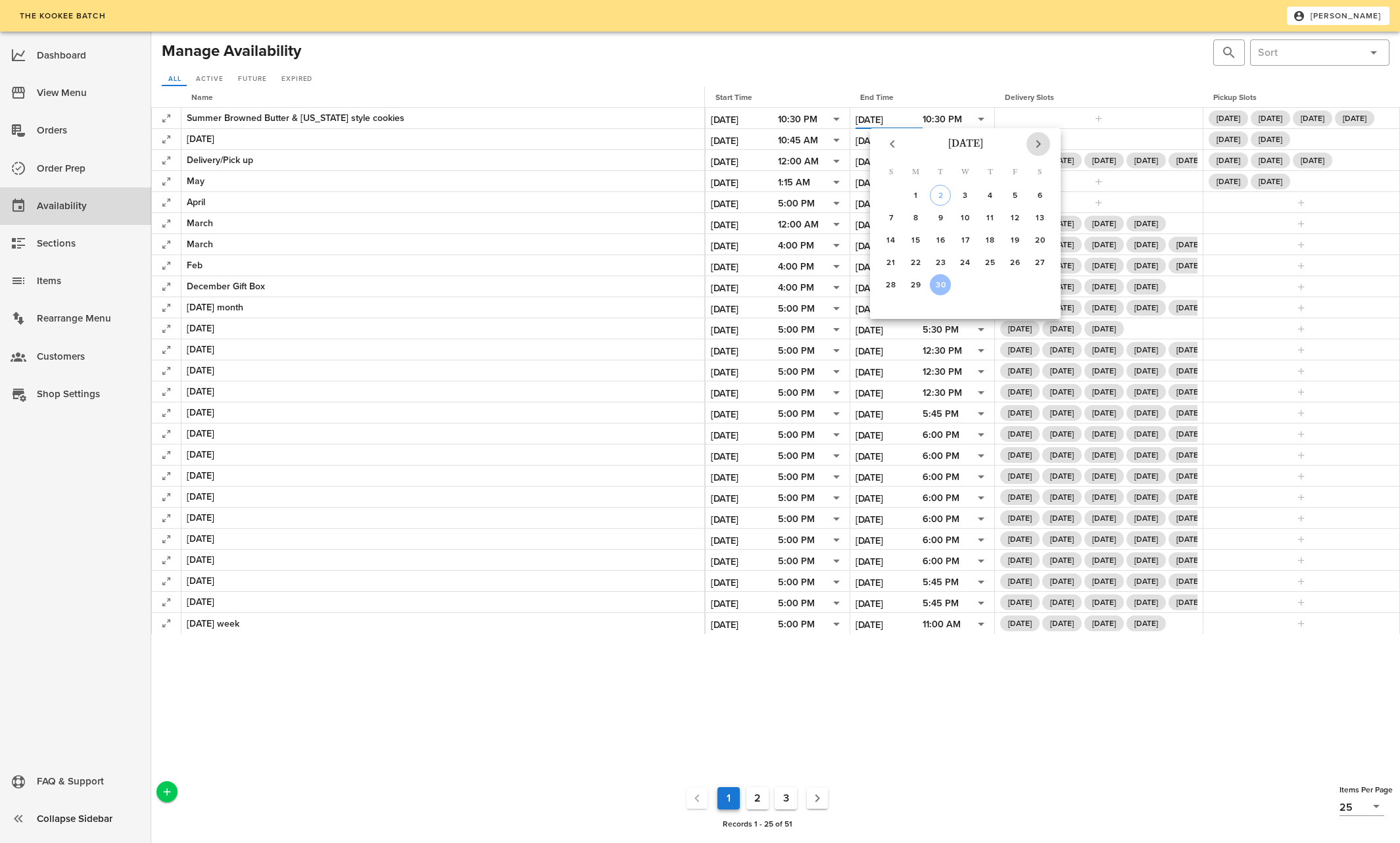
click at [1035, 141] on icon "Next month" at bounding box center [1039, 144] width 16 height 16
click at [1017, 284] on div "31" at bounding box center [1014, 285] width 21 height 9
type input "[DATE]"
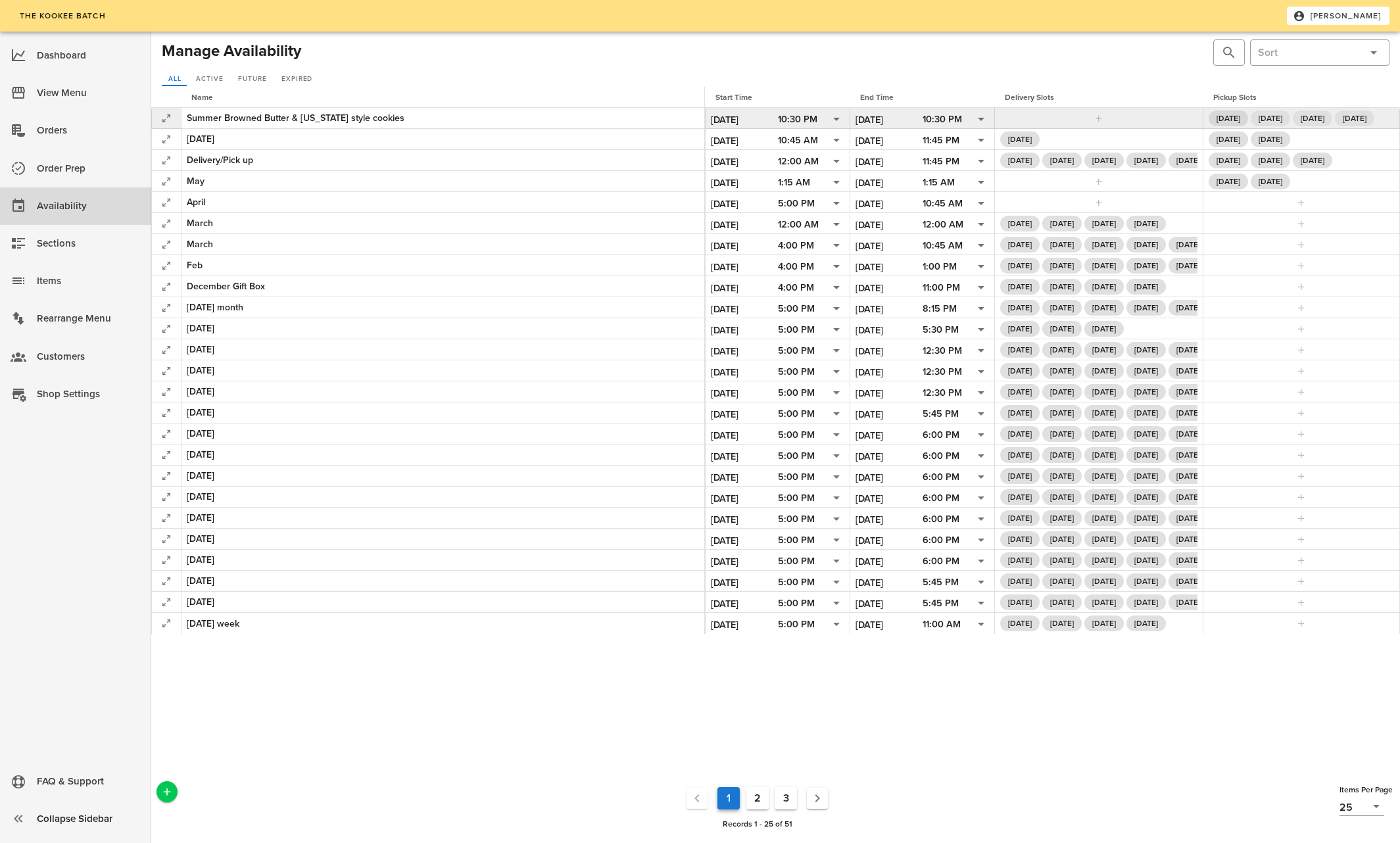
click at [1241, 118] on span "[DATE]" at bounding box center [1228, 118] width 24 height 16
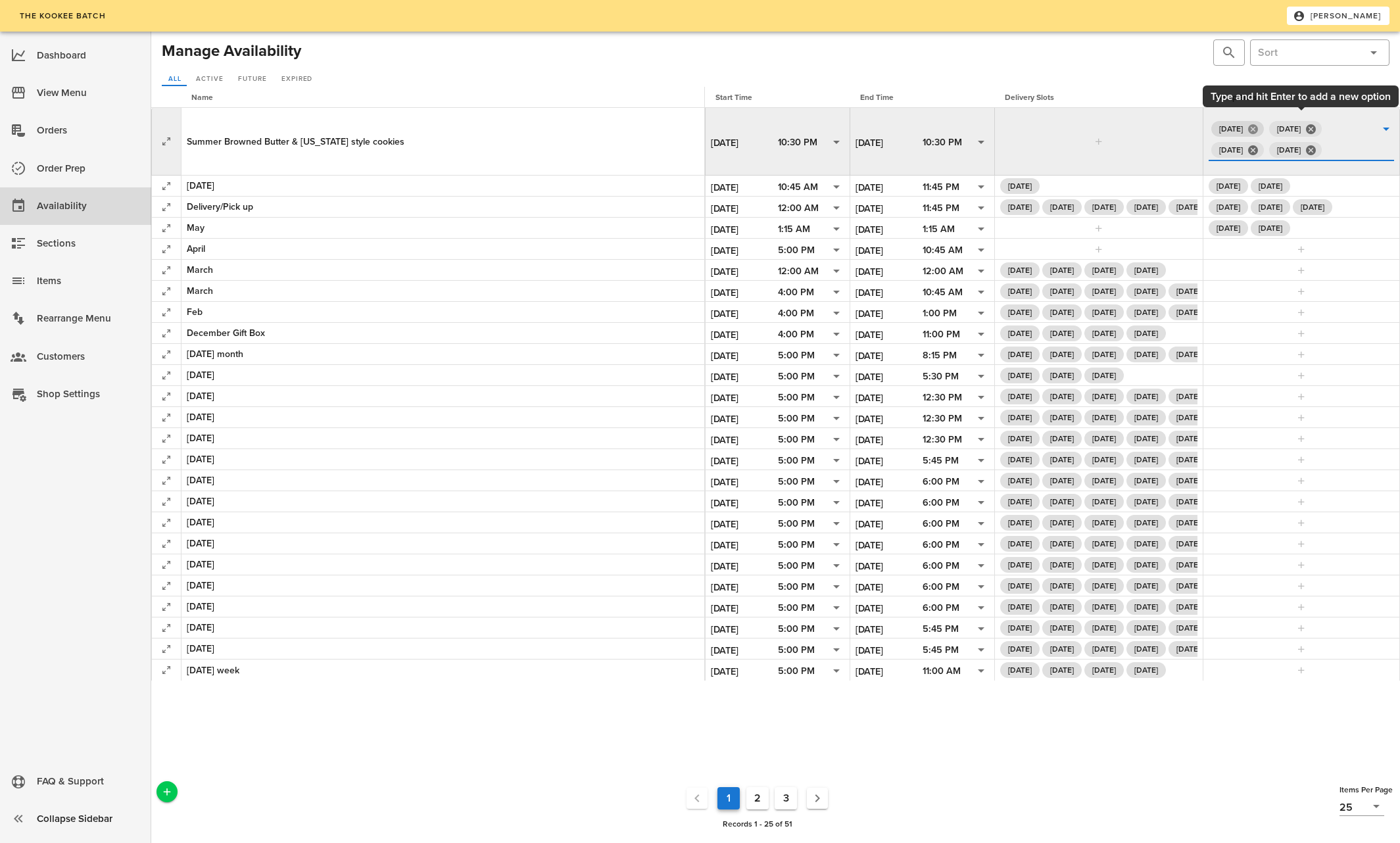
click at [1259, 126] on button "Close" at bounding box center [1253, 129] width 12 height 12
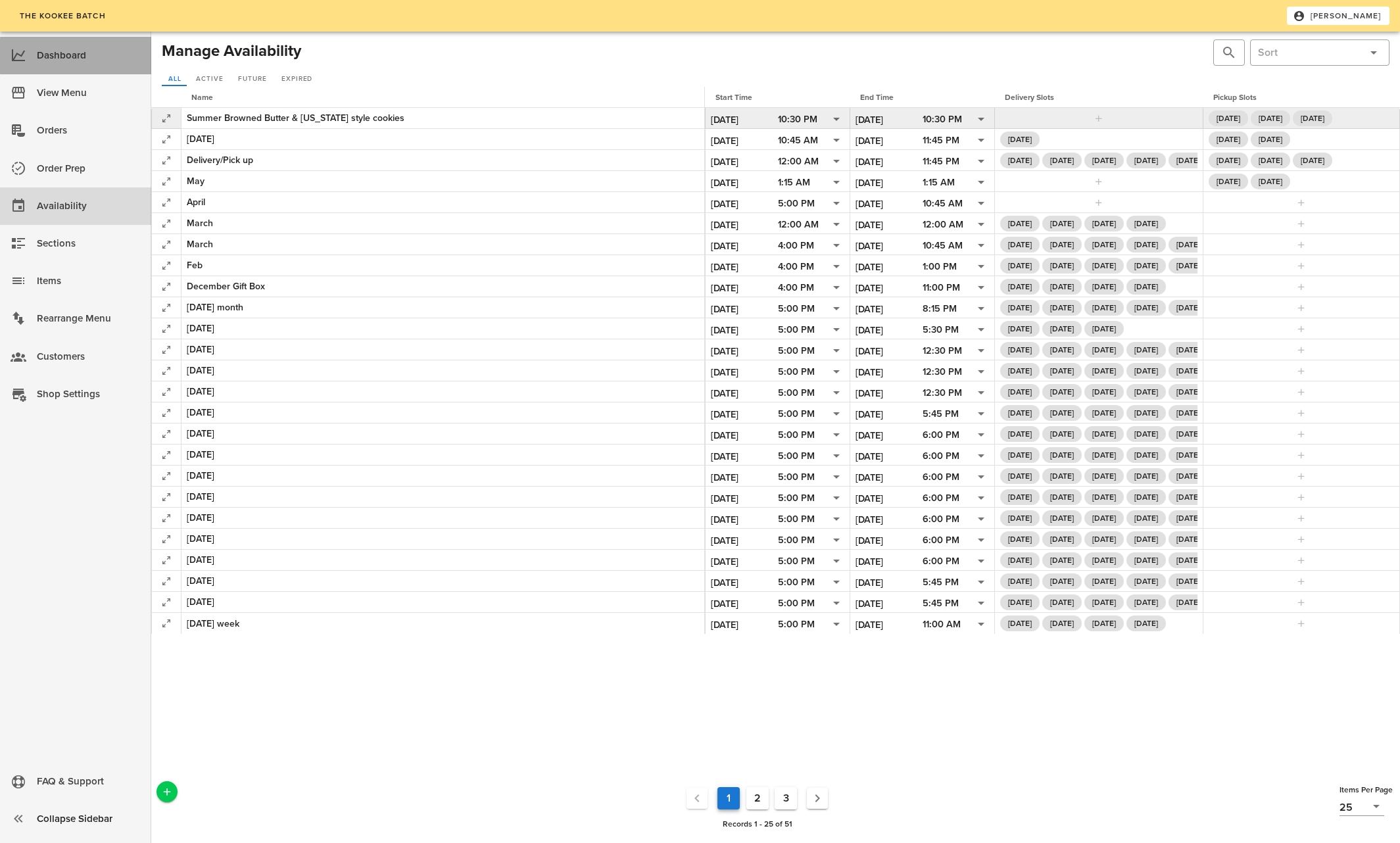
click at [44, 55] on div "Dashboard" at bounding box center [88, 55] width 104 height 22
